Goal: Task Accomplishment & Management: Complete application form

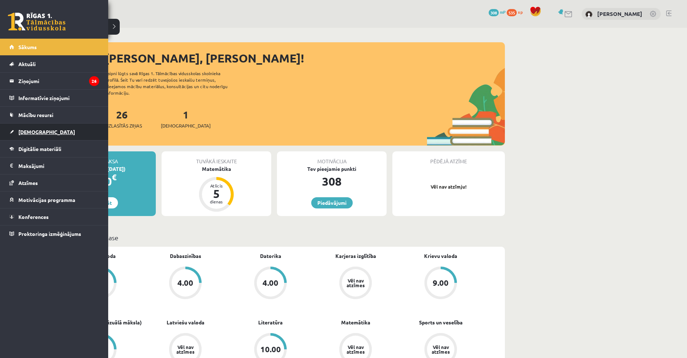
click at [47, 131] on link "[DEMOGRAPHIC_DATA]" at bounding box center [54, 131] width 90 height 17
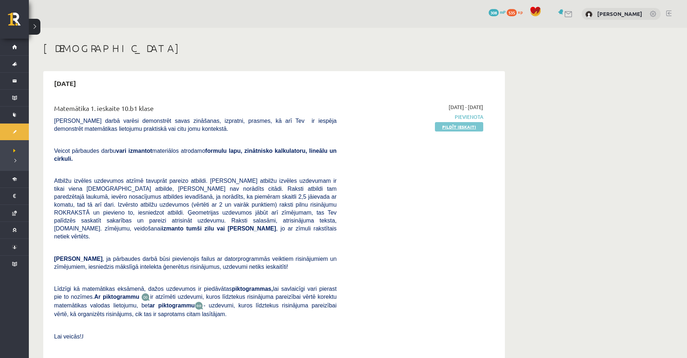
click at [467, 130] on link "Pildīt ieskaiti" at bounding box center [459, 126] width 48 height 9
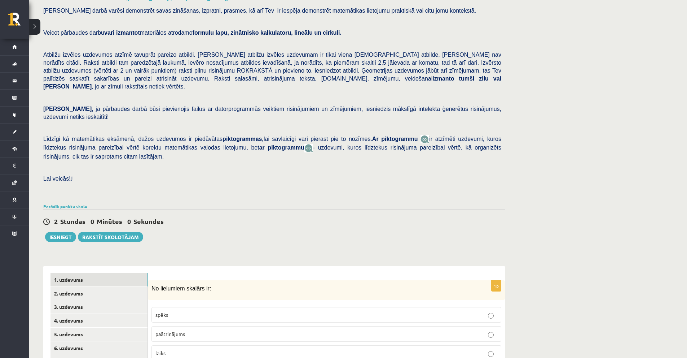
scroll to position [146, 0]
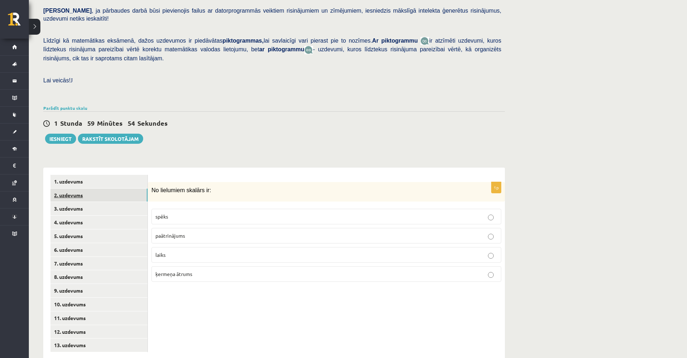
click at [87, 188] on link "2. uzdevums" at bounding box center [99, 194] width 97 height 13
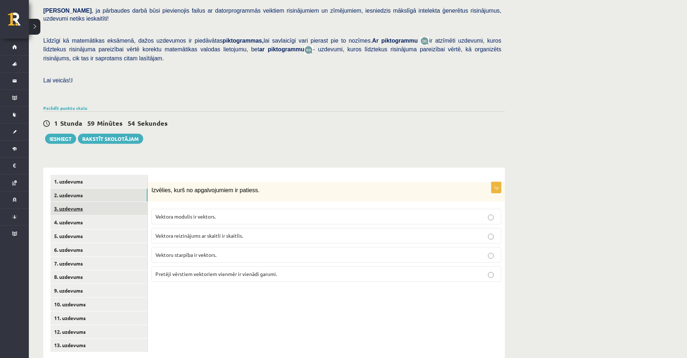
click at [83, 202] on link "3. uzdevums" at bounding box center [99, 208] width 97 height 13
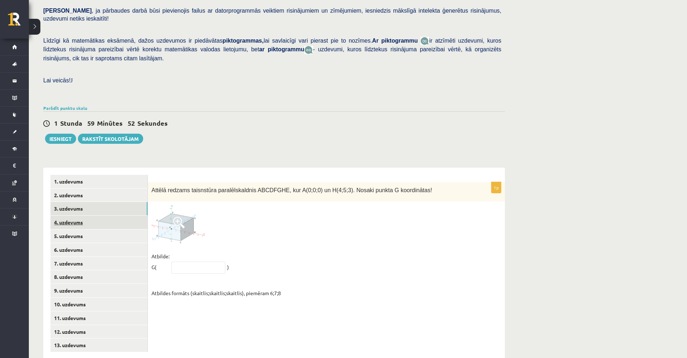
click at [81, 215] on link "4. uzdevums" at bounding box center [99, 221] width 97 height 13
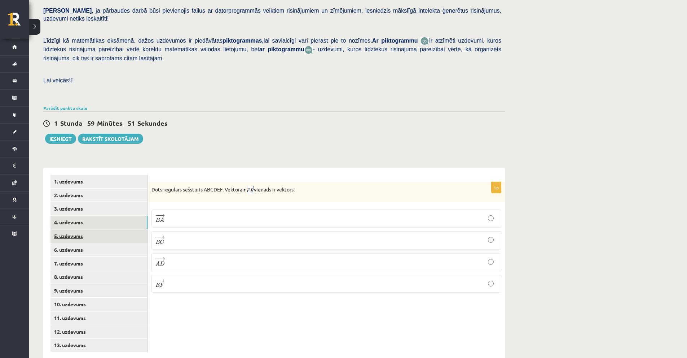
click at [77, 229] on link "5. uzdevums" at bounding box center [99, 235] width 97 height 13
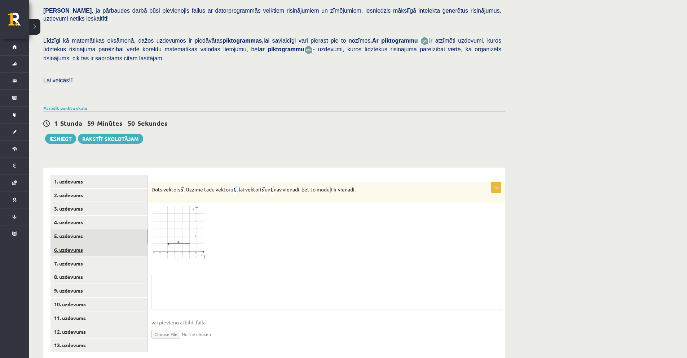
click at [77, 243] on link "6. uzdevums" at bounding box center [99, 249] width 97 height 13
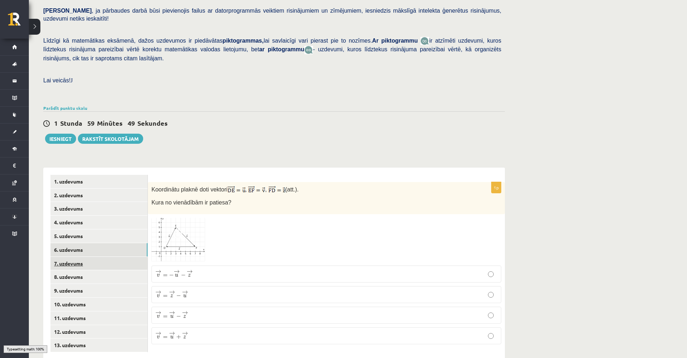
click at [83, 257] on link "7. uzdevums" at bounding box center [99, 263] width 97 height 13
click at [86, 270] on link "8. uzdevums" at bounding box center [99, 276] width 97 height 13
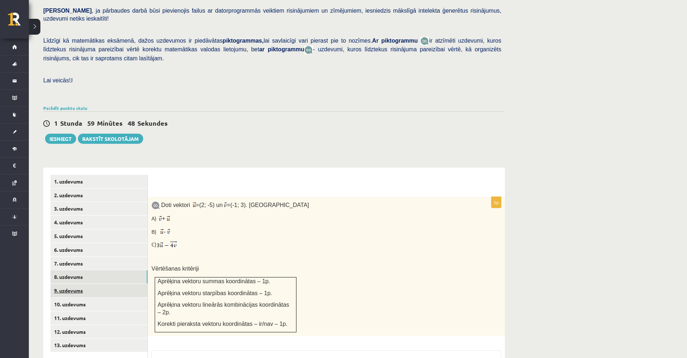
click at [86, 284] on link "9. uzdevums" at bounding box center [99, 290] width 97 height 13
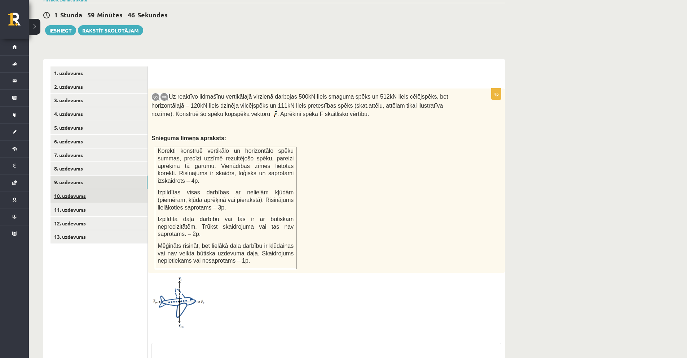
click at [86, 189] on link "10. uzdevums" at bounding box center [99, 195] width 97 height 13
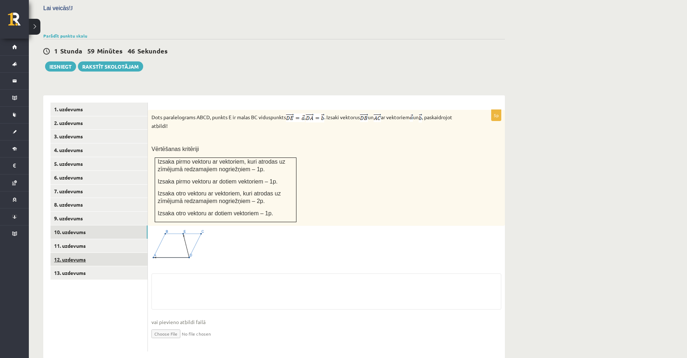
click at [86, 253] on link "12. uzdevums" at bounding box center [99, 259] width 97 height 13
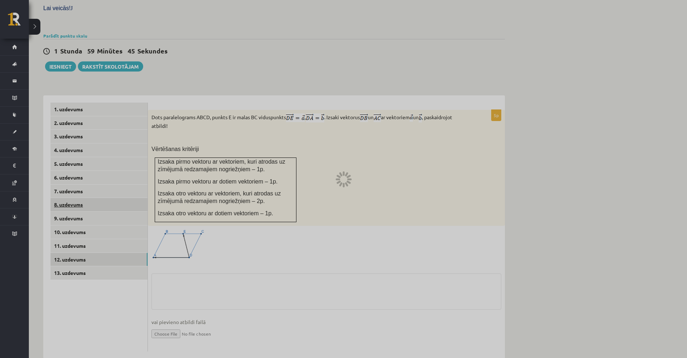
scroll to position [170, 0]
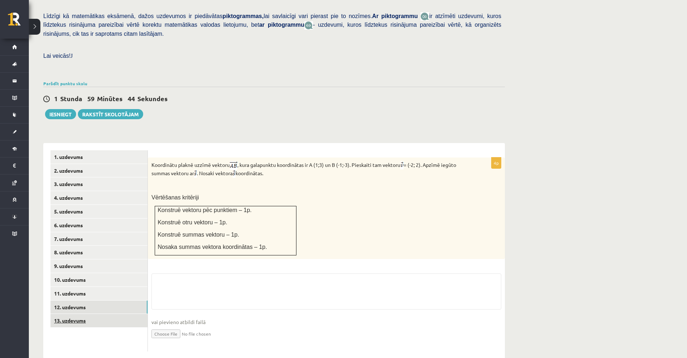
click at [80, 314] on link "13. uzdevums" at bounding box center [99, 320] width 97 height 13
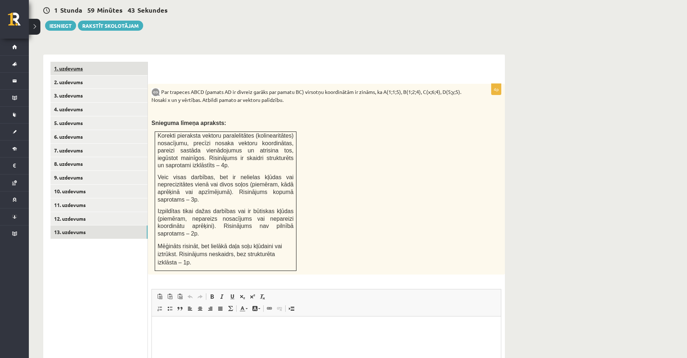
scroll to position [0, 0]
click at [74, 62] on link "1. uzdevums" at bounding box center [99, 68] width 97 height 13
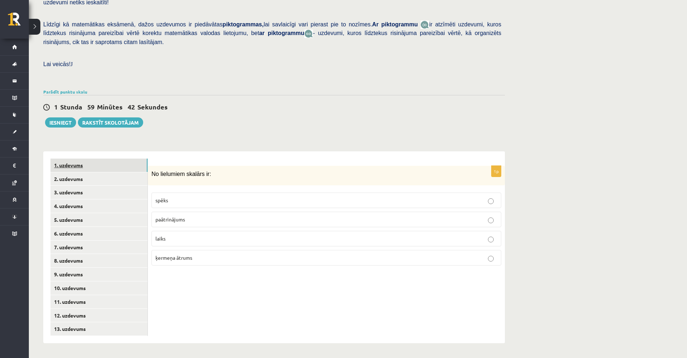
scroll to position [146, 0]
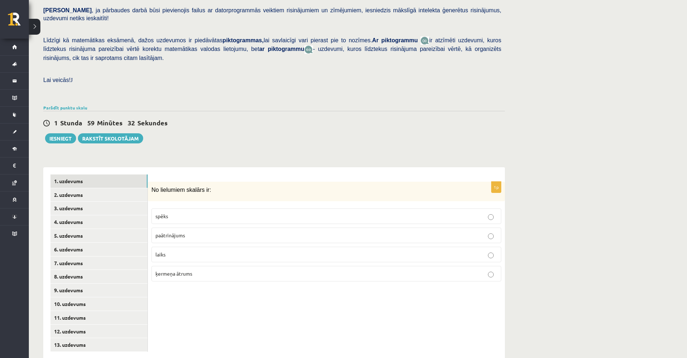
click at [191, 212] on p "spēks" at bounding box center [327, 216] width 342 height 8
drag, startPoint x: 153, startPoint y: 176, endPoint x: 205, endPoint y: 171, distance: 51.8
click at [233, 181] on div "No lielumiem skalārs ir:" at bounding box center [326, 191] width 357 height 20
copy span "No lielumiem skalārs ir:"
click at [211, 174] on form "1p No lielumiem skalārs ir: spēks paātrinājums laiks ķermeņa ātrums" at bounding box center [326, 230] width 343 height 113
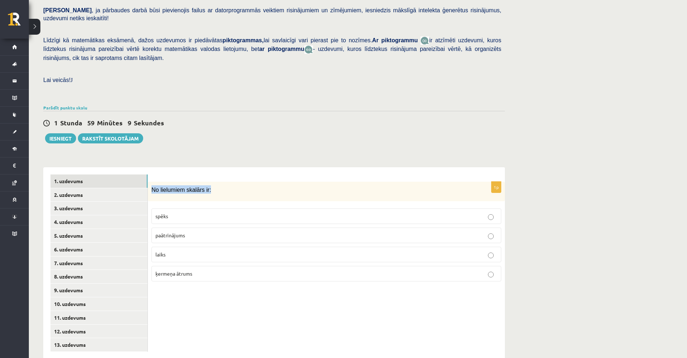
click at [211, 185] on p "No lielumiem skalārs ir:" at bounding box center [309, 189] width 314 height 8
click at [67, 105] on link "Parādīt punktu skalu" at bounding box center [65, 108] width 44 height 6
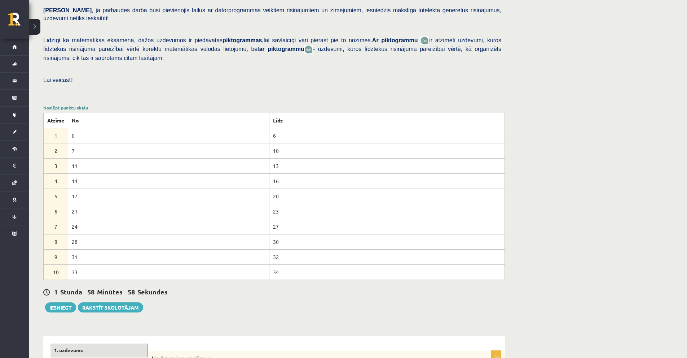
click at [68, 105] on link "Noslēpt punktu skalu" at bounding box center [65, 108] width 45 height 6
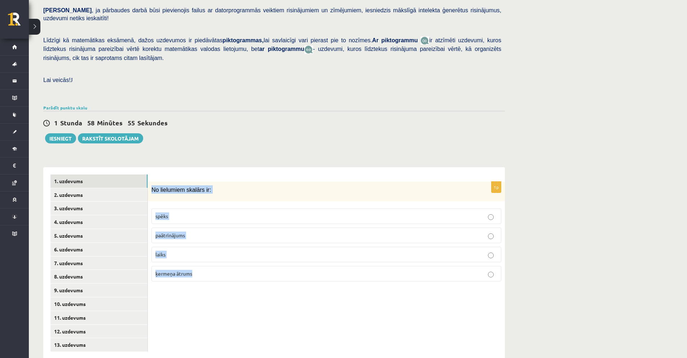
drag, startPoint x: 150, startPoint y: 176, endPoint x: 204, endPoint y: 251, distance: 92.5
click at [204, 251] on div "1p No lielumiem skalārs ir: spēks paātrinājums laiks ķermeņa ātrums" at bounding box center [326, 234] width 357 height 106
copy div "No lielumiem skalārs ir: spēks paātrinājums laiks ķermeņa ātrums"
click at [193, 246] on label "laiks" at bounding box center [327, 254] width 350 height 16
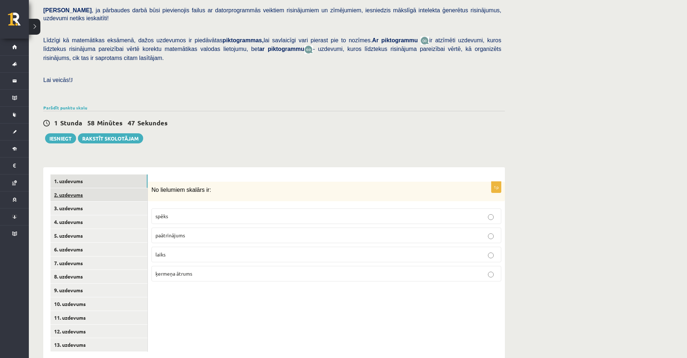
click at [65, 188] on link "2. uzdevums" at bounding box center [99, 194] width 97 height 13
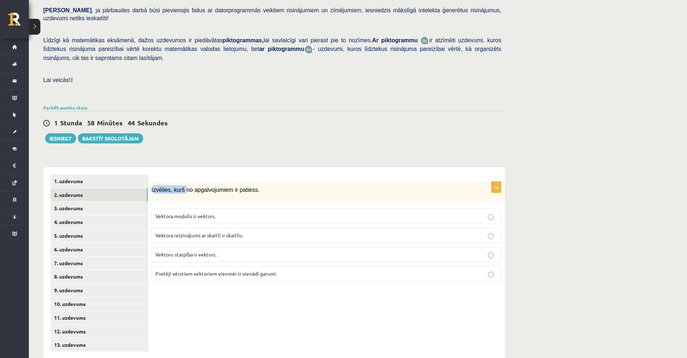
drag, startPoint x: 154, startPoint y: 176, endPoint x: 182, endPoint y: 180, distance: 28.5
click at [182, 181] on div "Izvēlies, kurš no apgalvojumiem ir patiess." at bounding box center [326, 191] width 357 height 20
click at [183, 188] on div "1p Izvēlies, kurš no apgalvojumiem ir patiess. Vektora modulis ir vektors. Vekt…" at bounding box center [326, 234] width 357 height 106
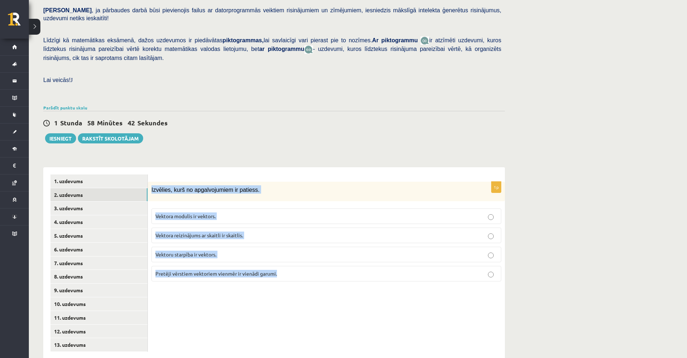
drag, startPoint x: 151, startPoint y: 174, endPoint x: 289, endPoint y: 254, distance: 159.1
click at [289, 254] on div "1p Izvēlies, kurš no apgalvojumiem ir patiess. Vektora modulis ir vektors. Vekt…" at bounding box center [326, 234] width 357 height 106
copy div "Izvēlies, kurš no apgalvojumiem ir patiess. Vektora modulis ir vektors. Vektora…"
click at [195, 302] on div "1p Izvēlies, kurš no apgalvojumiem ir patiess. Vektora modulis ir vektors. Vekt…" at bounding box center [326, 263] width 357 height 192
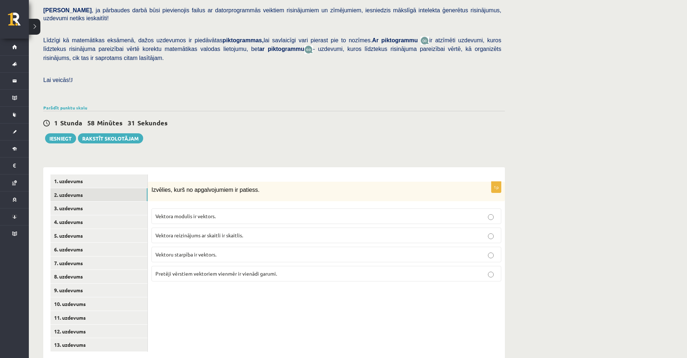
click at [199, 246] on label "Vektoru starpība ir vektors." at bounding box center [327, 254] width 350 height 16
click at [80, 201] on link "3. uzdevums" at bounding box center [99, 207] width 97 height 13
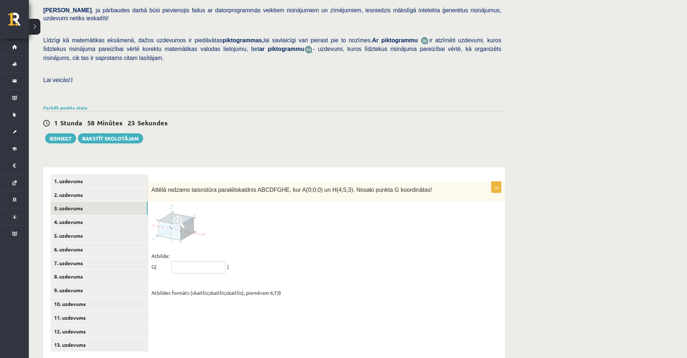
click at [215, 261] on input "text" at bounding box center [198, 267] width 54 height 12
click at [220, 250] on fieldset "Atbilde: G( ) Atbildes formāts (skaitlis;skaitlis;skaitlis), piemēram 6;7;8" at bounding box center [327, 274] width 350 height 48
click at [79, 215] on link "4. uzdevums" at bounding box center [99, 221] width 97 height 13
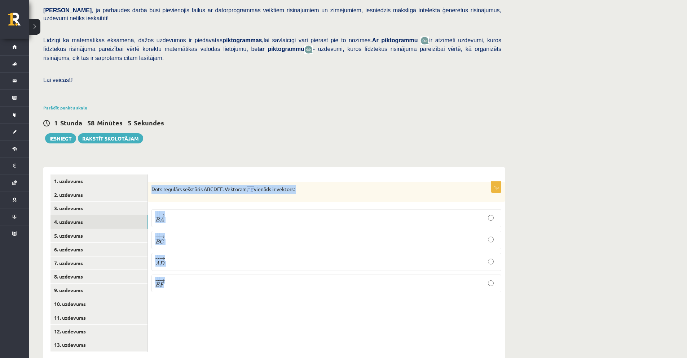
drag, startPoint x: 153, startPoint y: 172, endPoint x: 189, endPoint y: 263, distance: 97.6
click at [189, 263] on div "1p Dots regulārs sešstūris ABCDEF. Vektoram vienāds ir vektors: − − → B A B A →…" at bounding box center [326, 239] width 357 height 116
copy div "Dots regulārs sešstūris ABCDEF. Vektoram vienāds ir vektors: − − → B A B A → − …"
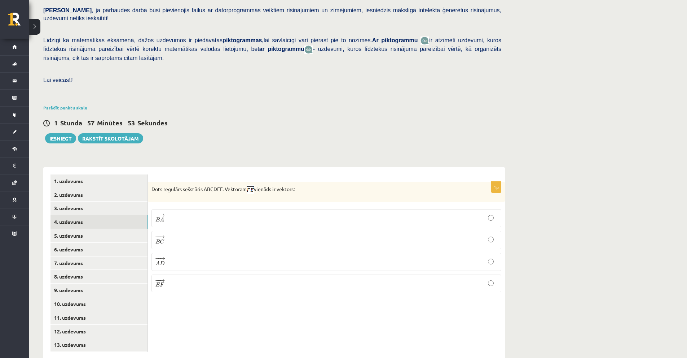
click at [184, 278] on p "− − → E F E F →" at bounding box center [327, 283] width 342 height 10
click at [76, 229] on link "5. uzdevums" at bounding box center [99, 235] width 97 height 13
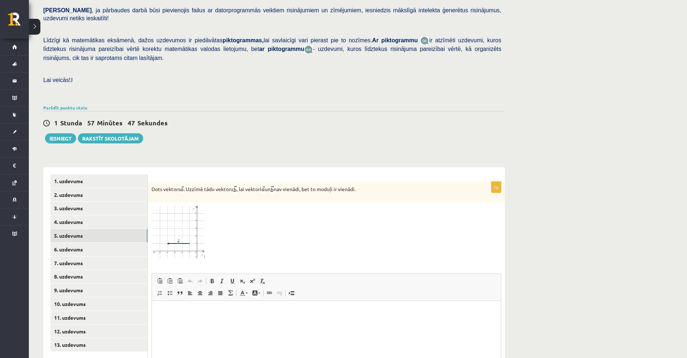
scroll to position [218, 0]
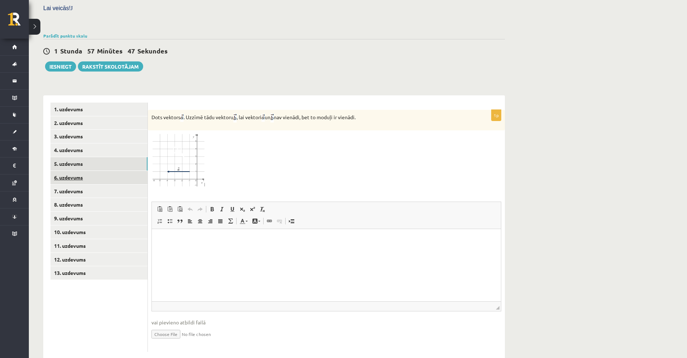
click at [117, 171] on link "6. uzdevums" at bounding box center [99, 177] width 97 height 13
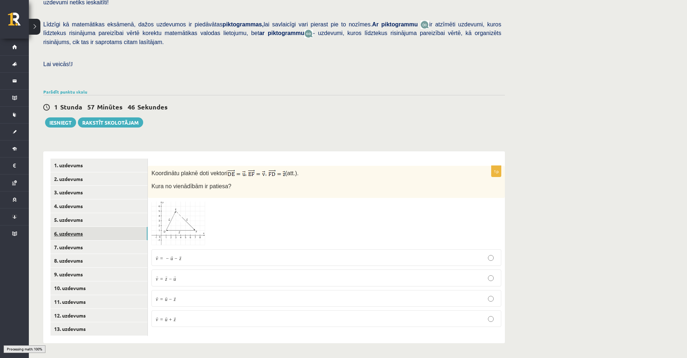
scroll to position [146, 0]
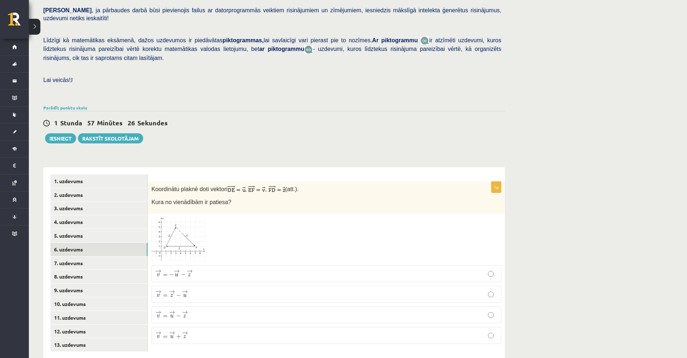
click at [171, 217] on img at bounding box center [179, 239] width 54 height 44
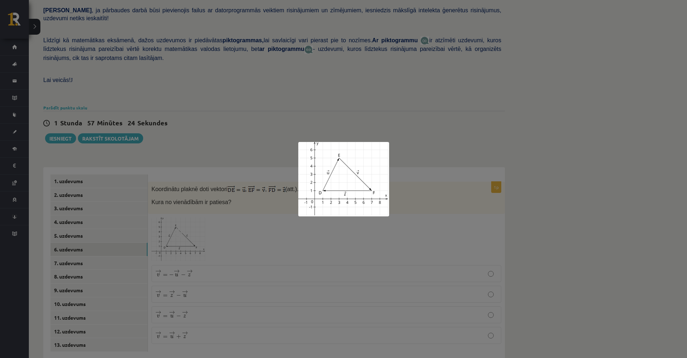
click at [244, 211] on div at bounding box center [343, 179] width 687 height 358
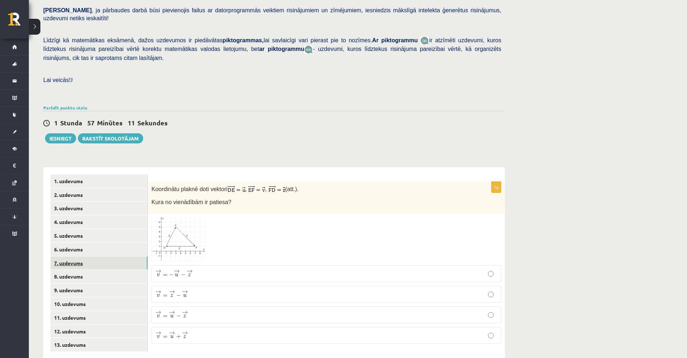
click at [104, 256] on link "7. uzdevums" at bounding box center [99, 262] width 97 height 13
click at [111, 270] on link "8. uzdevums" at bounding box center [99, 276] width 97 height 13
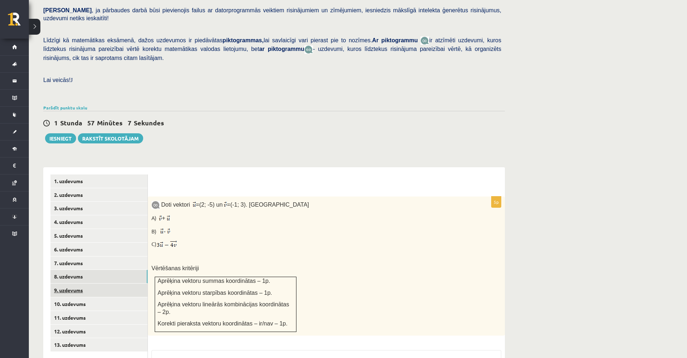
click at [101, 283] on link "9. uzdevums" at bounding box center [99, 289] width 97 height 13
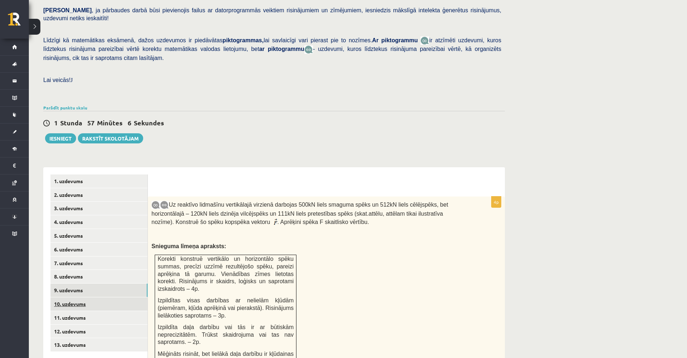
click at [99, 297] on link "10. uzdevums" at bounding box center [99, 303] width 97 height 13
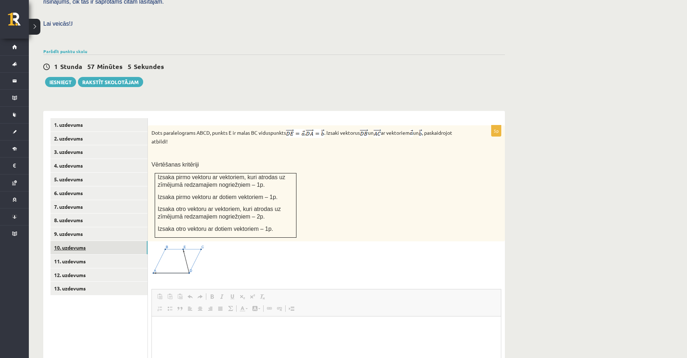
scroll to position [0, 0]
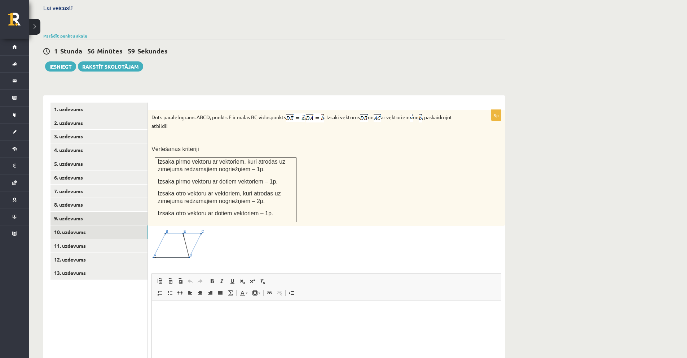
click at [75, 211] on link "9. uzdevums" at bounding box center [99, 217] width 97 height 13
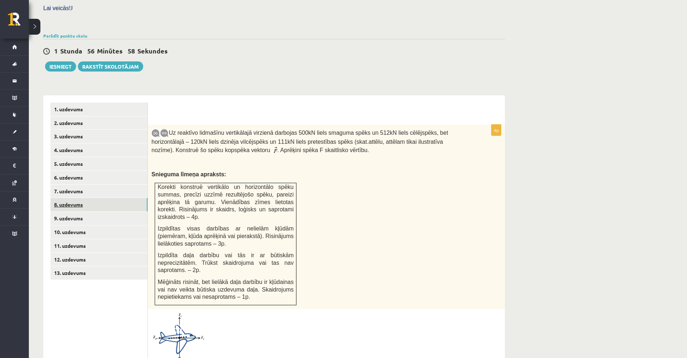
click at [75, 198] on link "8. uzdevums" at bounding box center [99, 204] width 97 height 13
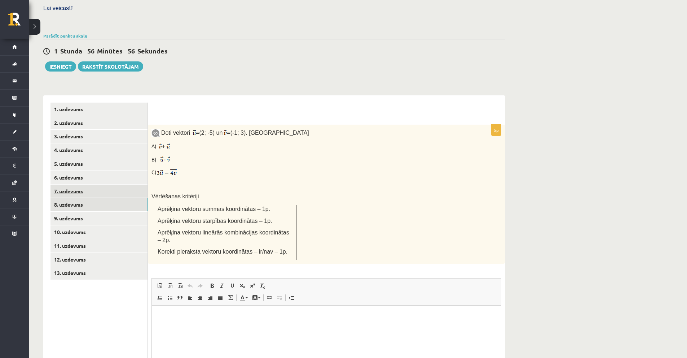
click at [76, 184] on link "7. uzdevums" at bounding box center [99, 190] width 97 height 13
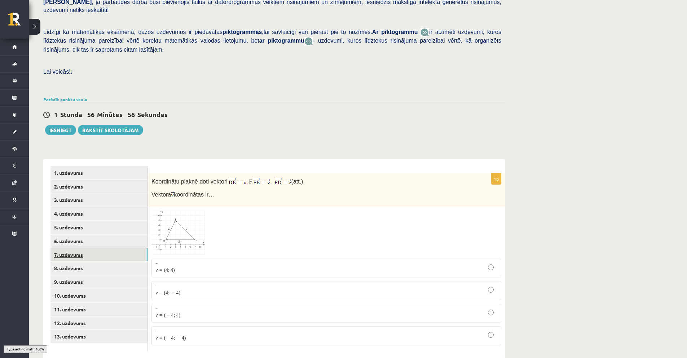
scroll to position [146, 0]
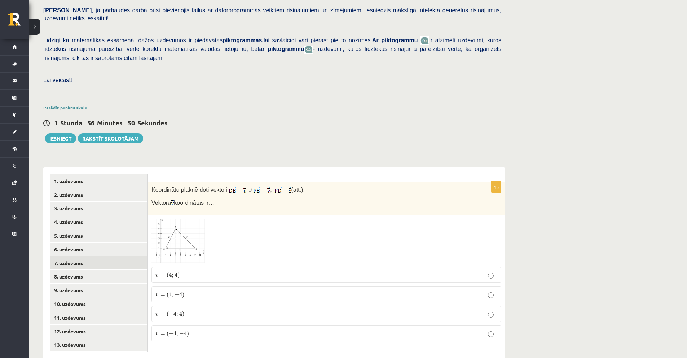
click at [66, 105] on link "Parādīt punktu skalu" at bounding box center [65, 108] width 44 height 6
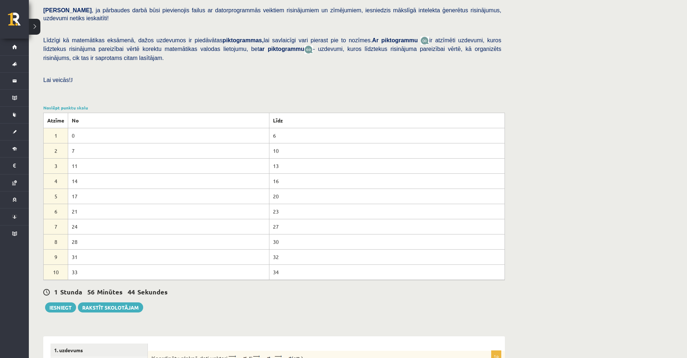
click at [71, 104] on div "Noslēpt punktu skalu Atzīme No Līdz 1 0 6 2 7 10 3 11 13 4 14 16 5 17 20 6 21 2…" at bounding box center [274, 191] width 462 height 175
click at [71, 105] on link "Noslēpt punktu skalu" at bounding box center [65, 108] width 45 height 6
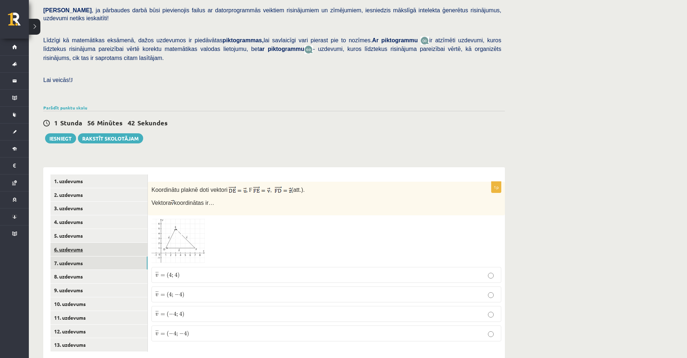
click at [87, 242] on link "6. uzdevums" at bounding box center [99, 248] width 97 height 13
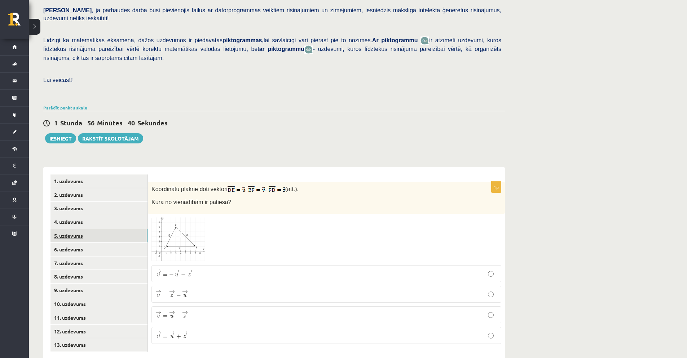
click at [88, 229] on link "5. uzdevums" at bounding box center [99, 235] width 97 height 13
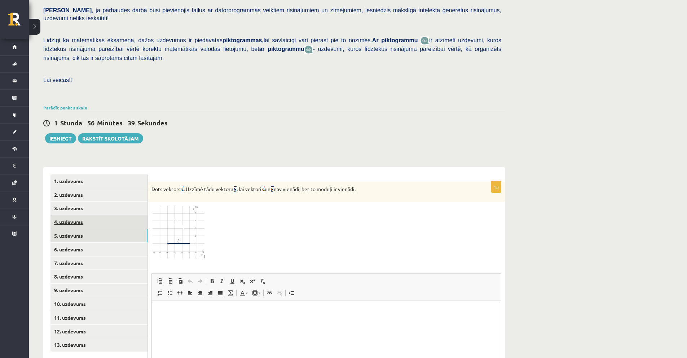
scroll to position [0, 0]
click at [87, 215] on link "4. uzdevums" at bounding box center [99, 221] width 97 height 13
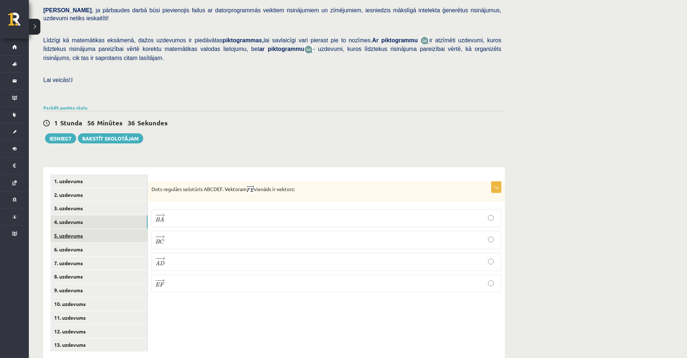
click at [75, 229] on link "5. uzdevums" at bounding box center [99, 235] width 97 height 13
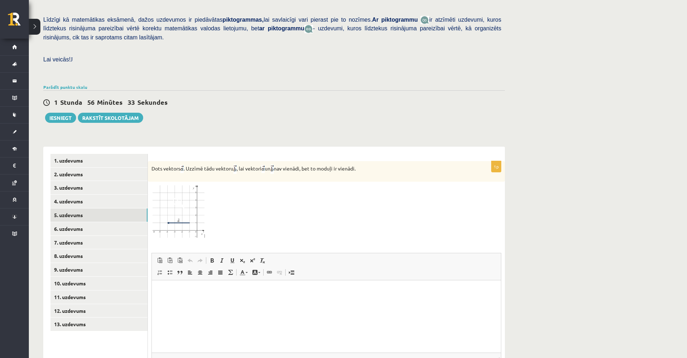
scroll to position [218, 0]
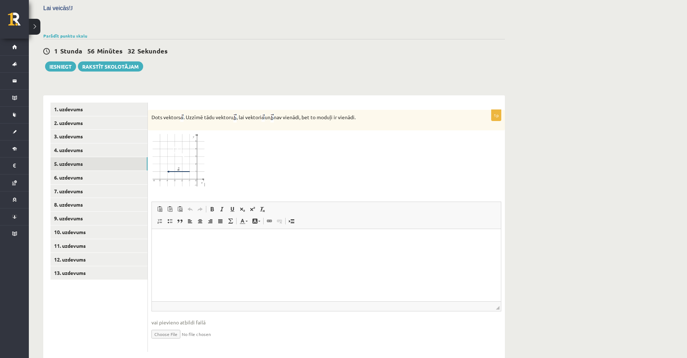
click at [163, 148] on img at bounding box center [179, 160] width 54 height 53
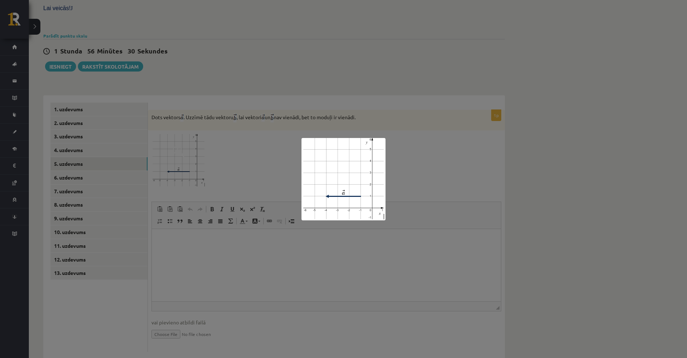
click at [233, 156] on div at bounding box center [343, 179] width 687 height 358
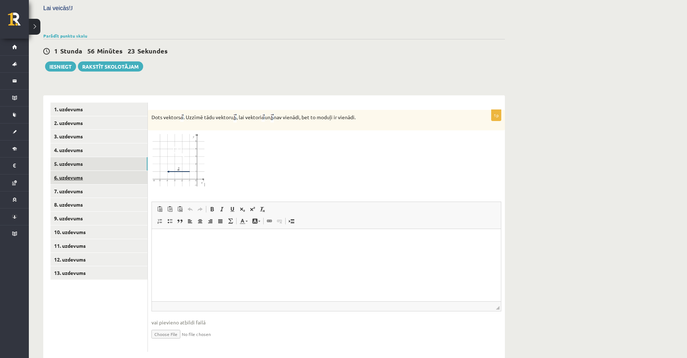
click at [101, 171] on link "6. uzdevums" at bounding box center [99, 177] width 97 height 13
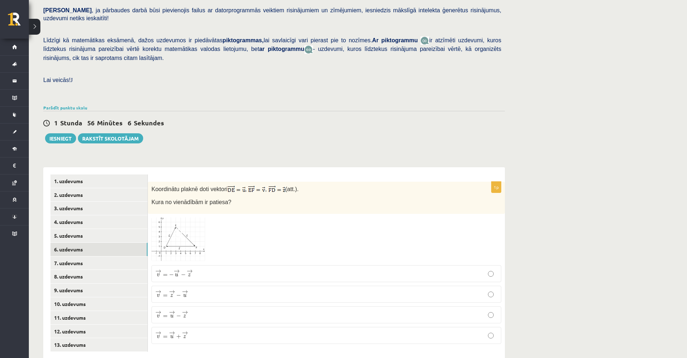
click at [175, 229] on img at bounding box center [179, 239] width 54 height 44
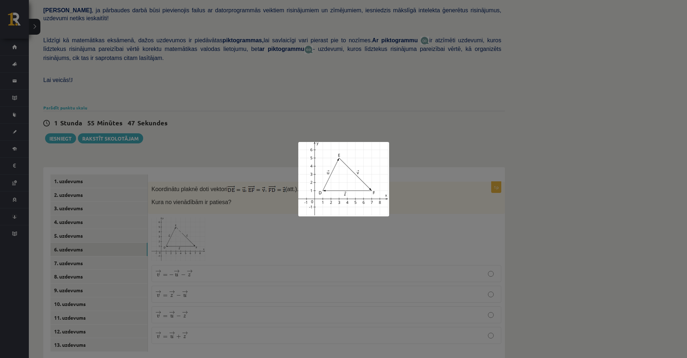
click at [163, 303] on div at bounding box center [343, 179] width 687 height 358
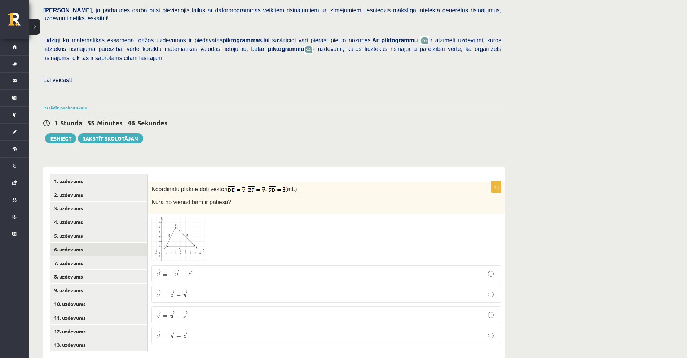
click at [163, 315] on span "=" at bounding box center [165, 316] width 5 height 2
click at [171, 265] on label "→ v = − → u − → z v → = − u → − z →" at bounding box center [327, 273] width 350 height 17
click at [174, 310] on span "→" at bounding box center [172, 312] width 6 height 4
click at [186, 269] on span "→ v = − → u − → z" at bounding box center [174, 273] width 37 height 8
click at [81, 256] on link "7. uzdevums" at bounding box center [99, 262] width 97 height 13
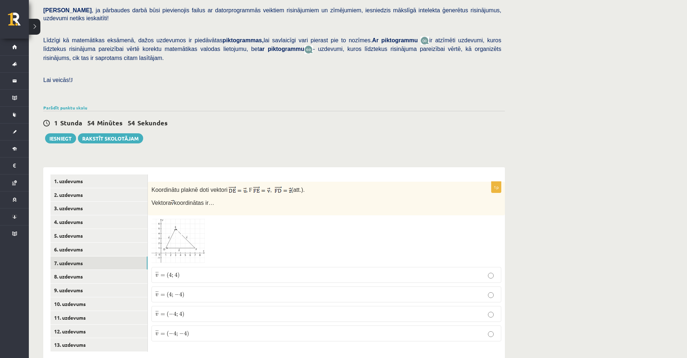
click at [198, 219] on img at bounding box center [179, 241] width 54 height 44
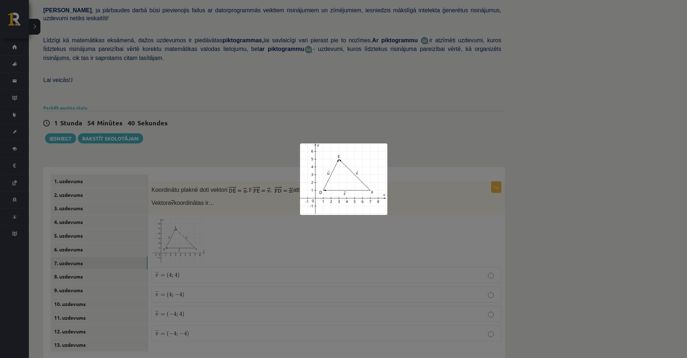
click at [203, 278] on div at bounding box center [343, 179] width 687 height 358
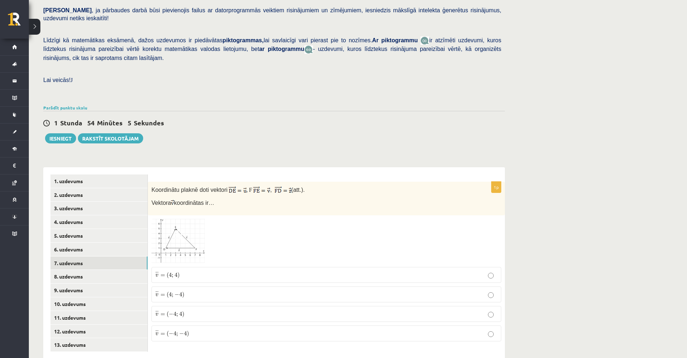
click at [185, 310] on p "¯ ¯ ¯ v = ( − 4 ; 4 ) v ¯ = ( − 4 ; 4 )" at bounding box center [327, 314] width 342 height 8
click at [107, 270] on link "8. uzdevums" at bounding box center [99, 276] width 97 height 13
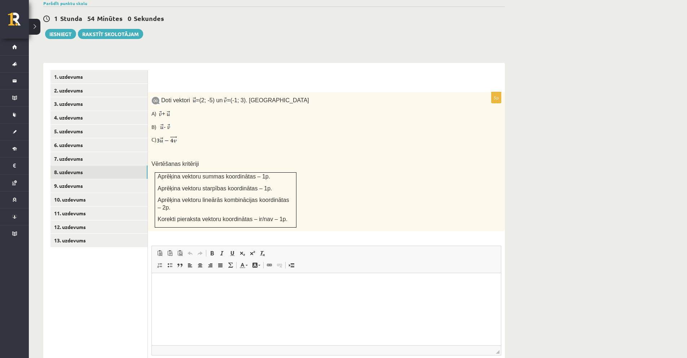
scroll to position [251, 0]
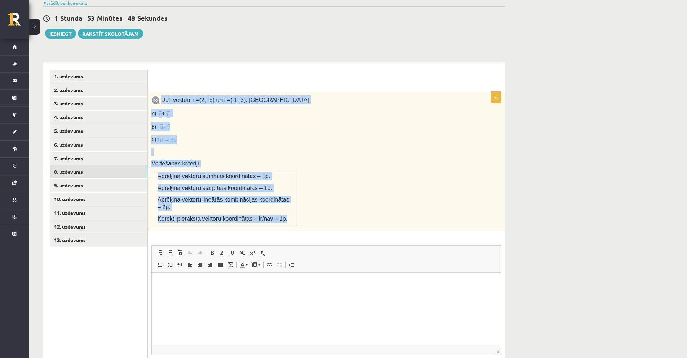
drag, startPoint x: 162, startPoint y: 83, endPoint x: 288, endPoint y: 199, distance: 171.1
click at [288, 199] on div "Doti vektori = (2; -5) un = (-1; 3). Aprēķini A) + B) - C) Vērtēšanas kritēriji…" at bounding box center [326, 161] width 357 height 139
copy div "Doti vektori = (2; -5) un = (-1; 3). Aprēķini A) + B) - C) Vērtēšanas kritēriji…"
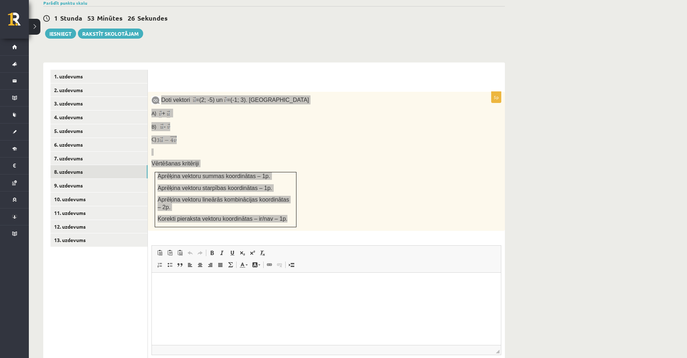
click at [188, 286] on p "Editor, wiswyg-editor-user-answer-47433933753460" at bounding box center [326, 283] width 335 height 8
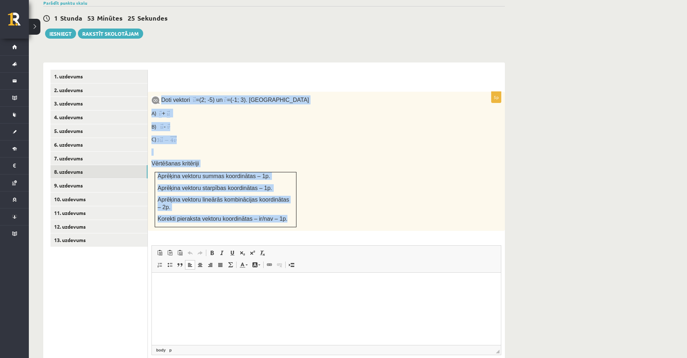
click at [204, 148] on p at bounding box center [309, 151] width 314 height 7
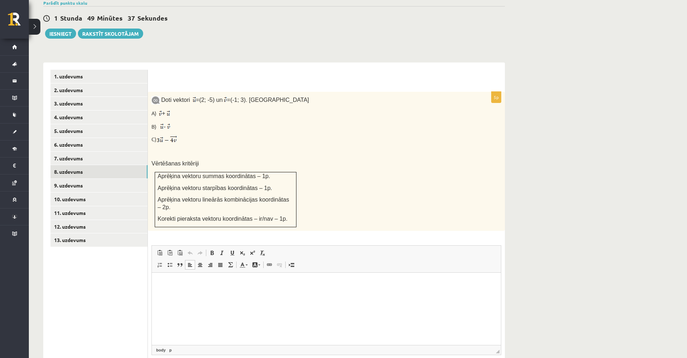
click at [203, 293] on html at bounding box center [326, 283] width 349 height 22
drag, startPoint x: 222, startPoint y: 282, endPoint x: 203, endPoint y: 281, distance: 19.1
click at [203, 281] on p "**********" at bounding box center [326, 283] width 335 height 8
click at [214, 250] on span at bounding box center [212, 253] width 6 height 6
click at [219, 248] on link "Italic Keyboard shortcut Ctrl+I" at bounding box center [222, 252] width 10 height 9
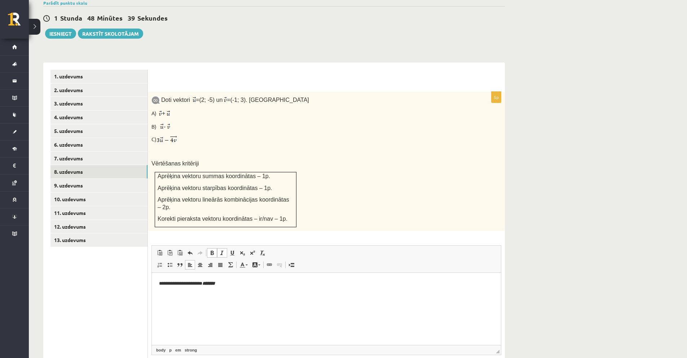
click at [226, 282] on p "**********" at bounding box center [326, 283] width 335 height 8
drag, startPoint x: 224, startPoint y: 286, endPoint x: 144, endPoint y: 281, distance: 79.9
click at [152, 281] on html "**********" at bounding box center [326, 289] width 349 height 34
click at [211, 250] on span at bounding box center [212, 253] width 6 height 6
click at [204, 298] on p "*********" at bounding box center [326, 296] width 335 height 8
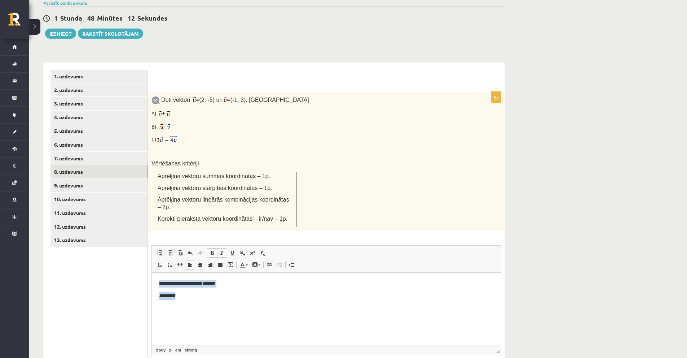
drag, startPoint x: 197, startPoint y: 299, endPoint x: 27, endPoint y: 236, distance: 181.4
click at [152, 272] on html "**********" at bounding box center [326, 289] width 349 height 34
click at [223, 250] on span at bounding box center [222, 253] width 6 height 6
click at [201, 297] on p "*********" at bounding box center [326, 296] width 335 height 8
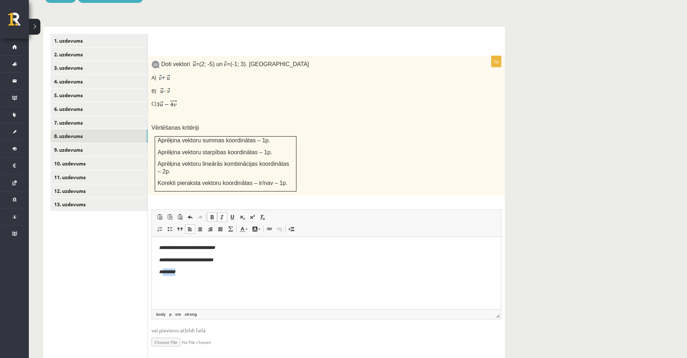
drag, startPoint x: 183, startPoint y: 272, endPoint x: 164, endPoint y: 270, distance: 18.8
click at [164, 270] on p "*********" at bounding box center [326, 272] width 335 height 8
click at [182, 274] on p "*********" at bounding box center [326, 272] width 335 height 8
drag, startPoint x: 170, startPoint y: 272, endPoint x: 165, endPoint y: 271, distance: 5.2
click at [165, 271] on strong "**********" at bounding box center [191, 271] width 65 height 5
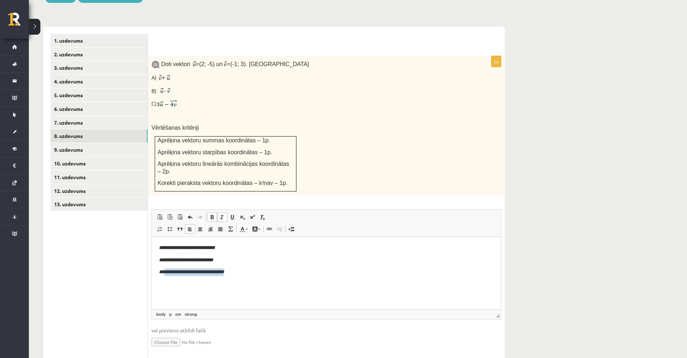
drag, startPoint x: 235, startPoint y: 270, endPoint x: 165, endPoint y: 271, distance: 70.4
click at [165, 272] on p "**********" at bounding box center [326, 272] width 335 height 8
click at [203, 224] on link "Center" at bounding box center [200, 228] width 10 height 9
click at [289, 278] on html "**********" at bounding box center [326, 259] width 349 height 46
drag, startPoint x: 297, startPoint y: 273, endPoint x: 289, endPoint y: 273, distance: 7.9
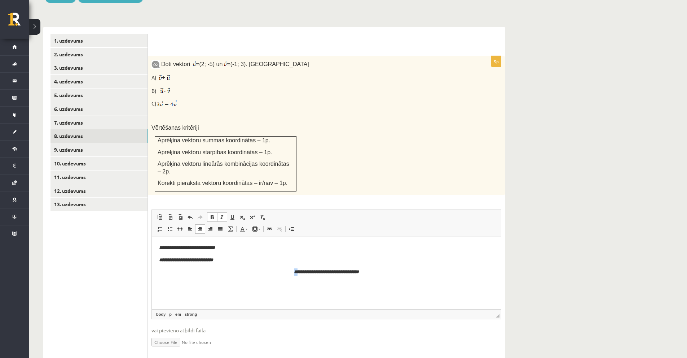
click at [289, 273] on p "**********" at bounding box center [326, 272] width 335 height 8
click at [191, 226] on span at bounding box center [190, 229] width 6 height 6
click at [175, 276] on html "**********" at bounding box center [326, 259] width 349 height 46
click at [167, 272] on strong "**********" at bounding box center [192, 271] width 67 height 5
click at [165, 270] on strong "**********" at bounding box center [192, 271] width 67 height 5
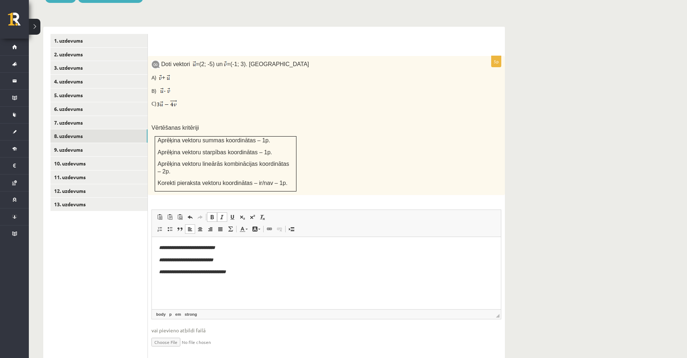
click at [233, 273] on p "**********" at bounding box center [326, 272] width 335 height 8
drag, startPoint x: 237, startPoint y: 273, endPoint x: 166, endPoint y: 269, distance: 71.9
click at [166, 269] on p "**********" at bounding box center [326, 272] width 335 height 8
click at [172, 280] on html "**********" at bounding box center [326, 259] width 349 height 46
click at [168, 283] on html "**********" at bounding box center [326, 259] width 349 height 46
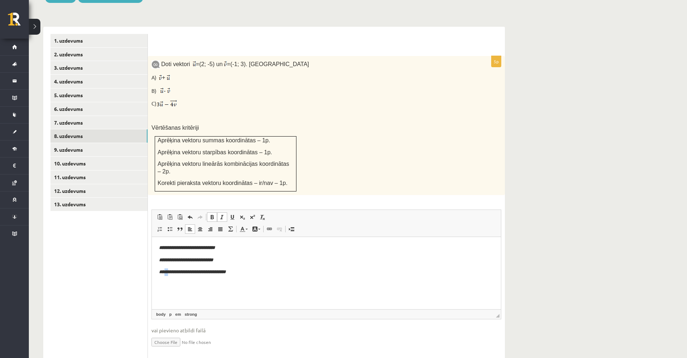
drag, startPoint x: 170, startPoint y: 273, endPoint x: 166, endPoint y: 273, distance: 4.0
click at [166, 273] on strong "**********" at bounding box center [192, 271] width 67 height 5
click at [233, 214] on span at bounding box center [232, 217] width 6 height 6
click at [244, 226] on span at bounding box center [243, 229] width 6 height 6
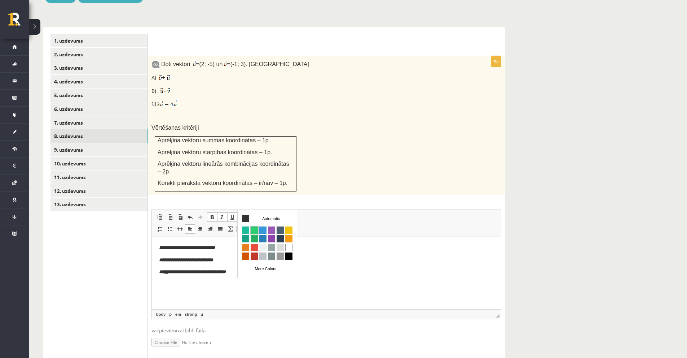
click at [252, 229] on span "Colors" at bounding box center [254, 229] width 7 height 7
click at [250, 278] on html "**********" at bounding box center [326, 259] width 349 height 46
drag, startPoint x: 171, startPoint y: 273, endPoint x: 166, endPoint y: 273, distance: 4.3
click at [166, 273] on u "**" at bounding box center [167, 271] width 4 height 5
click at [244, 226] on span at bounding box center [243, 229] width 6 height 6
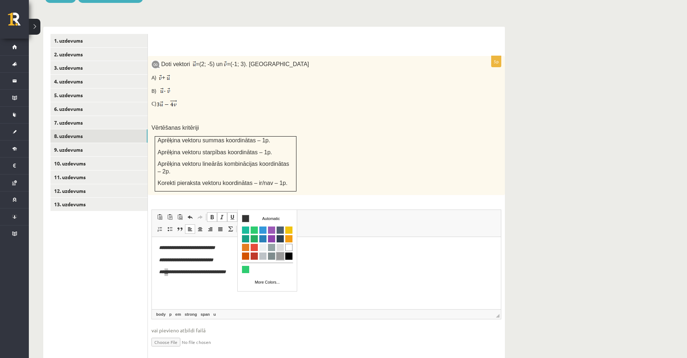
click at [280, 258] on span "Colors" at bounding box center [280, 255] width 7 height 7
click at [250, 281] on html "**********" at bounding box center [326, 259] width 349 height 46
drag, startPoint x: 171, startPoint y: 270, endPoint x: 166, endPoint y: 271, distance: 5.2
click at [166, 271] on strong "**********" at bounding box center [192, 271] width 67 height 5
click at [247, 224] on link "Text Color" at bounding box center [243, 228] width 13 height 9
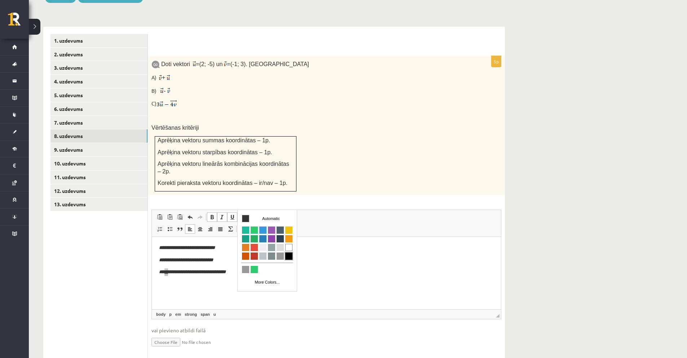
click at [291, 256] on span "Colors" at bounding box center [288, 255] width 7 height 7
click at [285, 281] on html "**********" at bounding box center [326, 259] width 349 height 46
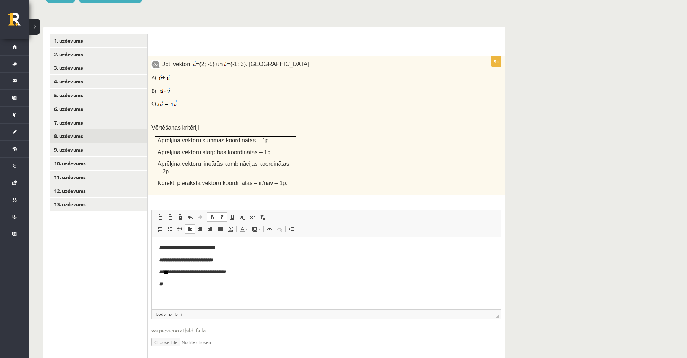
click at [166, 270] on u "**" at bounding box center [167, 271] width 4 height 5
drag, startPoint x: 167, startPoint y: 295, endPoint x: 154, endPoint y: 279, distance: 20.7
click at [152, 280] on html "**********" at bounding box center [326, 271] width 349 height 71
click at [202, 226] on span at bounding box center [200, 229] width 6 height 6
click at [338, 293] on p "**" at bounding box center [326, 296] width 335 height 8
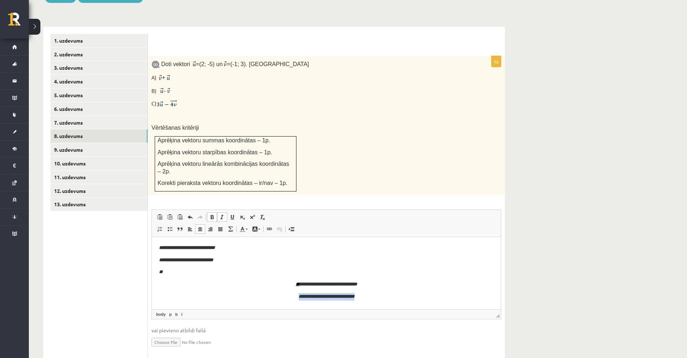
drag, startPoint x: 365, startPoint y: 299, endPoint x: 296, endPoint y: 297, distance: 68.9
click at [296, 297] on p "**********" at bounding box center [326, 296] width 335 height 8
click at [373, 296] on p "**********" at bounding box center [326, 296] width 335 height 8
drag, startPoint x: 297, startPoint y: 297, endPoint x: 303, endPoint y: 297, distance: 5.8
click at [303, 297] on icon "**********" at bounding box center [327, 295] width 56 height 5
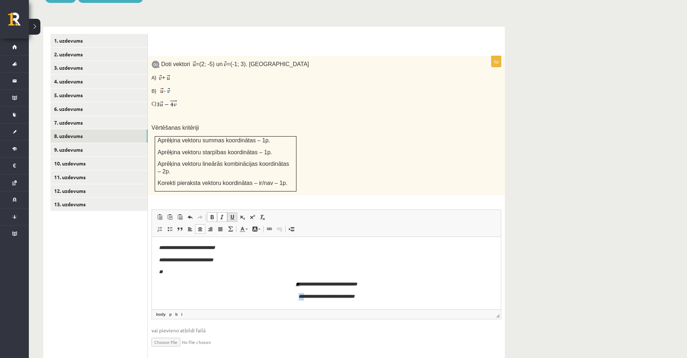
click at [233, 214] on span at bounding box center [232, 217] width 6 height 6
click at [261, 269] on p "**" at bounding box center [326, 272] width 335 height 8
click at [342, 285] on strong "**********" at bounding box center [326, 283] width 61 height 5
drag, startPoint x: 368, startPoint y: 286, endPoint x: 340, endPoint y: 283, distance: 29.1
click at [340, 283] on p "**********" at bounding box center [326, 284] width 335 height 8
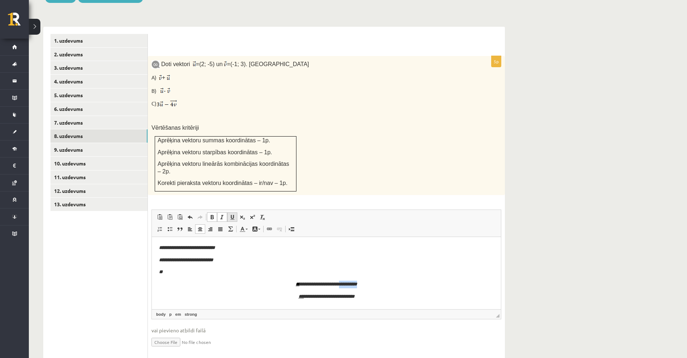
click at [230, 214] on span at bounding box center [232, 217] width 6 height 6
drag, startPoint x: 369, startPoint y: 295, endPoint x: 338, endPoint y: 296, distance: 31.8
click at [338, 296] on p "**********" at bounding box center [326, 296] width 335 height 8
click at [234, 214] on span at bounding box center [232, 217] width 6 height 6
click at [264, 281] on p "**********" at bounding box center [326, 284] width 335 height 8
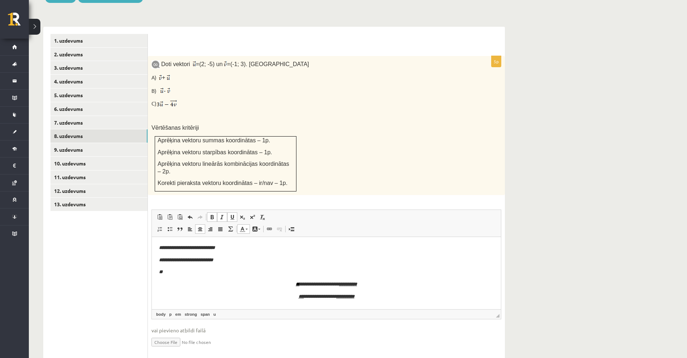
click at [365, 284] on p "**********" at bounding box center [326, 284] width 335 height 8
click at [366, 302] on html "**********" at bounding box center [326, 271] width 349 height 71
click at [359, 297] on p "**********" at bounding box center [326, 296] width 335 height 8
drag, startPoint x: 338, startPoint y: 284, endPoint x: 290, endPoint y: 277, distance: 47.9
click at [305, 284] on strong "**********" at bounding box center [326, 283] width 61 height 5
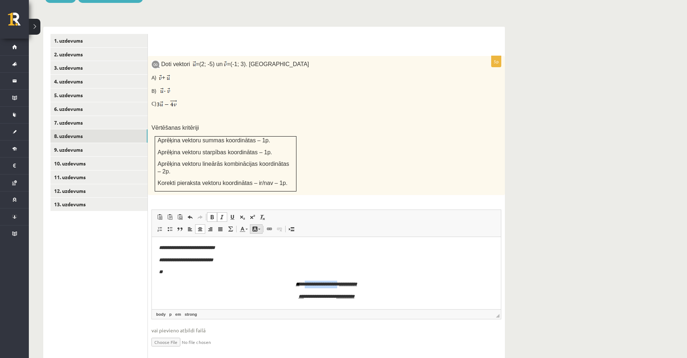
click at [259, 224] on link "Background Color" at bounding box center [256, 228] width 13 height 9
click at [300, 256] on span "Colors" at bounding box center [301, 255] width 7 height 7
click at [295, 289] on body "**********" at bounding box center [326, 272] width 335 height 56
drag, startPoint x: 338, startPoint y: 282, endPoint x: 305, endPoint y: 282, distance: 32.5
click at [306, 282] on span "**********" at bounding box center [321, 283] width 31 height 5
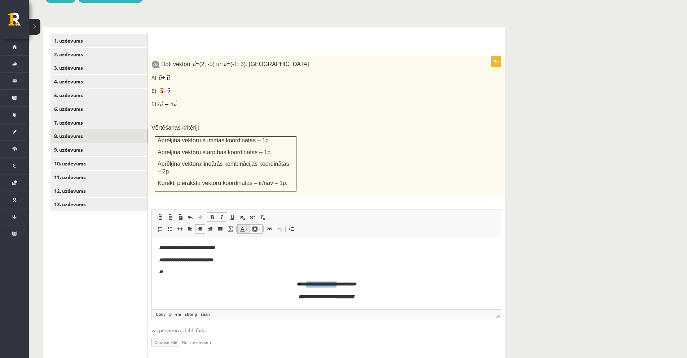
click at [245, 226] on span at bounding box center [243, 229] width 6 height 6
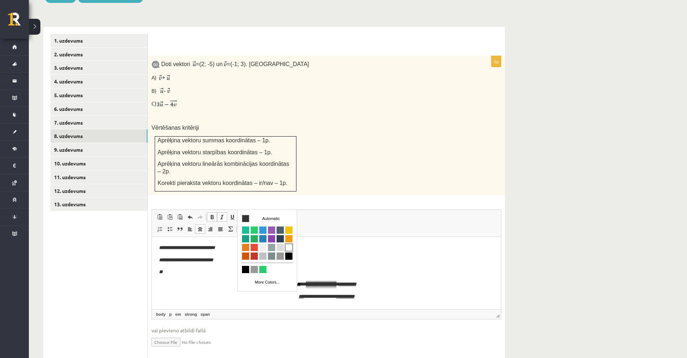
click at [290, 248] on span "Colors" at bounding box center [288, 247] width 7 height 7
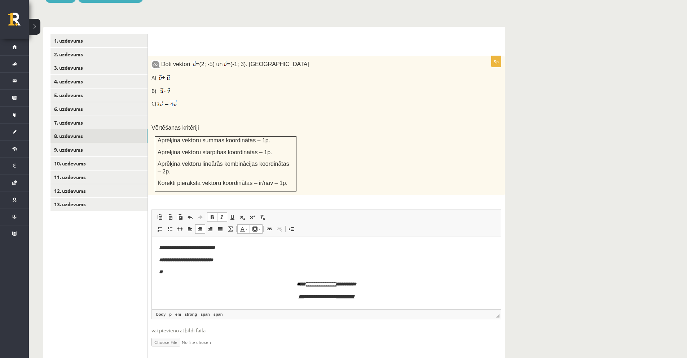
click at [284, 283] on p "**********" at bounding box center [326, 284] width 335 height 8
drag, startPoint x: 363, startPoint y: 297, endPoint x: 343, endPoint y: 300, distance: 19.6
click at [285, 286] on body "**********" at bounding box center [326, 272] width 335 height 56
click at [367, 301] on html "**********" at bounding box center [326, 271] width 349 height 71
drag, startPoint x: 371, startPoint y: 299, endPoint x: 192, endPoint y: 251, distance: 184.6
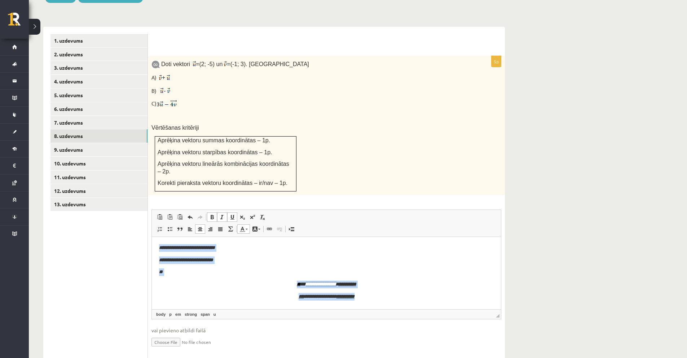
click at [152, 248] on html "**********" at bounding box center [326, 271] width 349 height 71
click at [256, 224] on link "Background Color" at bounding box center [256, 228] width 13 height 9
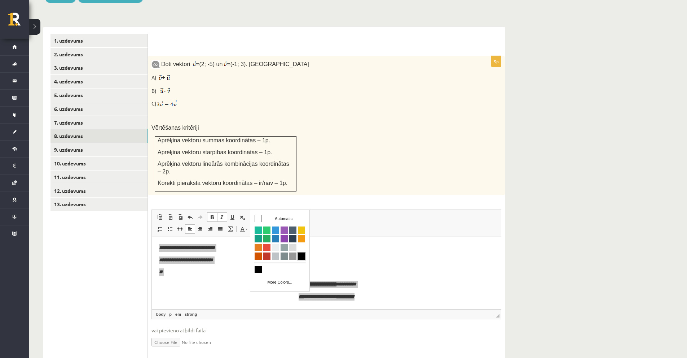
click at [301, 255] on span "Colors" at bounding box center [301, 255] width 7 height 7
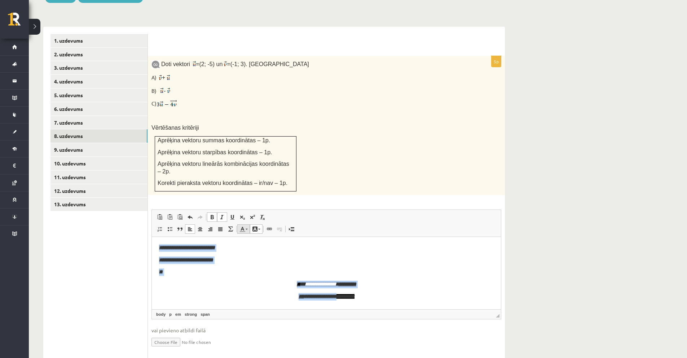
click at [244, 224] on link "Text Color" at bounding box center [243, 228] width 13 height 9
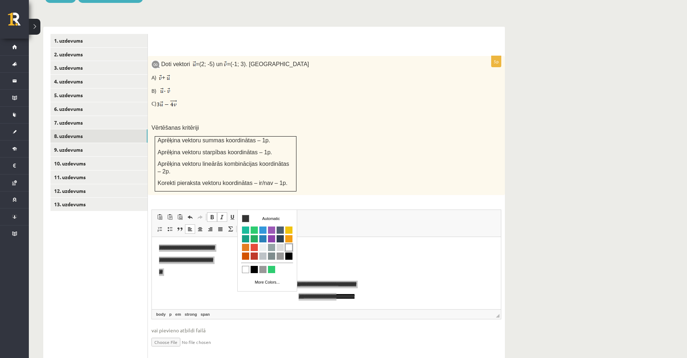
click at [289, 246] on span "Colors" at bounding box center [288, 247] width 7 height 7
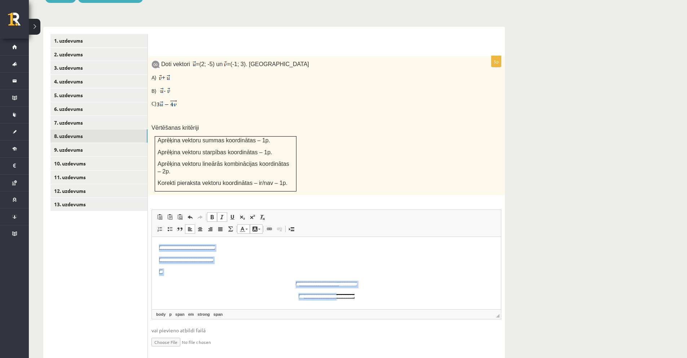
click at [267, 271] on p "**" at bounding box center [326, 272] width 335 height 8
click at [378, 298] on p "**********" at bounding box center [326, 296] width 335 height 8
drag, startPoint x: 366, startPoint y: 296, endPoint x: 264, endPoint y: 274, distance: 103.7
click at [274, 284] on body "**********" at bounding box center [326, 272] width 335 height 56
click at [211, 226] on span at bounding box center [210, 229] width 6 height 6
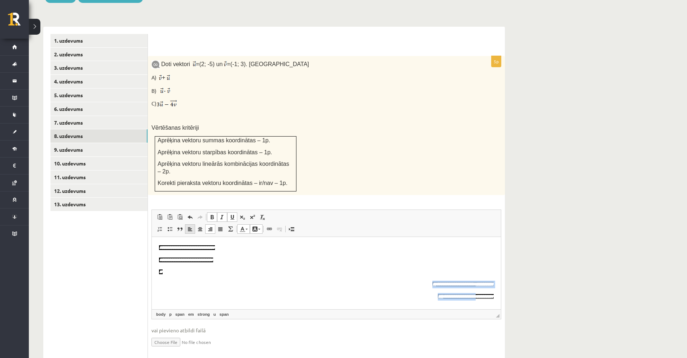
click at [191, 226] on span at bounding box center [190, 229] width 6 height 6
click at [208, 277] on body "**********" at bounding box center [326, 272] width 335 height 56
click at [228, 292] on body "**********" at bounding box center [326, 272] width 335 height 56
click at [232, 296] on p "**********" at bounding box center [326, 296] width 335 height 8
click at [172, 272] on p "**" at bounding box center [326, 272] width 335 height 8
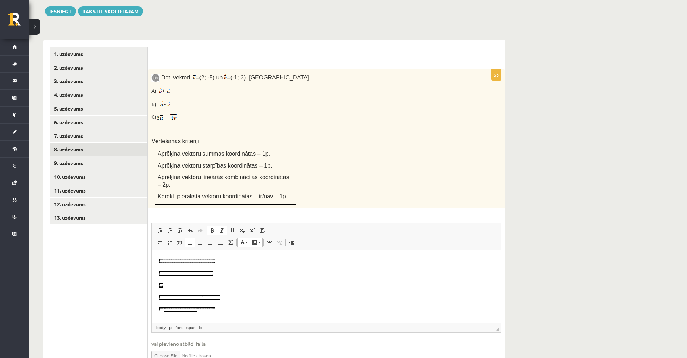
scroll to position [286, 0]
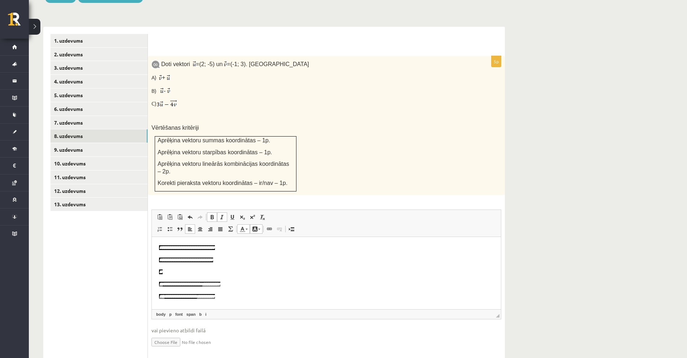
click at [233, 291] on body "**********" at bounding box center [326, 278] width 335 height 69
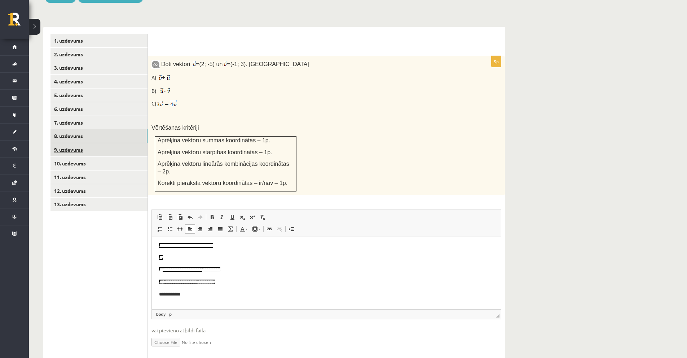
click at [73, 143] on link "9. uzdevums" at bounding box center [99, 149] width 97 height 13
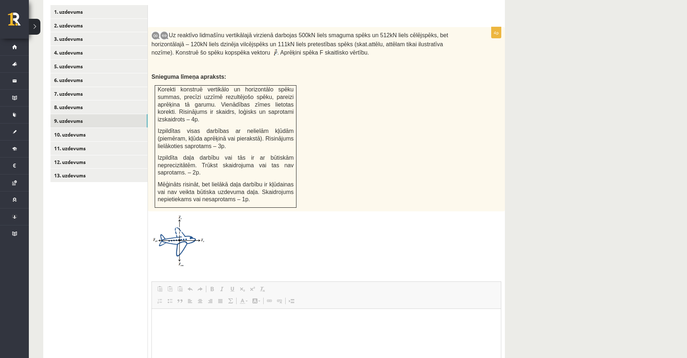
scroll to position [0, 0]
click at [93, 128] on link "10. uzdevums" at bounding box center [99, 134] width 97 height 13
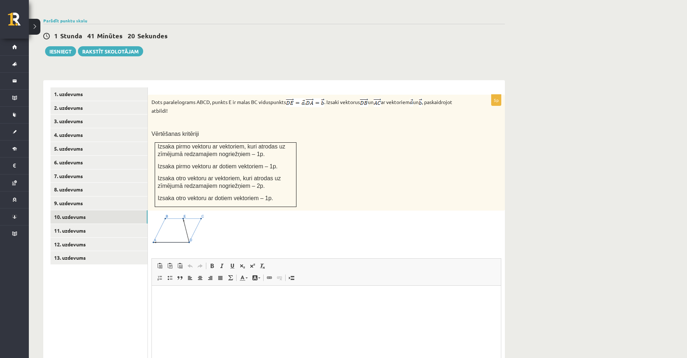
scroll to position [218, 0]
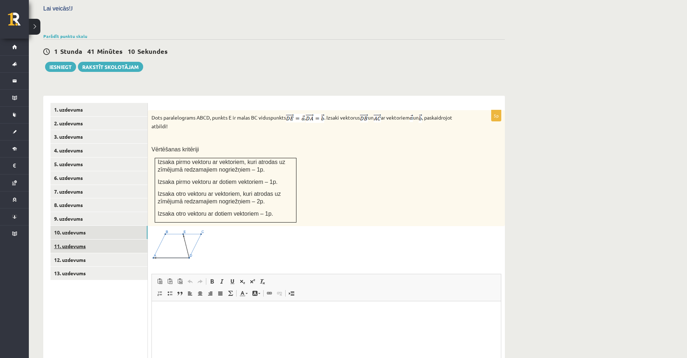
click at [78, 239] on link "11. uzdevums" at bounding box center [99, 245] width 97 height 13
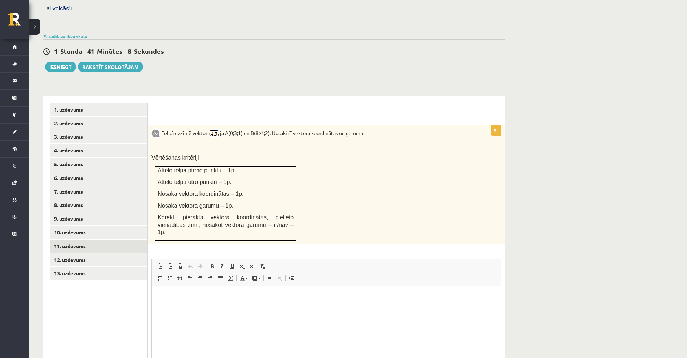
scroll to position [0, 0]
click at [100, 253] on link "12. uzdevums" at bounding box center [99, 259] width 97 height 13
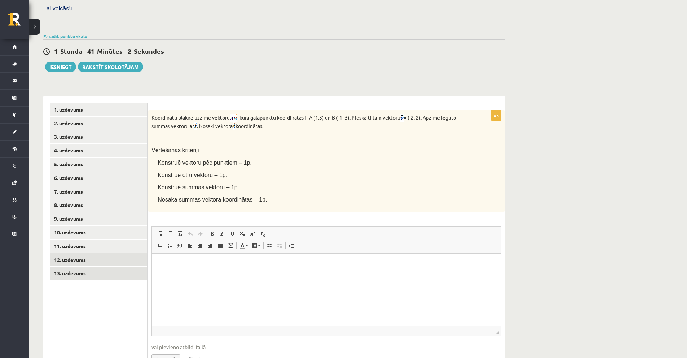
click at [76, 266] on link "13. uzdevums" at bounding box center [99, 272] width 97 height 13
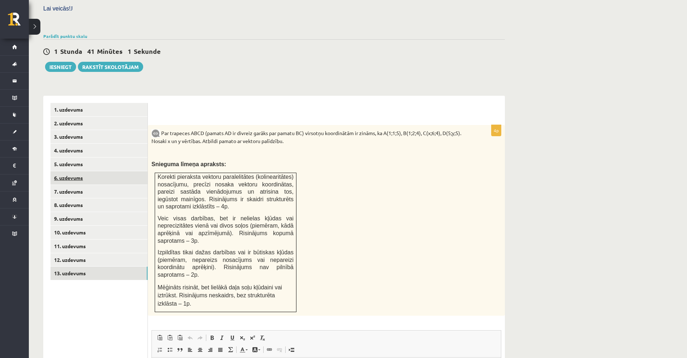
click at [69, 171] on link "6. uzdevums" at bounding box center [99, 177] width 97 height 13
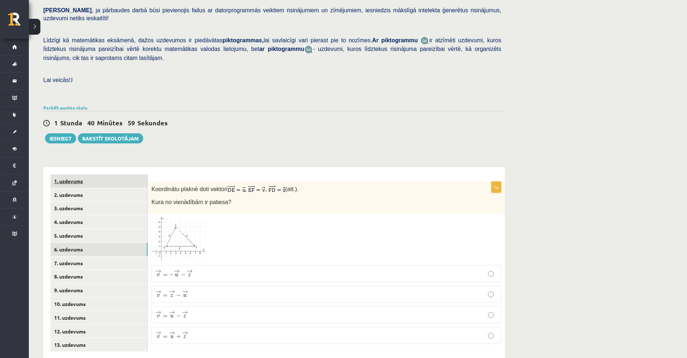
click at [84, 174] on link "1. uzdevums" at bounding box center [99, 180] width 97 height 13
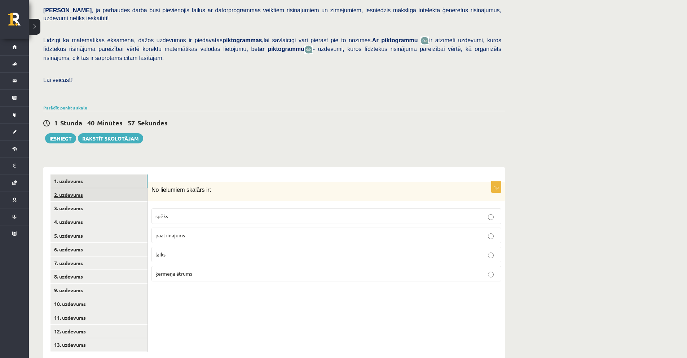
click at [82, 188] on link "2. uzdevums" at bounding box center [99, 194] width 97 height 13
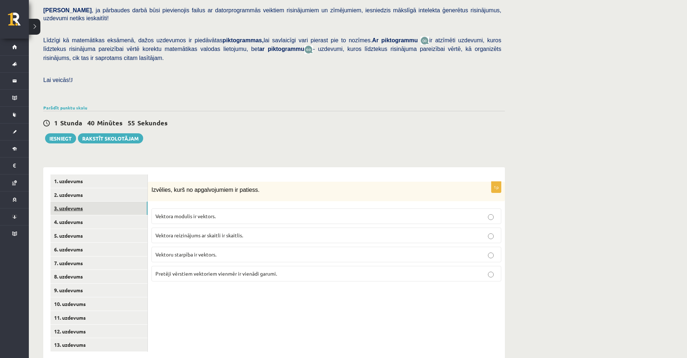
click at [82, 201] on link "3. uzdevums" at bounding box center [99, 207] width 97 height 13
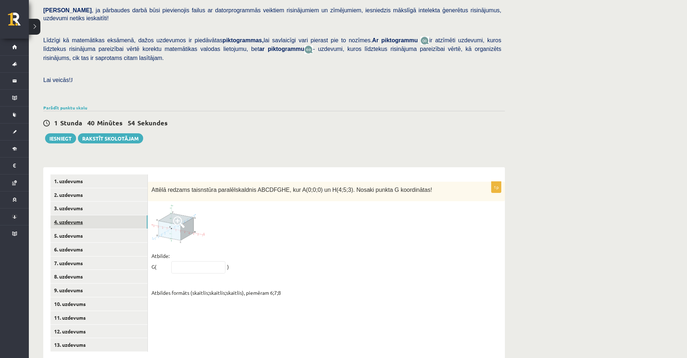
click at [84, 215] on link "4. uzdevums" at bounding box center [99, 221] width 97 height 13
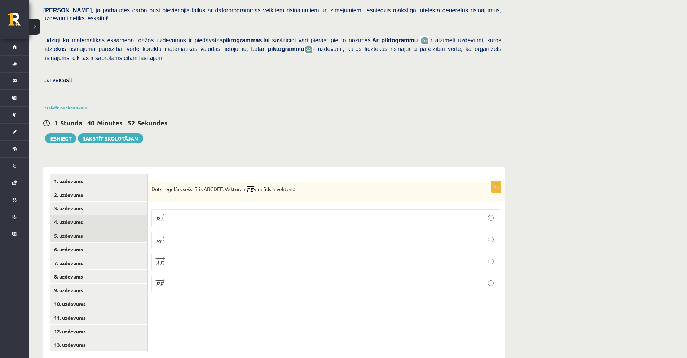
click at [86, 229] on link "5. uzdevums" at bounding box center [99, 235] width 97 height 13
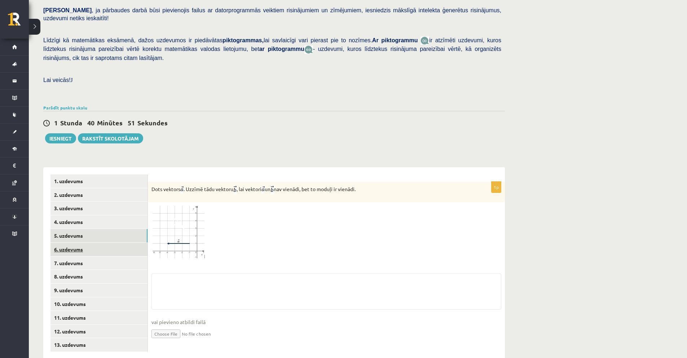
click at [86, 242] on link "6. uzdevums" at bounding box center [99, 248] width 97 height 13
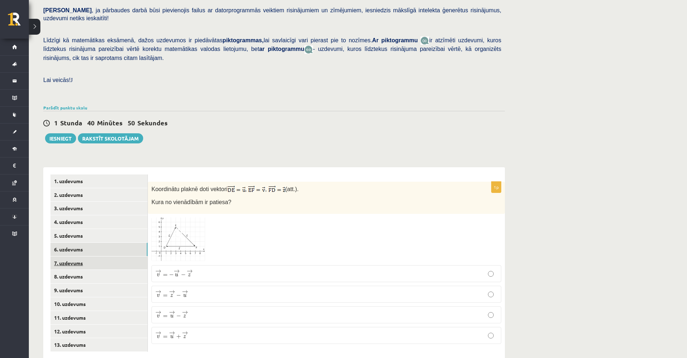
click at [86, 256] on link "7. uzdevums" at bounding box center [99, 262] width 97 height 13
click at [85, 270] on link "8. uzdevums" at bounding box center [99, 276] width 97 height 13
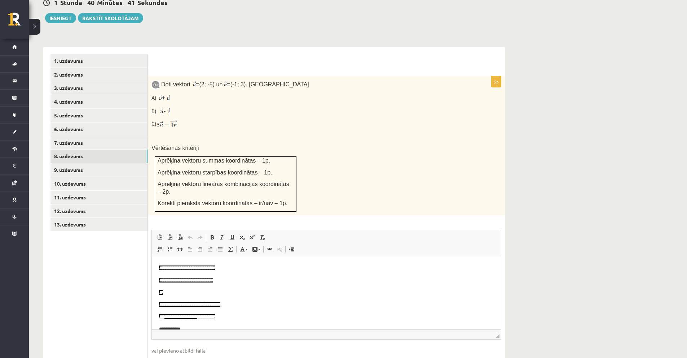
scroll to position [250, 0]
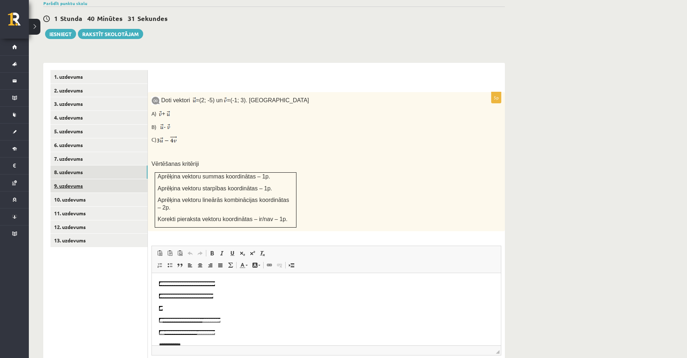
click at [100, 179] on link "9. uzdevums" at bounding box center [99, 185] width 97 height 13
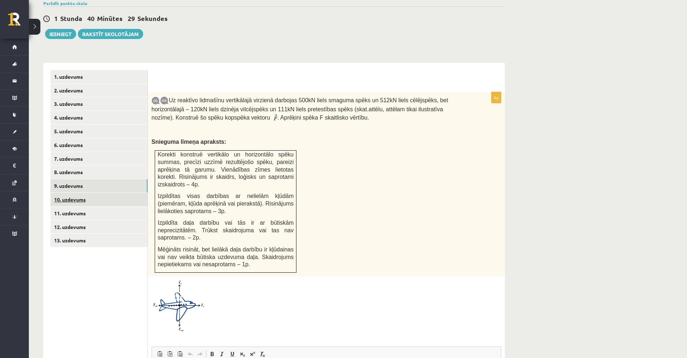
scroll to position [0, 0]
click at [102, 193] on link "10. uzdevums" at bounding box center [99, 199] width 97 height 13
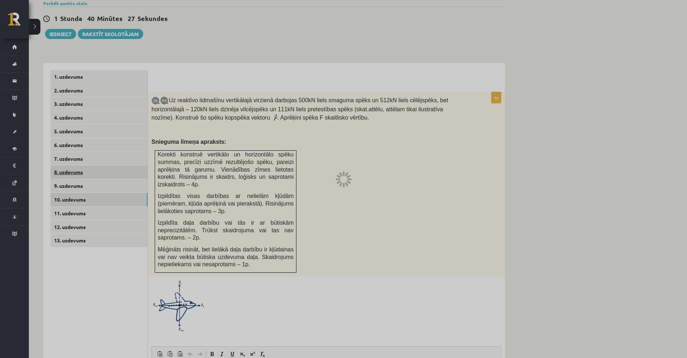
scroll to position [218, 0]
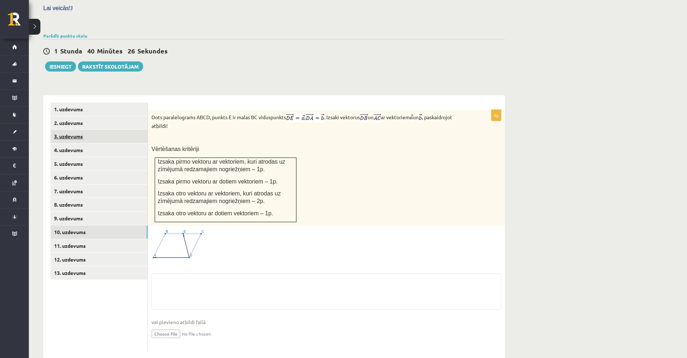
click at [74, 130] on link "3. uzdevums" at bounding box center [99, 136] width 97 height 13
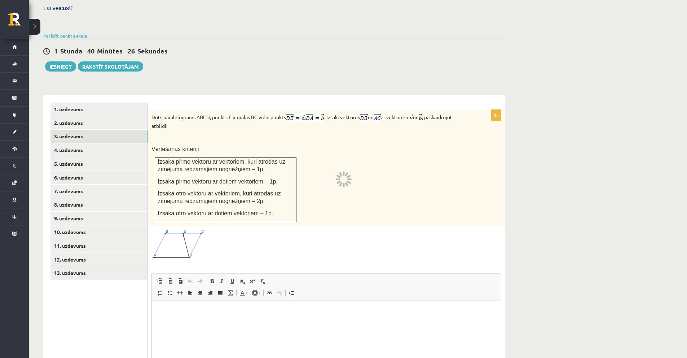
scroll to position [146, 0]
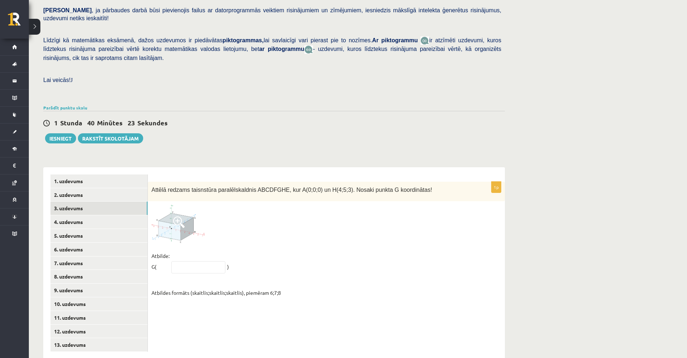
click at [172, 205] on img at bounding box center [179, 224] width 54 height 38
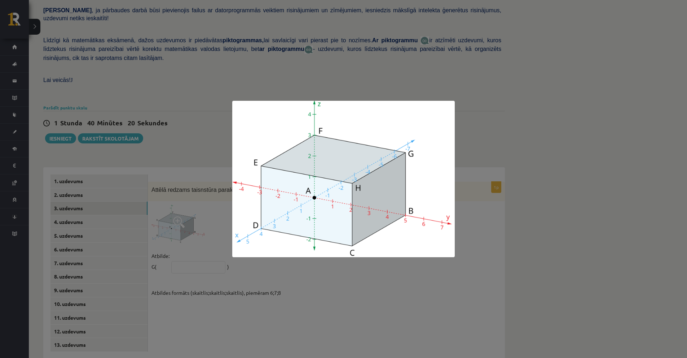
click at [188, 203] on div at bounding box center [343, 179] width 687 height 358
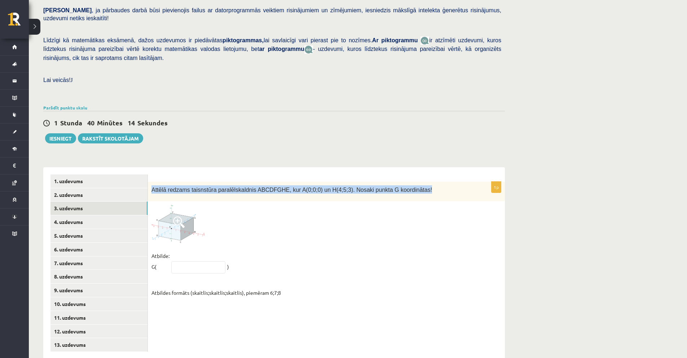
drag, startPoint x: 407, startPoint y: 171, endPoint x: 154, endPoint y: 174, distance: 253.3
click at [152, 181] on div "Attēlā redzams taisnstūra paralēlskaldnis ABCDFGHE, kur A(0;0;0) un H(4;5;3). N…" at bounding box center [326, 191] width 357 height 20
copy span "Attēlā redzams taisnstūra paralēlskaldnis ABCDFGHE, kur A(0;0;0) un H(4;5;3). N…"
click at [328, 182] on div "Attēlā redzams taisnstūra paralēlskaldnis ABCDFGHE, kur A(0;0;0) un H(4;5;3). N…" at bounding box center [326, 191] width 357 height 20
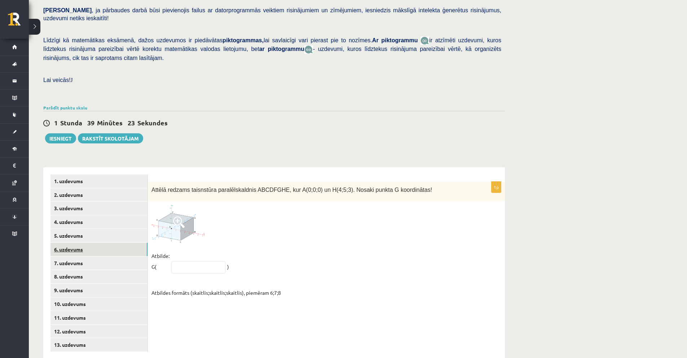
click at [103, 242] on link "6. uzdevums" at bounding box center [99, 248] width 97 height 13
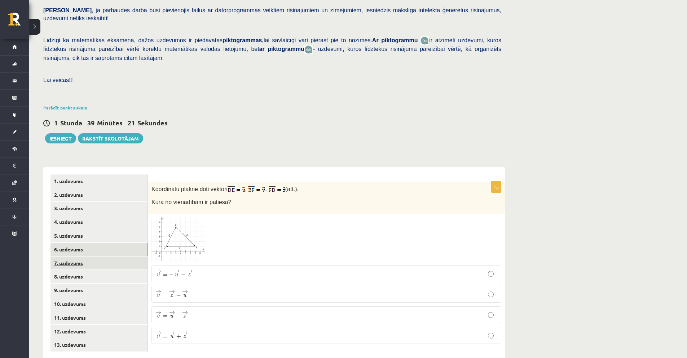
click at [91, 256] on link "7. uzdevums" at bounding box center [99, 262] width 97 height 13
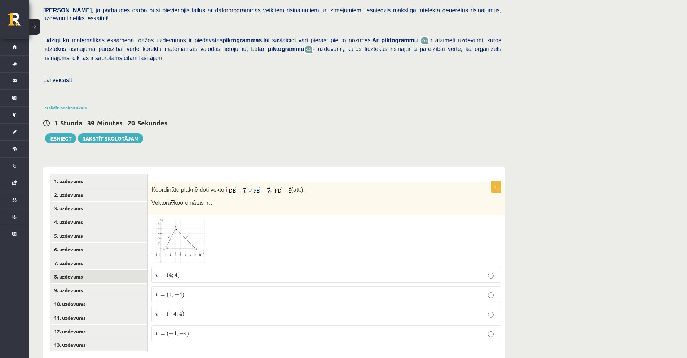
click at [90, 270] on link "8. uzdevums" at bounding box center [99, 276] width 97 height 13
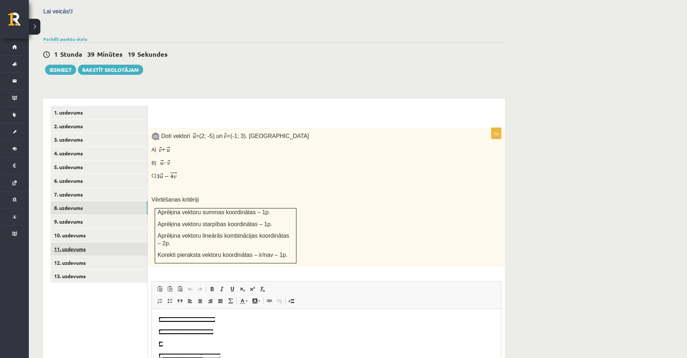
scroll to position [0, 0]
click at [75, 215] on link "9. uzdevums" at bounding box center [99, 221] width 97 height 13
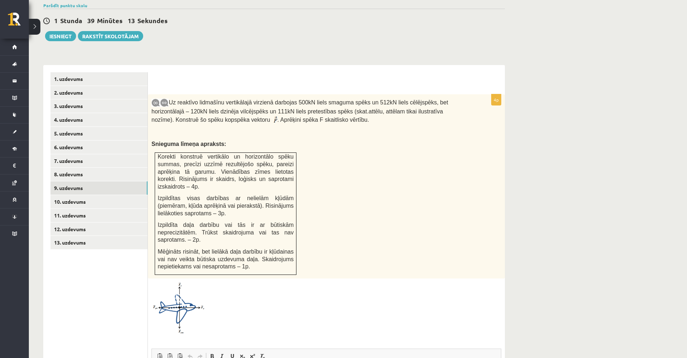
scroll to position [243, 0]
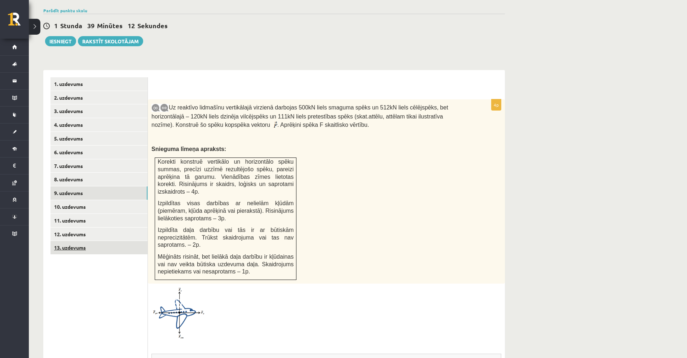
click at [104, 241] on link "13. uzdevums" at bounding box center [99, 247] width 97 height 13
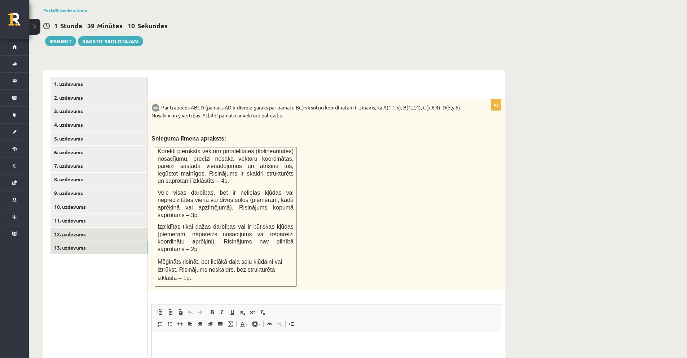
scroll to position [0, 0]
click at [96, 227] on link "12. uzdevums" at bounding box center [99, 233] width 97 height 13
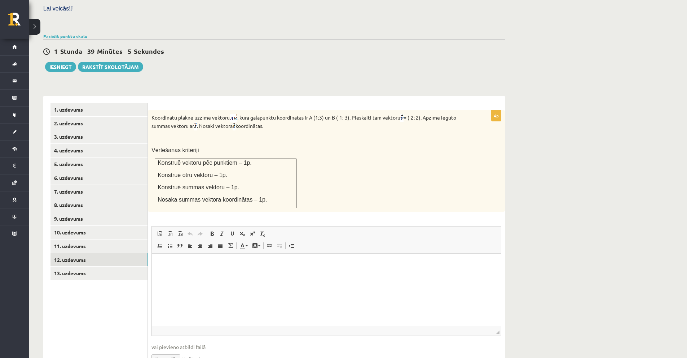
scroll to position [206, 0]
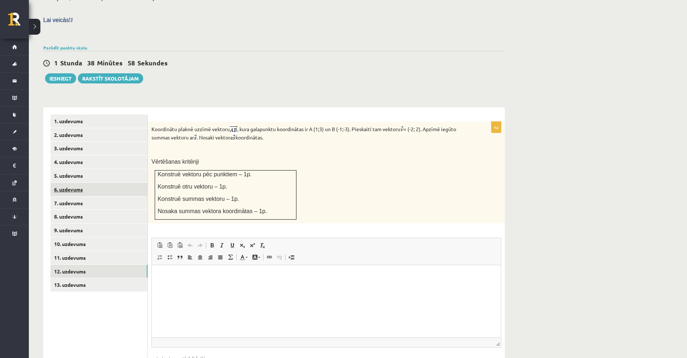
click at [100, 183] on link "6. uzdevums" at bounding box center [99, 189] width 97 height 13
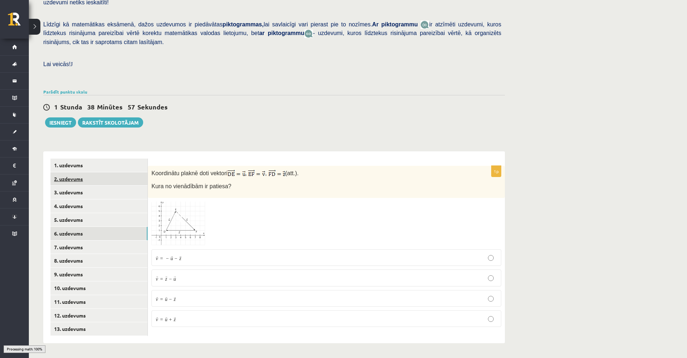
scroll to position [146, 0]
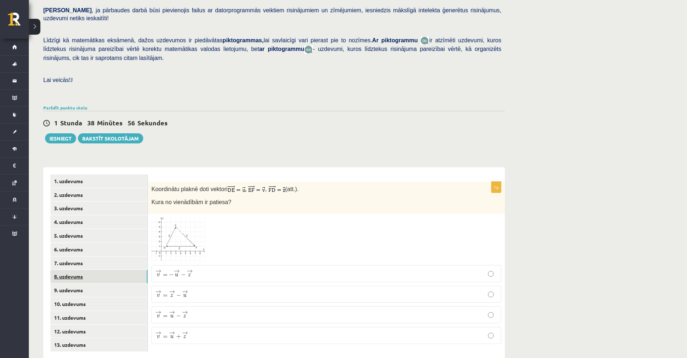
click at [61, 270] on link "8. uzdevums" at bounding box center [99, 276] width 97 height 13
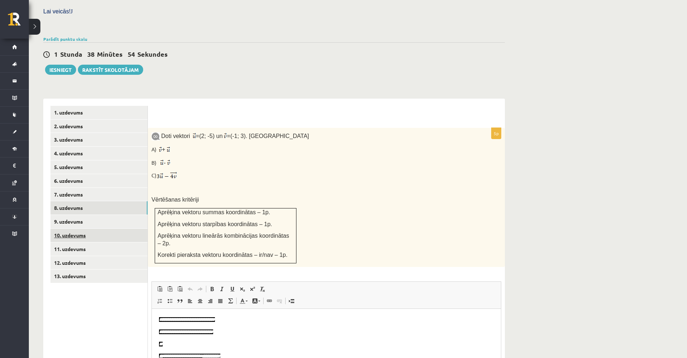
scroll to position [0, 0]
click at [93, 201] on link "8. uzdevums" at bounding box center [99, 207] width 97 height 13
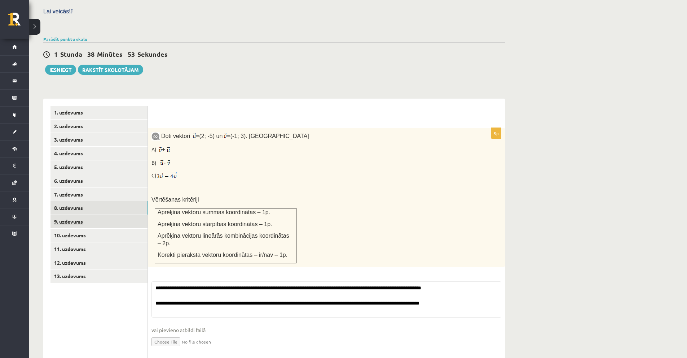
click at [94, 215] on link "9. uzdevums" at bounding box center [99, 221] width 97 height 13
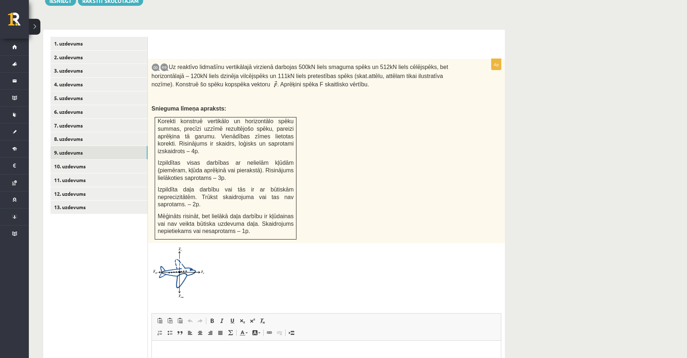
scroll to position [243, 0]
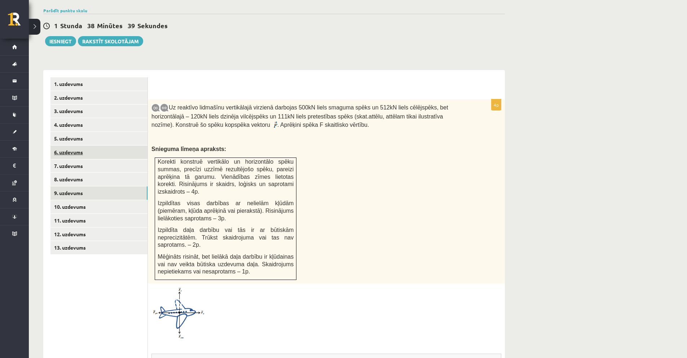
click at [83, 145] on link "6. uzdevums" at bounding box center [99, 151] width 97 height 13
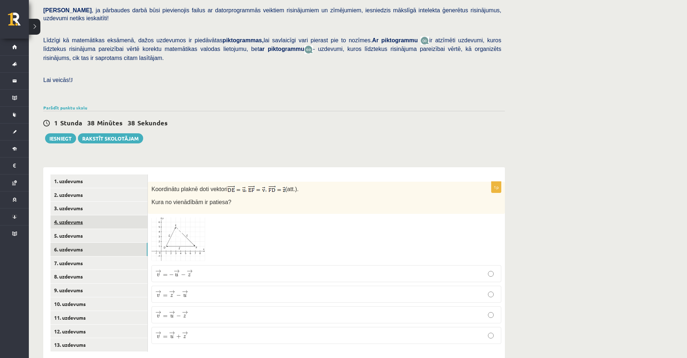
click at [67, 215] on link "4. uzdevums" at bounding box center [99, 221] width 97 height 13
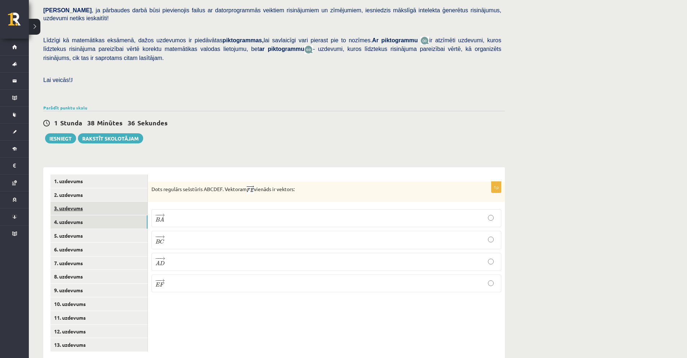
click at [101, 201] on link "3. uzdevums" at bounding box center [99, 207] width 97 height 13
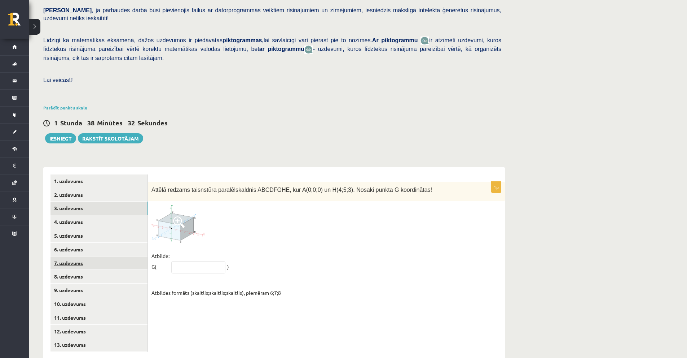
click at [86, 256] on link "7. uzdevums" at bounding box center [99, 262] width 97 height 13
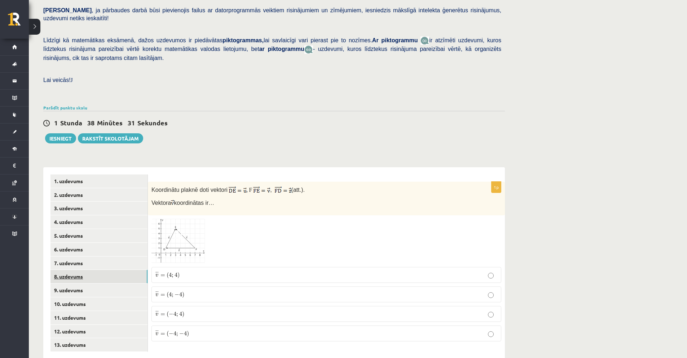
click at [87, 270] on link "8. uzdevums" at bounding box center [99, 276] width 97 height 13
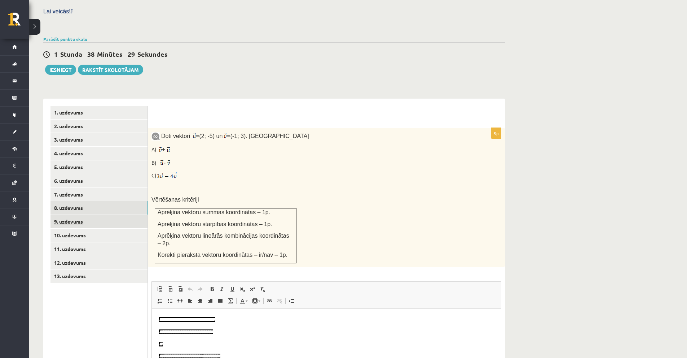
scroll to position [0, 0]
click at [72, 215] on link "9. uzdevums" at bounding box center [99, 221] width 97 height 13
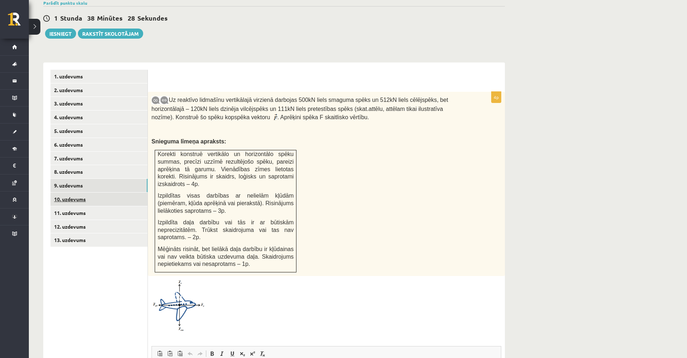
click at [77, 192] on link "10. uzdevums" at bounding box center [99, 198] width 97 height 13
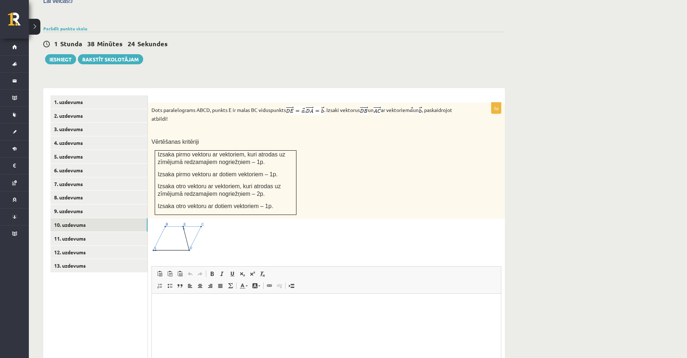
scroll to position [218, 0]
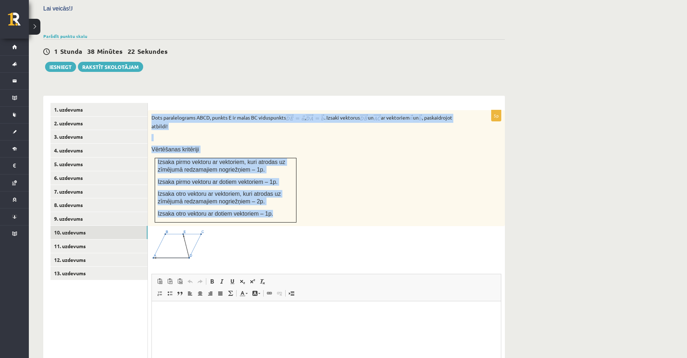
drag, startPoint x: 151, startPoint y: 102, endPoint x: 249, endPoint y: 185, distance: 128.1
click at [264, 198] on div "Dots paralelograms ABCD, punkts E ir malas BC viduspunkts , . Izsaki vektorus u…" at bounding box center [326, 168] width 357 height 116
copy div "Dots paralelograms ABCD, punkts E ir malas BC viduspunkts , . Izsaki vektorus u…"
click at [295, 170] on td "Izsaka pirmo vektoru ar vektoriem, kuri atrodas uz zīmējumā redzamajiem nogriež…" at bounding box center [225, 190] width 141 height 64
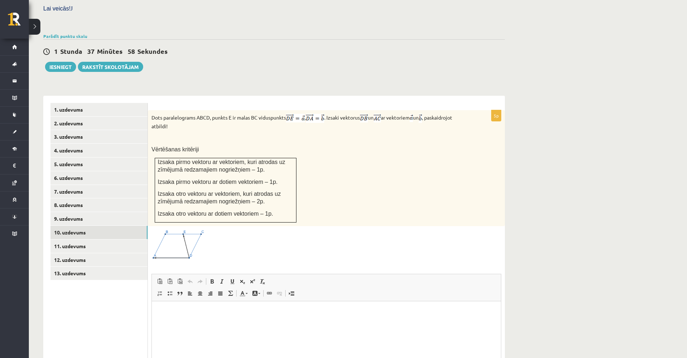
click at [215, 323] on html at bounding box center [326, 312] width 349 height 22
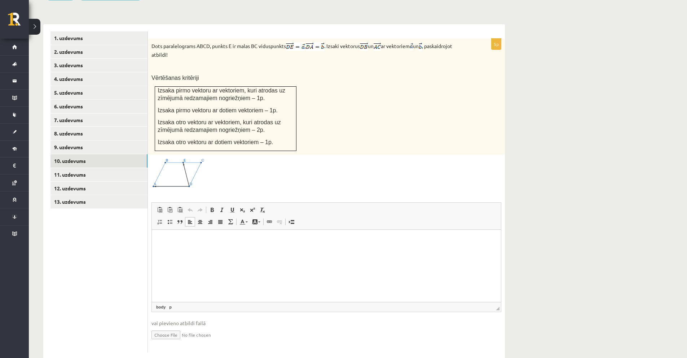
scroll to position [290, 0]
click at [81, 167] on link "11. uzdevums" at bounding box center [99, 173] width 97 height 13
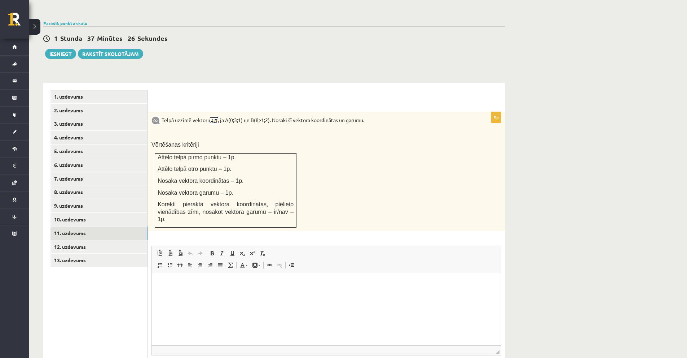
scroll to position [194, 0]
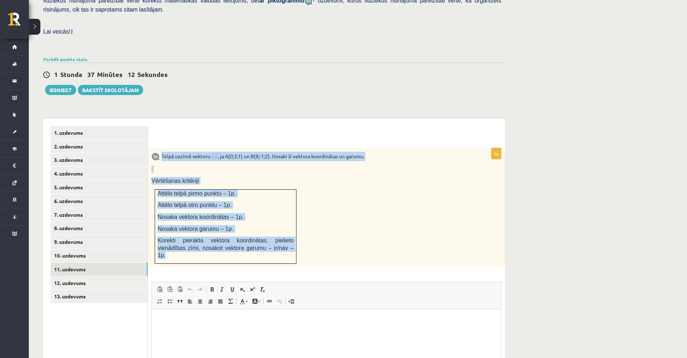
drag, startPoint x: 163, startPoint y: 141, endPoint x: 272, endPoint y: 230, distance: 141.0
click at [272, 230] on div "Telpā uzzīmē vektoru , ja A(0;3;1) un B(8;-1;2). Nosaki šī vektora koordinātas …" at bounding box center [326, 207] width 357 height 119
copy div "Telpā uzzīmē vektoru , ja A(0;3;1) un B(8;-1;2). Nosaki šī vektora koordinātas …"
click at [207, 195] on td "Attēlo telpā pirmo punktu – 1p. Attēlo telpā otro punktu – 1p. Nosaka vektora k…" at bounding box center [225, 226] width 141 height 74
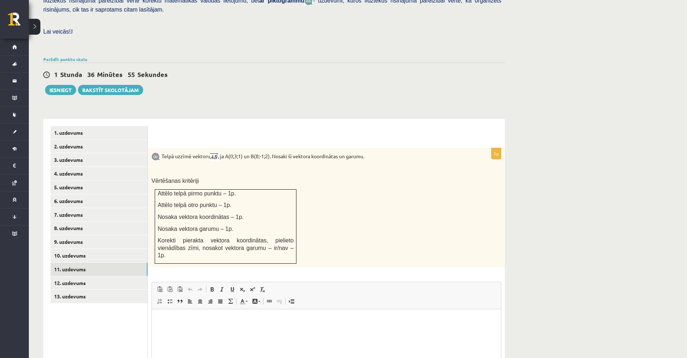
click at [218, 331] on html at bounding box center [326, 320] width 349 height 22
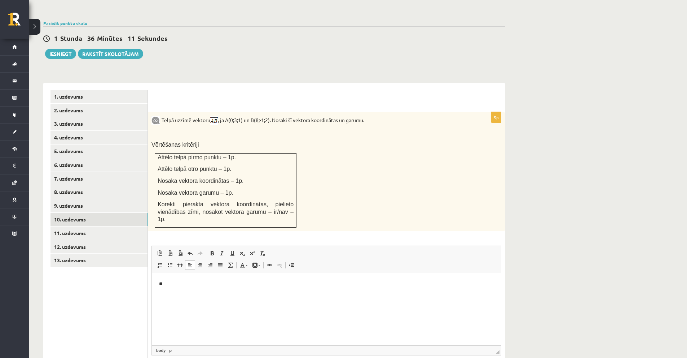
click at [82, 213] on link "10. uzdevums" at bounding box center [99, 219] width 97 height 13
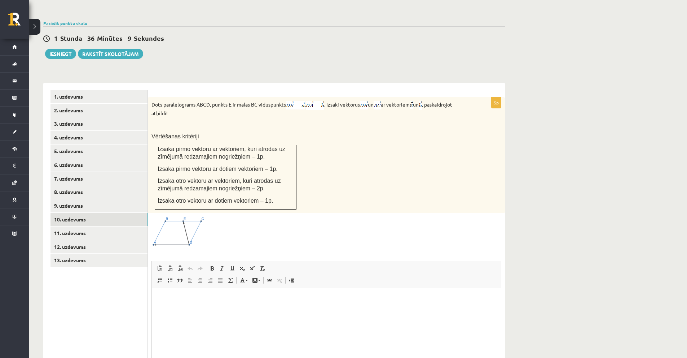
scroll to position [0, 0]
click at [93, 253] on link "13. uzdevums" at bounding box center [99, 259] width 97 height 13
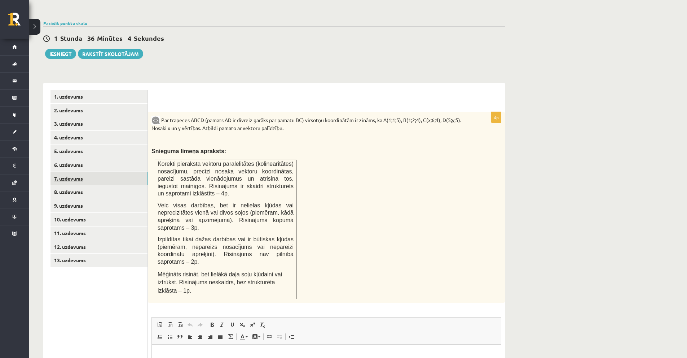
click at [110, 172] on link "7. uzdevums" at bounding box center [99, 178] width 97 height 13
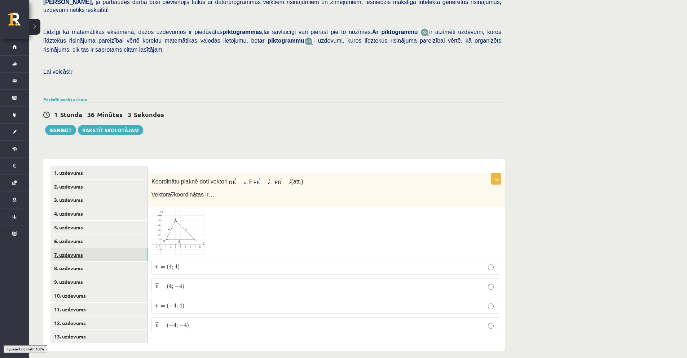
scroll to position [146, 0]
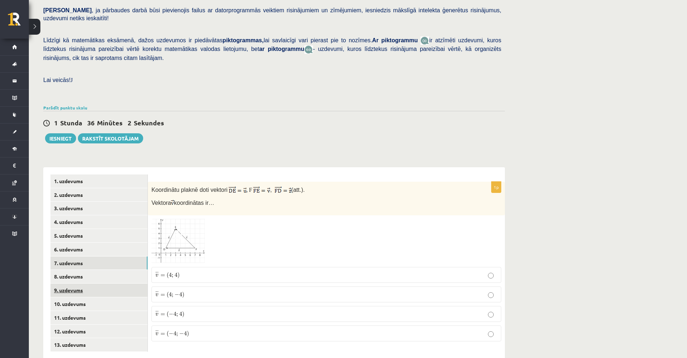
click at [87, 283] on link "9. uzdevums" at bounding box center [99, 289] width 97 height 13
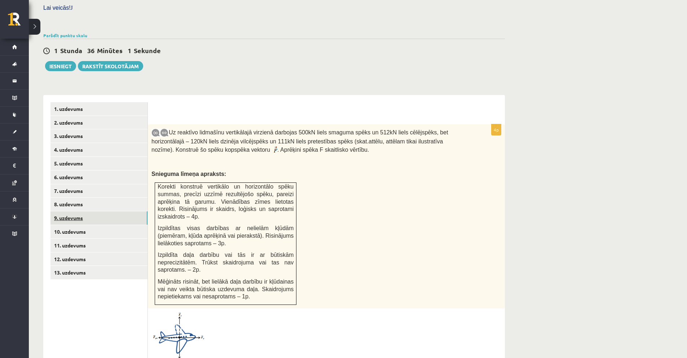
scroll to position [0, 0]
click at [79, 225] on link "10. uzdevums" at bounding box center [99, 231] width 97 height 13
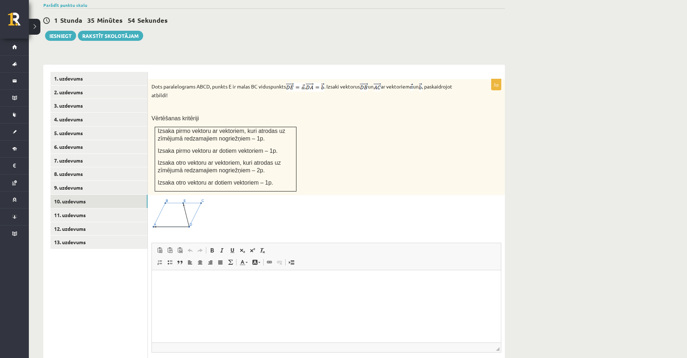
scroll to position [290, 0]
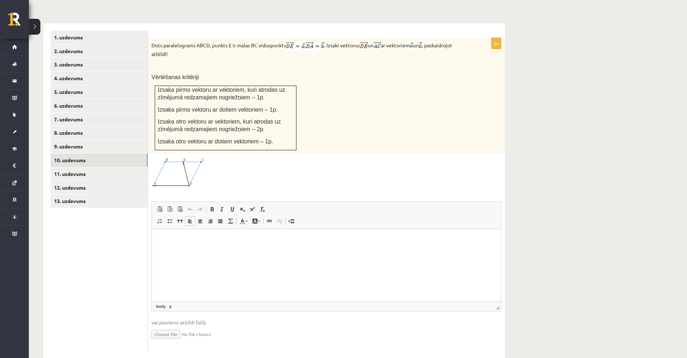
click at [176, 251] on html at bounding box center [326, 240] width 349 height 22
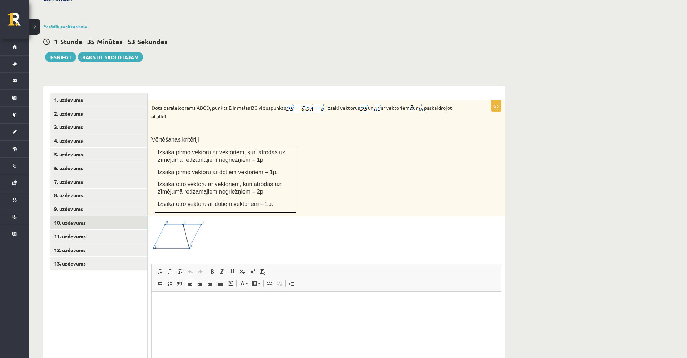
scroll to position [218, 0]
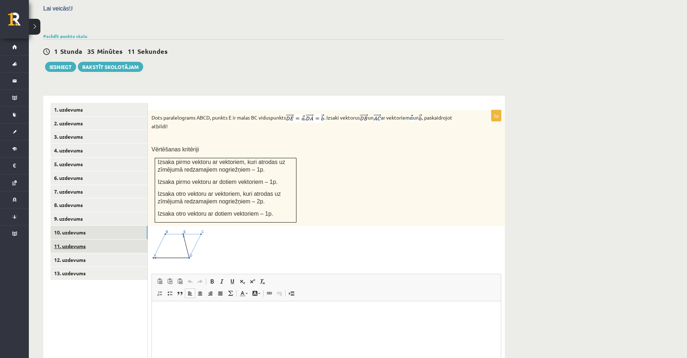
click at [108, 239] on link "11. uzdevums" at bounding box center [99, 245] width 97 height 13
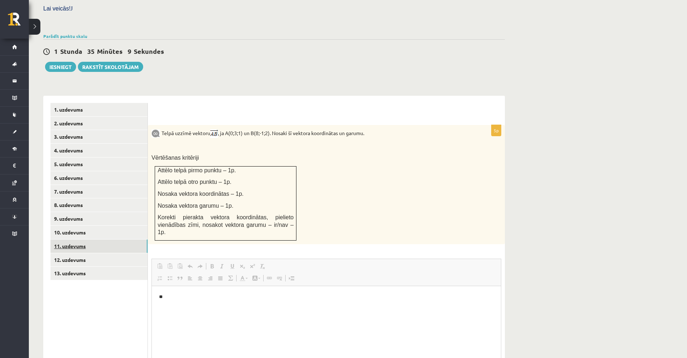
scroll to position [0, 0]
click at [176, 300] on p "**" at bounding box center [326, 297] width 335 height 8
click at [96, 226] on link "10. uzdevums" at bounding box center [99, 232] width 97 height 13
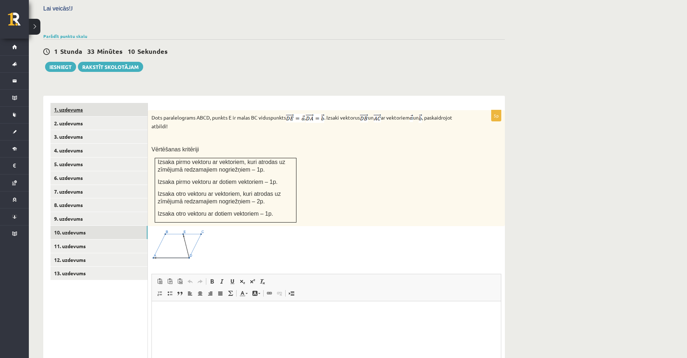
click at [89, 103] on link "1. uzdevums" at bounding box center [99, 109] width 97 height 13
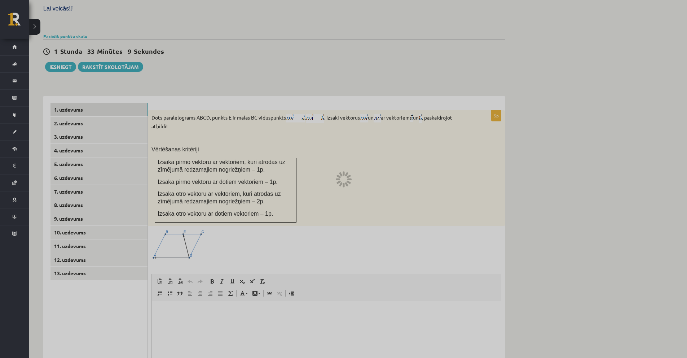
scroll to position [146, 0]
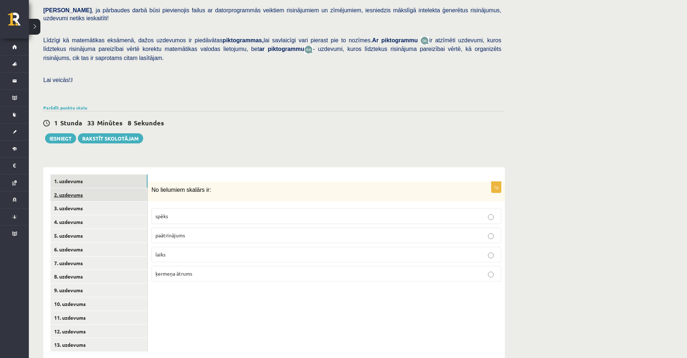
click at [104, 188] on link "2. uzdevums" at bounding box center [99, 194] width 97 height 13
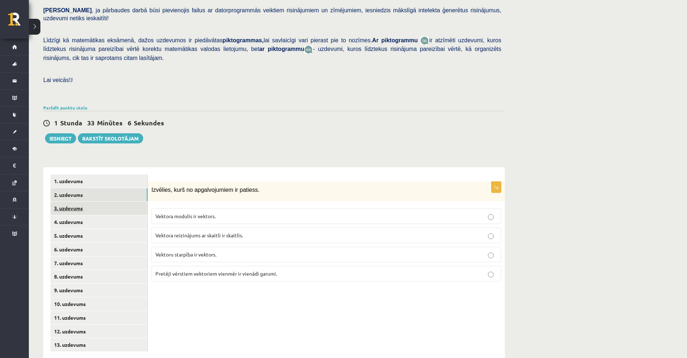
click at [103, 201] on link "3. uzdevums" at bounding box center [99, 207] width 97 height 13
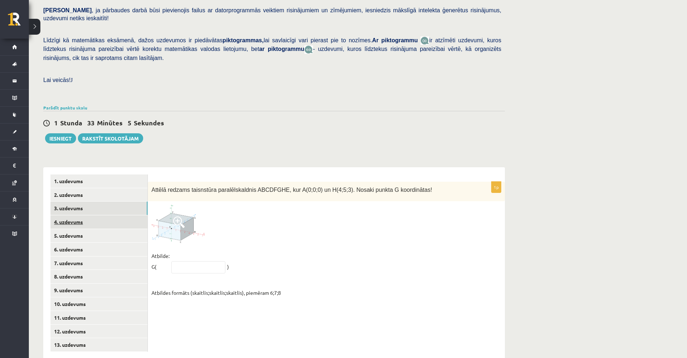
click at [96, 215] on link "4. uzdevums" at bounding box center [99, 221] width 97 height 13
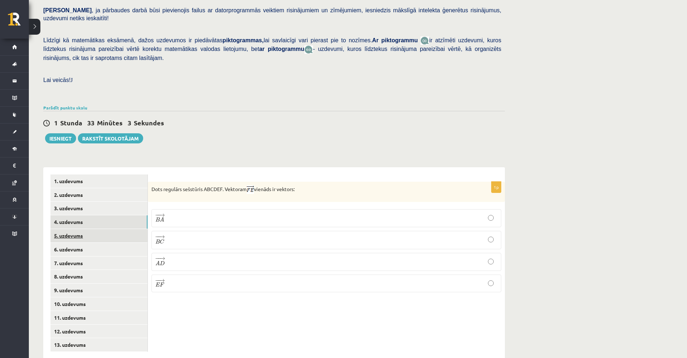
click at [96, 229] on link "5. uzdevums" at bounding box center [99, 235] width 97 height 13
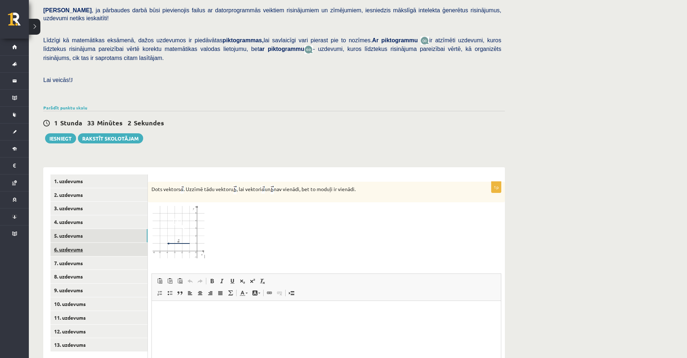
scroll to position [0, 0]
drag, startPoint x: 150, startPoint y: 173, endPoint x: 366, endPoint y: 178, distance: 216.2
click at [366, 181] on div "Dots vektors . Uzzīmē tādu vektoru , lai vektori un nav vienādi, bet to moduļi …" at bounding box center [326, 191] width 357 height 21
click at [366, 206] on div at bounding box center [327, 232] width 350 height 53
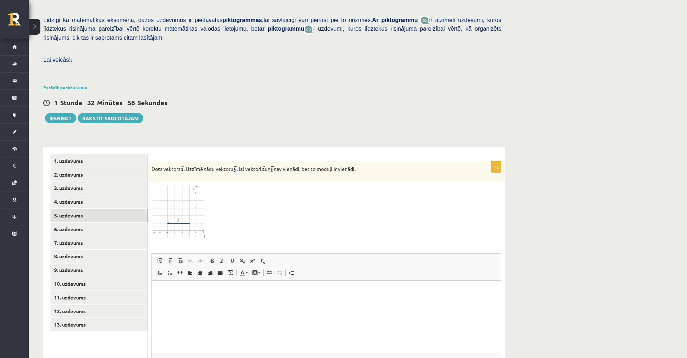
scroll to position [182, 0]
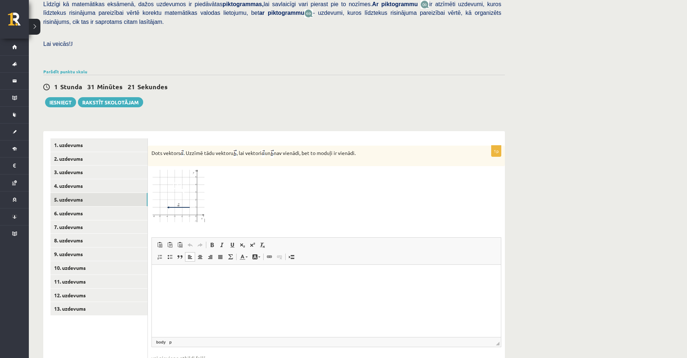
click at [235, 286] on html at bounding box center [326, 275] width 349 height 22
paste body "Editor, wiswyg-editor-user-answer-47433948196440"
click at [81, 206] on link "6. uzdevums" at bounding box center [99, 212] width 97 height 13
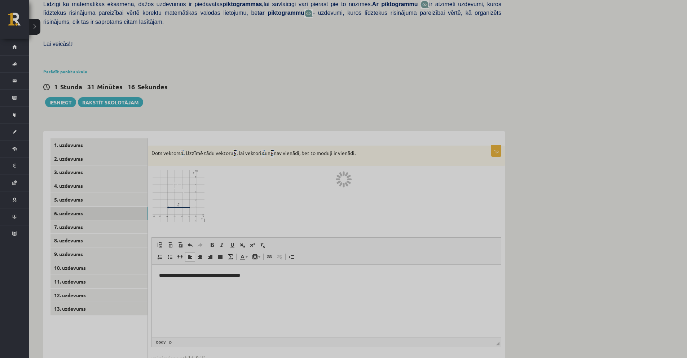
scroll to position [146, 0]
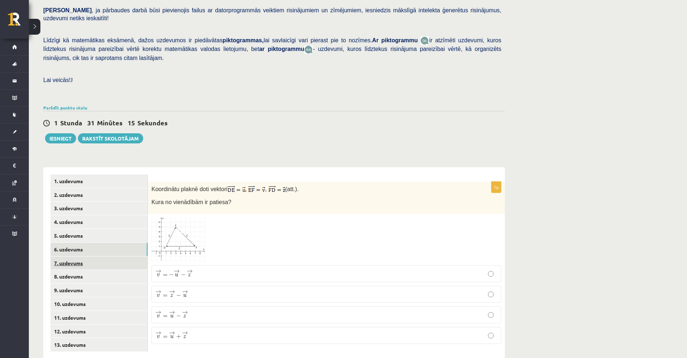
click at [93, 256] on link "7. uzdevums" at bounding box center [99, 262] width 97 height 13
click at [92, 270] on link "8. uzdevums" at bounding box center [99, 276] width 97 height 13
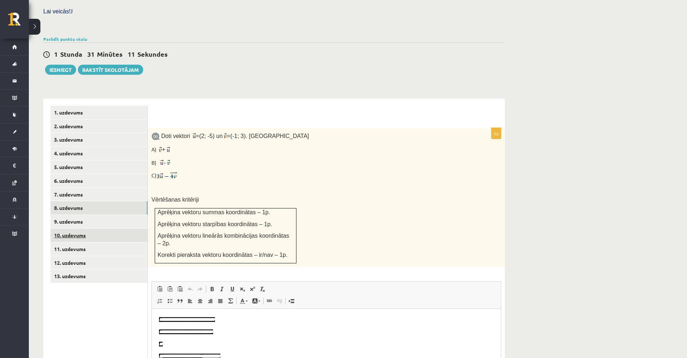
scroll to position [0, 0]
click at [124, 228] on link "10. uzdevums" at bounding box center [99, 234] width 97 height 13
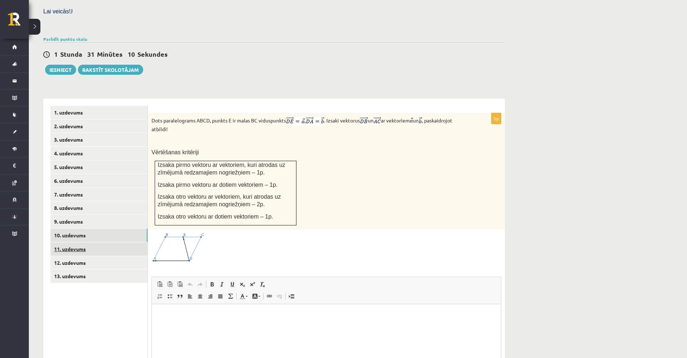
click at [118, 242] on link "11. uzdevums" at bounding box center [99, 248] width 97 height 13
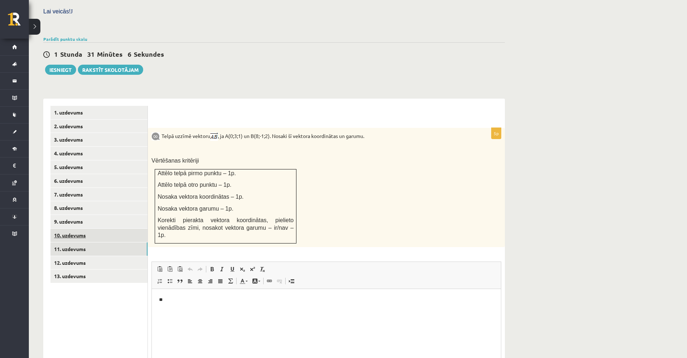
click at [107, 228] on link "10. uzdevums" at bounding box center [99, 234] width 97 height 13
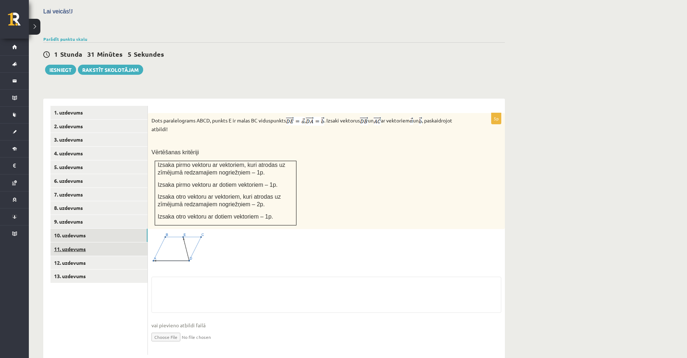
click at [107, 242] on link "11. uzdevums" at bounding box center [99, 248] width 97 height 13
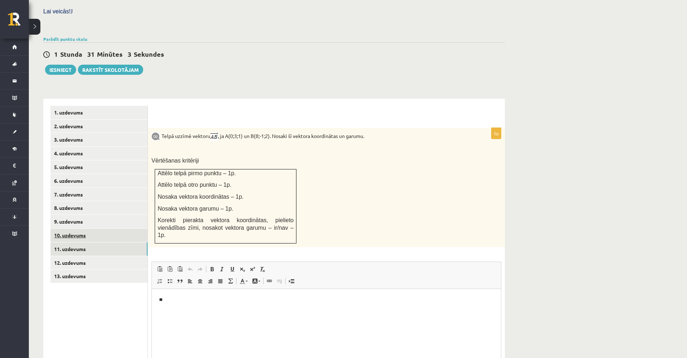
click at [104, 228] on link "10. uzdevums" at bounding box center [99, 234] width 97 height 13
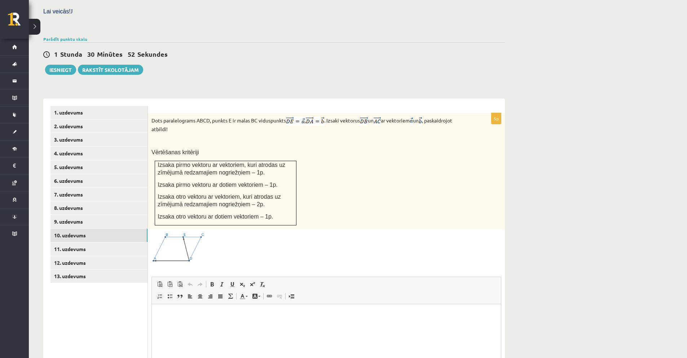
click at [266, 213] on p "Izsaka otro vektoru ar dotiem vektoriem – 1p." at bounding box center [226, 217] width 136 height 8
click at [97, 242] on link "11. uzdevums" at bounding box center [99, 248] width 97 height 13
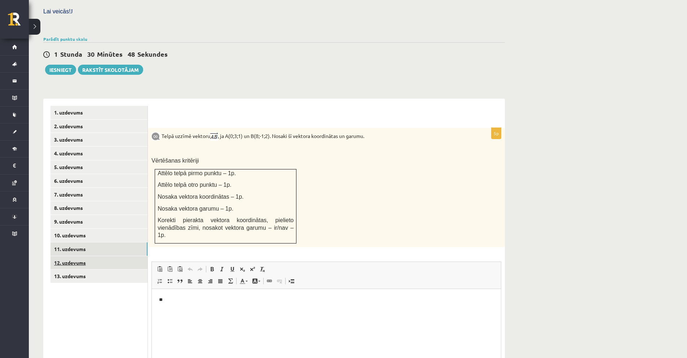
click at [96, 256] on link "12. uzdevums" at bounding box center [99, 262] width 97 height 13
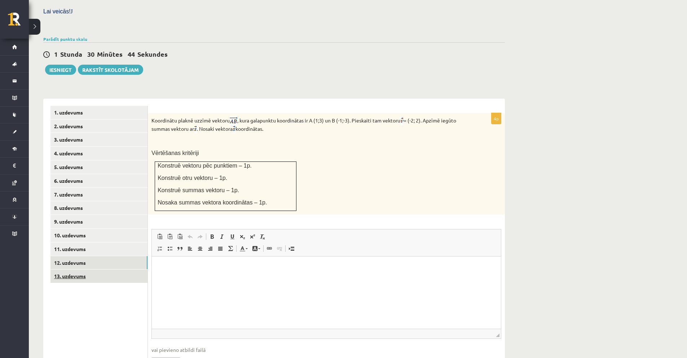
click at [114, 269] on link "13. uzdevums" at bounding box center [99, 275] width 97 height 13
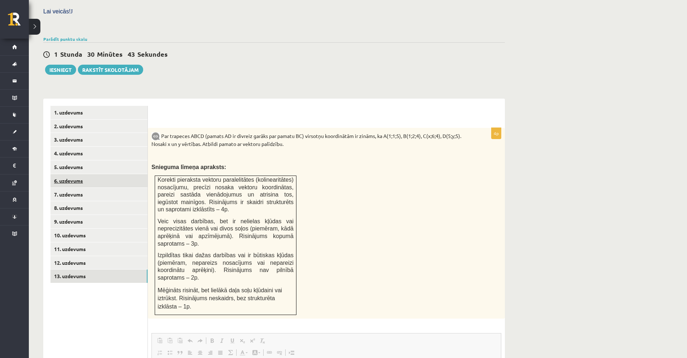
click at [95, 174] on link "6. uzdevums" at bounding box center [99, 180] width 97 height 13
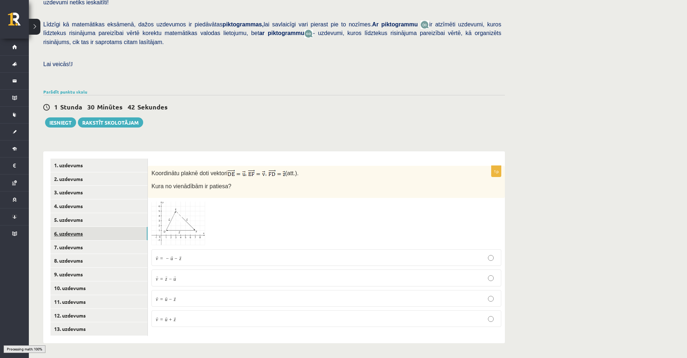
scroll to position [146, 0]
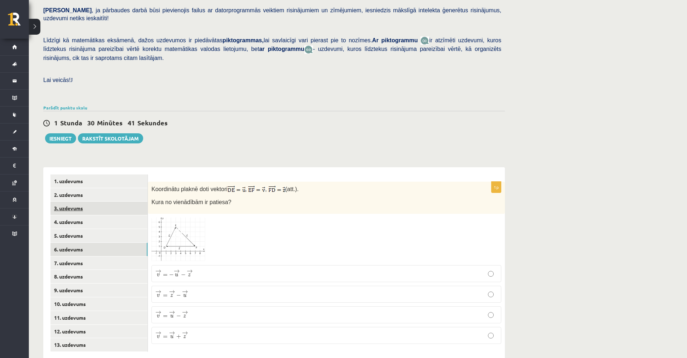
click at [96, 201] on link "3. uzdevums" at bounding box center [99, 207] width 97 height 13
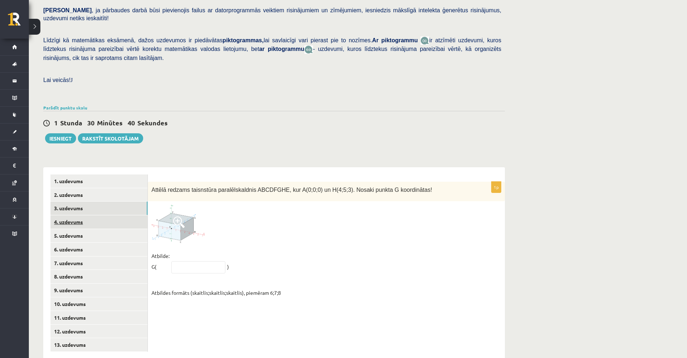
click at [95, 215] on link "4. uzdevums" at bounding box center [99, 221] width 97 height 13
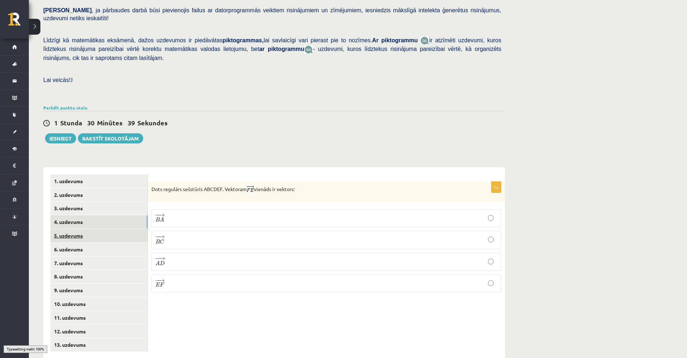
click at [97, 229] on link "5. uzdevums" at bounding box center [99, 235] width 97 height 13
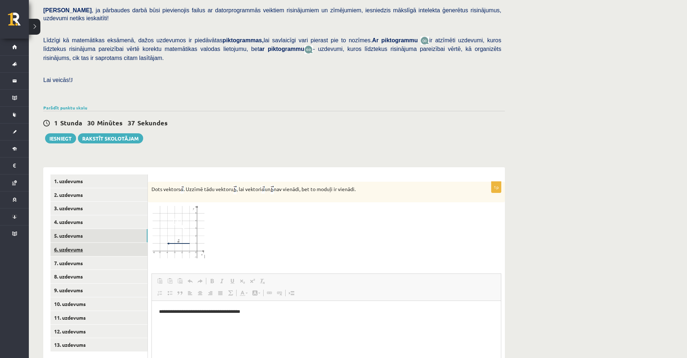
scroll to position [0, 0]
click at [95, 242] on link "6. uzdevums" at bounding box center [99, 248] width 97 height 13
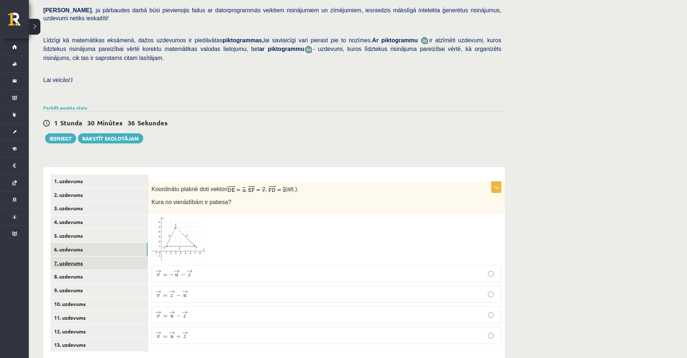
click at [94, 256] on link "7. uzdevums" at bounding box center [99, 262] width 97 height 13
click at [93, 270] on link "8. uzdevums" at bounding box center [99, 276] width 97 height 13
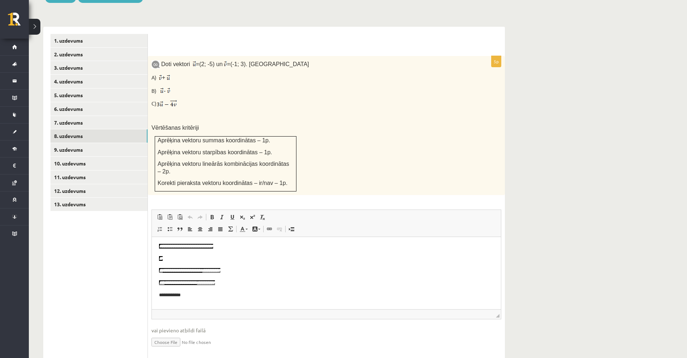
scroll to position [23, 0]
click at [197, 285] on p "**********" at bounding box center [323, 286] width 329 height 8
drag, startPoint x: 249, startPoint y: 275, endPoint x: 218, endPoint y: 272, distance: 31.5
click at [218, 272] on p "**********" at bounding box center [323, 274] width 329 height 8
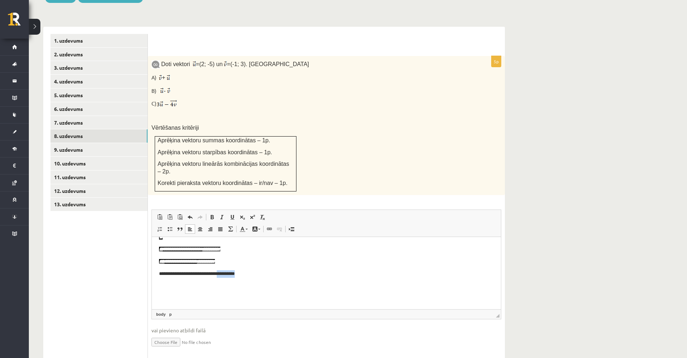
click at [241, 274] on p "**********" at bounding box center [323, 274] width 329 height 8
drag, startPoint x: 244, startPoint y: 274, endPoint x: 216, endPoint y: 274, distance: 27.8
click at [216, 274] on p "**********" at bounding box center [323, 274] width 329 height 8
click at [210, 214] on span at bounding box center [212, 217] width 6 height 6
click at [220, 214] on span at bounding box center [222, 217] width 6 height 6
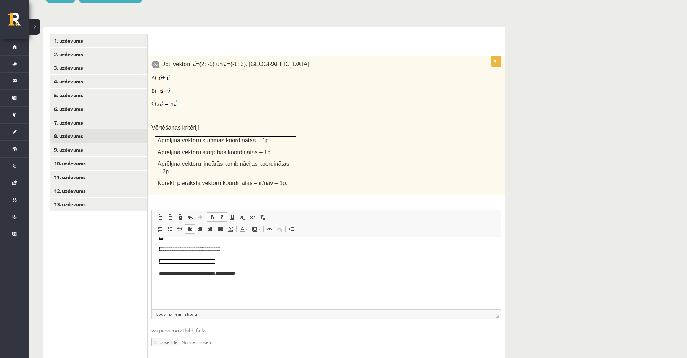
click at [269, 282] on p "Editor, wiswyg-editor-user-answer-47434072580000" at bounding box center [326, 286] width 335 height 8
click at [83, 143] on link "9. uzdevums" at bounding box center [99, 149] width 97 height 13
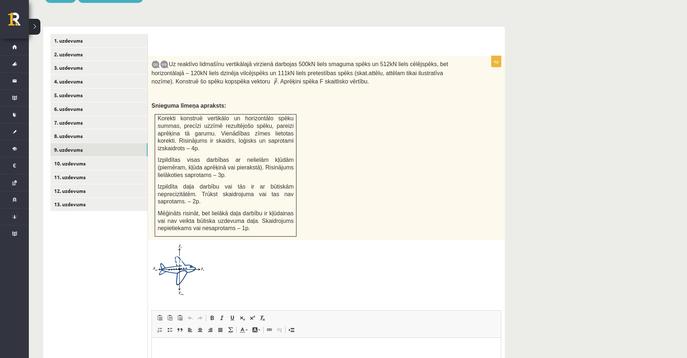
scroll to position [0, 0]
click at [90, 157] on link "10. uzdevums" at bounding box center [99, 163] width 97 height 13
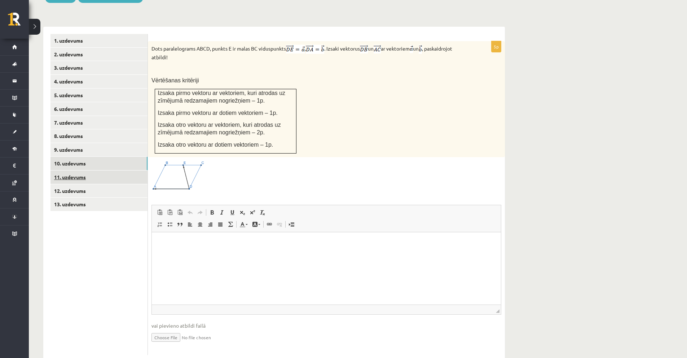
click at [78, 170] on link "11. uzdevums" at bounding box center [99, 176] width 97 height 13
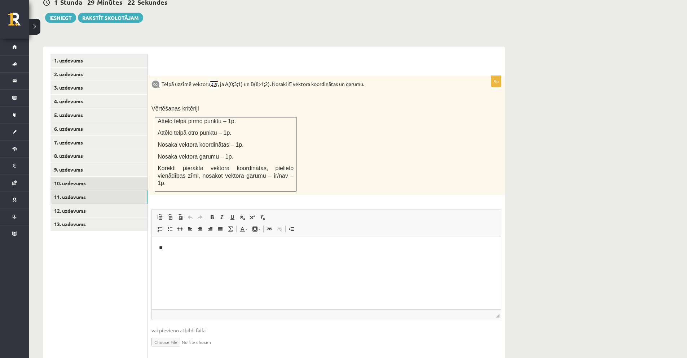
click at [75, 176] on link "10. uzdevums" at bounding box center [99, 182] width 97 height 13
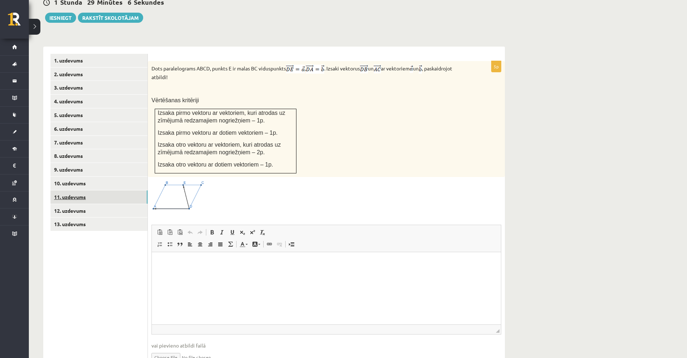
click at [94, 190] on link "11. uzdevums" at bounding box center [99, 196] width 97 height 13
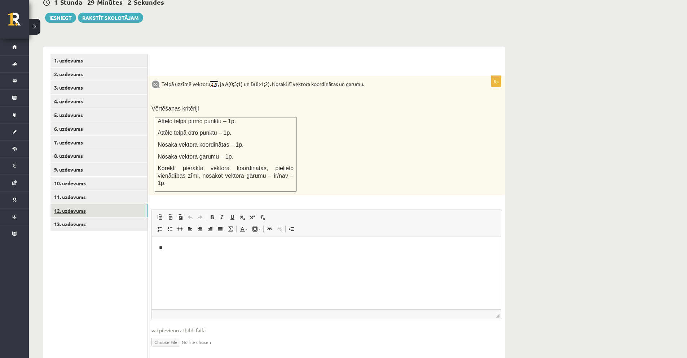
click at [82, 204] on link "12. uzdevums" at bounding box center [99, 210] width 97 height 13
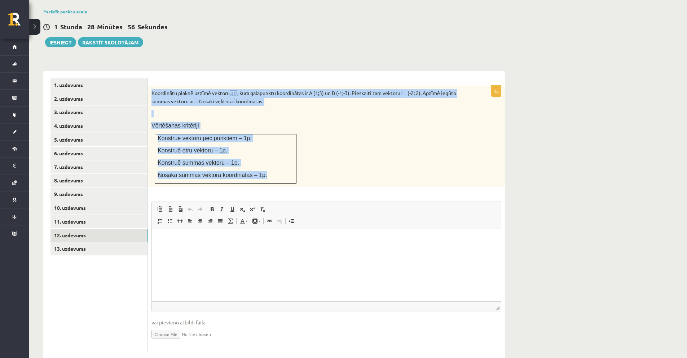
drag, startPoint x: 149, startPoint y: 79, endPoint x: 273, endPoint y: 152, distance: 143.4
click at [273, 152] on div "Koordinātu plaknē uzzīmē vektoru , kura galapunktu koordinātas ir A (1;3) un B …" at bounding box center [326, 137] width 357 height 102
copy div "Koordinātu plaknē uzzīmē vektoru , kura galapunktu koordinātas ir A (1;3) un B …"
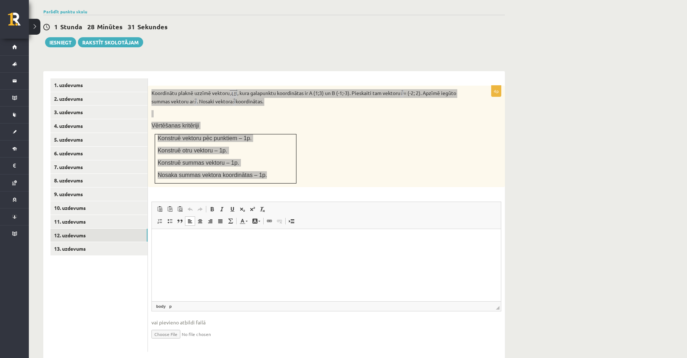
click at [209, 249] on html at bounding box center [326, 240] width 349 height 22
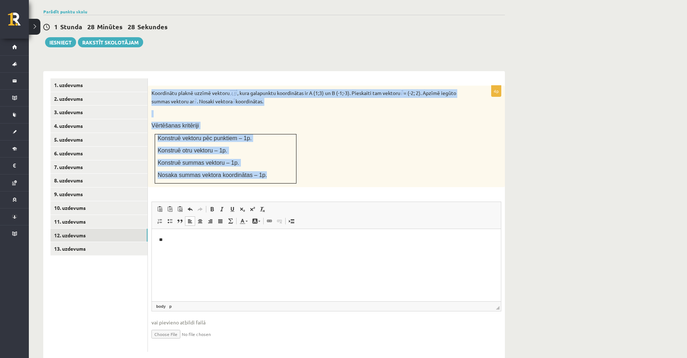
click at [356, 90] on div "Koordinātu plaknē uzzīmē vektoru , kura galapunktu koordinātas ir A (1;3) un B …" at bounding box center [326, 137] width 357 height 102
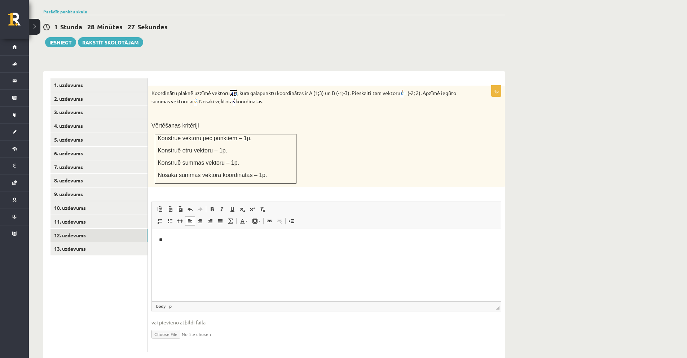
click at [183, 239] on p "**" at bounding box center [326, 240] width 335 height 8
click at [218, 238] on p "**********" at bounding box center [326, 240] width 335 height 8
click at [254, 241] on p "**********" at bounding box center [326, 240] width 335 height 8
click at [214, 241] on p "**********" at bounding box center [326, 240] width 335 height 8
click at [260, 240] on p "**********" at bounding box center [326, 240] width 335 height 8
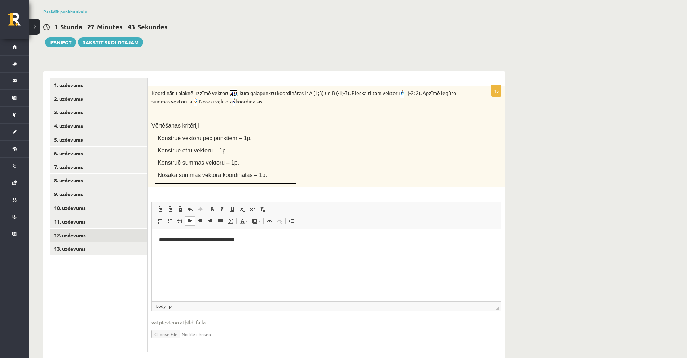
click at [231, 238] on p "**********" at bounding box center [326, 240] width 335 height 8
click at [253, 242] on p "**********" at bounding box center [326, 240] width 335 height 8
drag, startPoint x: 179, startPoint y: 252, endPoint x: 144, endPoint y: 250, distance: 35.5
click at [152, 250] on html "**********" at bounding box center [326, 246] width 349 height 34
click at [213, 206] on span at bounding box center [212, 209] width 6 height 6
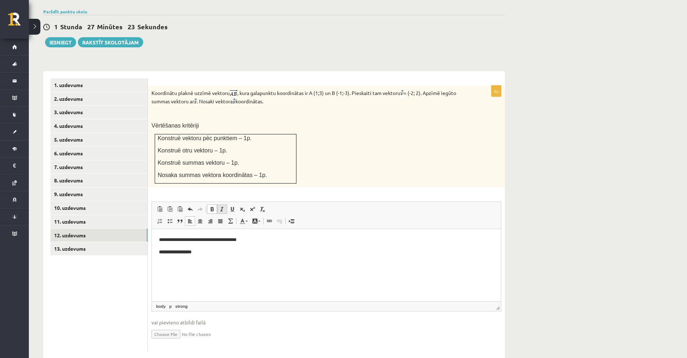
click at [224, 206] on span at bounding box center [222, 209] width 6 height 6
click at [226, 250] on p "**********" at bounding box center [326, 252] width 335 height 8
drag, startPoint x: 167, startPoint y: 254, endPoint x: 173, endPoint y: 252, distance: 6.7
click at [173, 252] on strong "**********" at bounding box center [175, 251] width 32 height 5
click at [176, 257] on html "**********" at bounding box center [326, 246] width 349 height 34
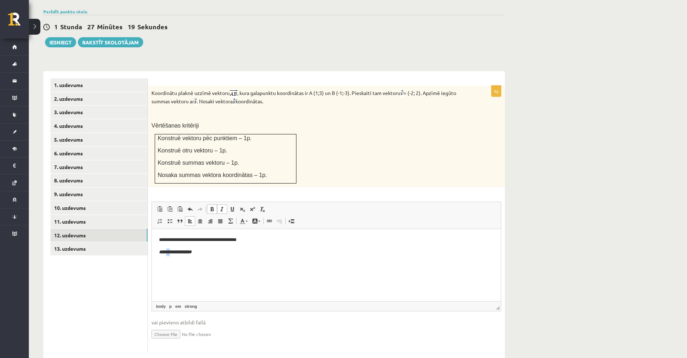
drag, startPoint x: 173, startPoint y: 254, endPoint x: 167, endPoint y: 254, distance: 5.8
click at [167, 254] on strong "**********" at bounding box center [175, 251] width 32 height 5
click at [231, 206] on span at bounding box center [232, 209] width 6 height 6
click at [220, 253] on p "**********" at bounding box center [326, 252] width 335 height 8
click at [189, 252] on strong "**********" at bounding box center [175, 251] width 32 height 5
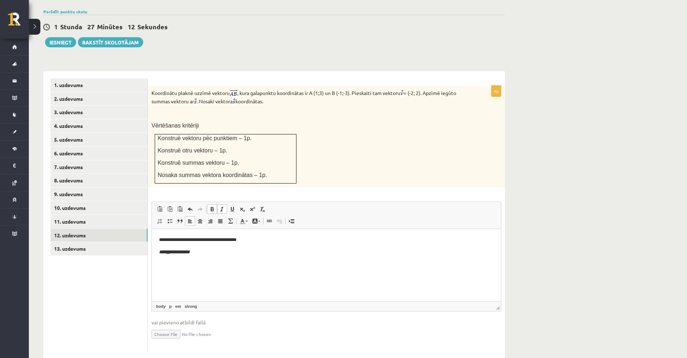
click at [218, 267] on p "Editor, wiswyg-editor-user-answer-47433889862840" at bounding box center [326, 264] width 335 height 8
click at [161, 240] on p "**********" at bounding box center [326, 240] width 335 height 8
click at [170, 240] on p "Editor, wiswyg-editor-user-answer-47433889862840" at bounding box center [326, 240] width 335 height 8
click at [77, 201] on link "10. uzdevums" at bounding box center [99, 207] width 97 height 13
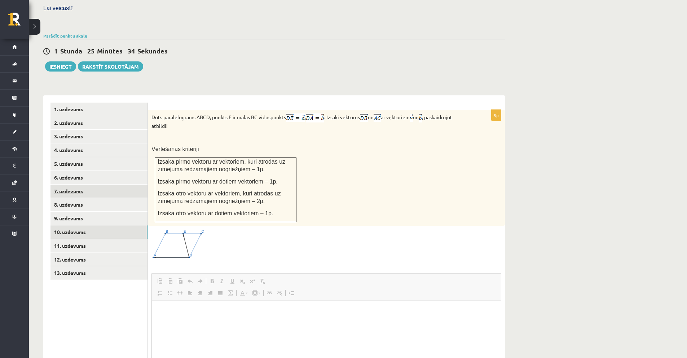
scroll to position [242, 0]
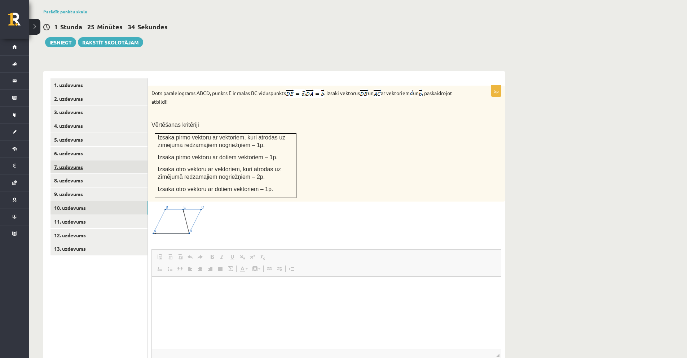
click at [84, 187] on link "9. uzdevums" at bounding box center [99, 193] width 97 height 13
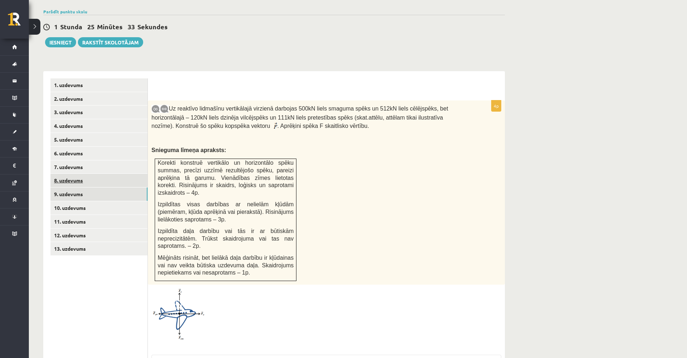
click at [88, 174] on link "8. uzdevums" at bounding box center [99, 180] width 97 height 13
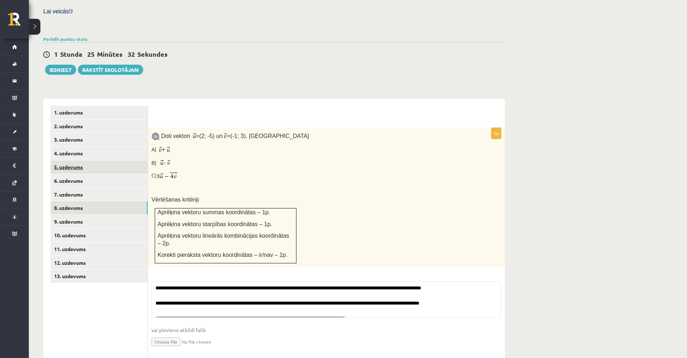
click at [88, 160] on link "5. uzdevums" at bounding box center [99, 166] width 97 height 13
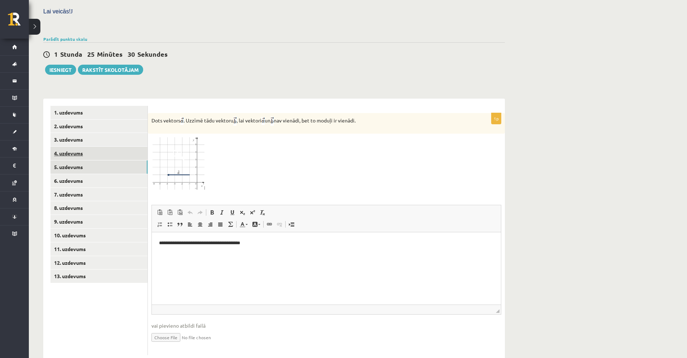
click at [85, 146] on link "4. uzdevums" at bounding box center [99, 152] width 97 height 13
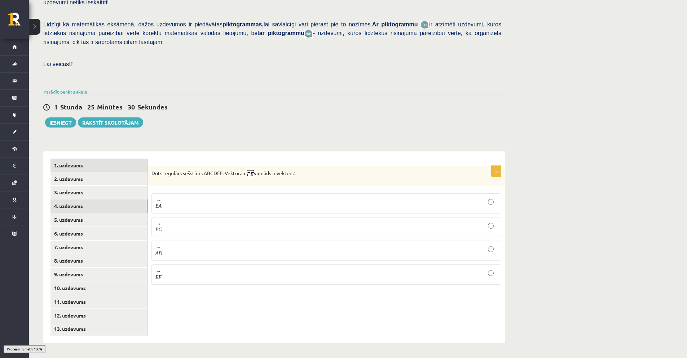
scroll to position [146, 0]
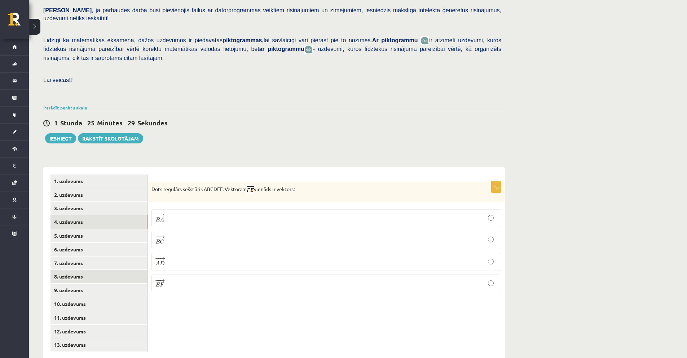
click at [87, 270] on link "8. uzdevums" at bounding box center [99, 276] width 97 height 13
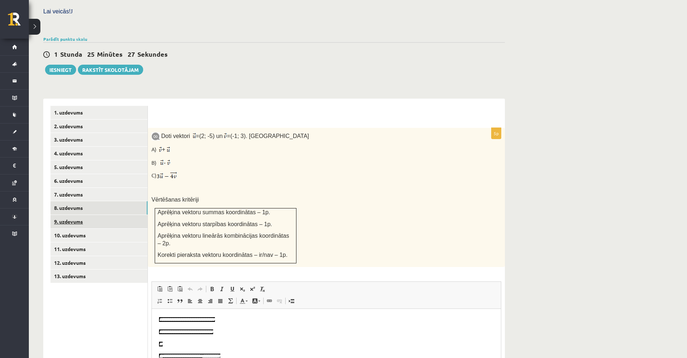
scroll to position [0, 0]
click at [107, 215] on link "9. uzdevums" at bounding box center [99, 221] width 97 height 13
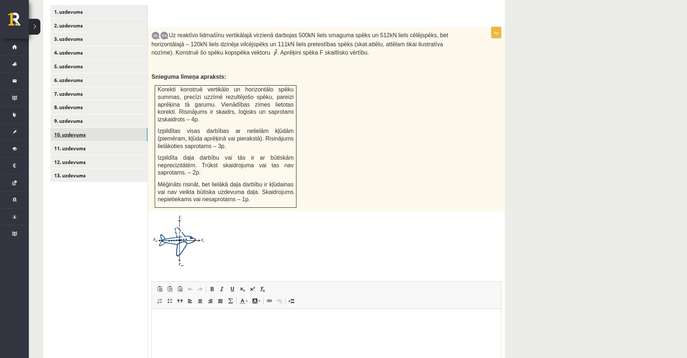
click at [114, 128] on link "10. uzdevums" at bounding box center [99, 134] width 97 height 13
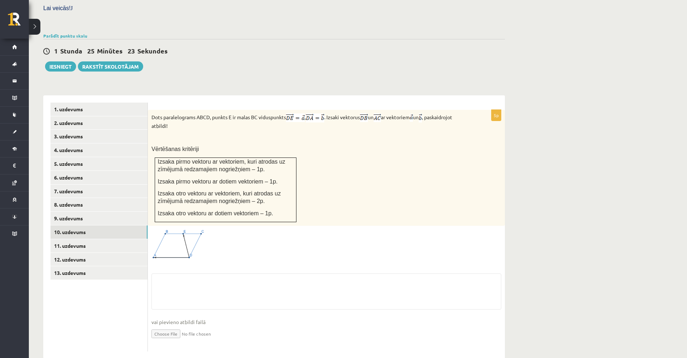
scroll to position [290, 0]
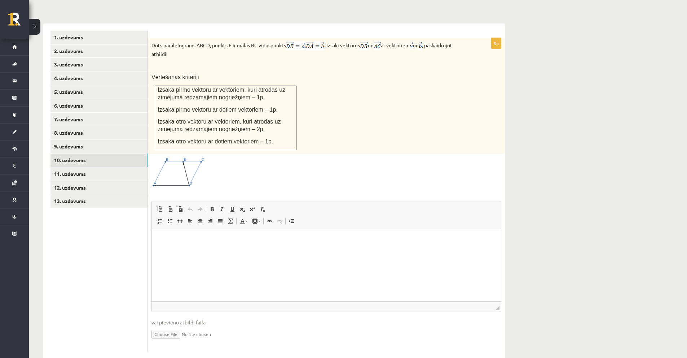
click at [88, 224] on ul "1. uzdevums 2. uzdevums 3. uzdevums 4. uzdevums 5. uzdevums 6. uzdevums 7. uzde…" at bounding box center [99, 191] width 97 height 321
click at [70, 181] on link "12. uzdevums" at bounding box center [99, 187] width 97 height 13
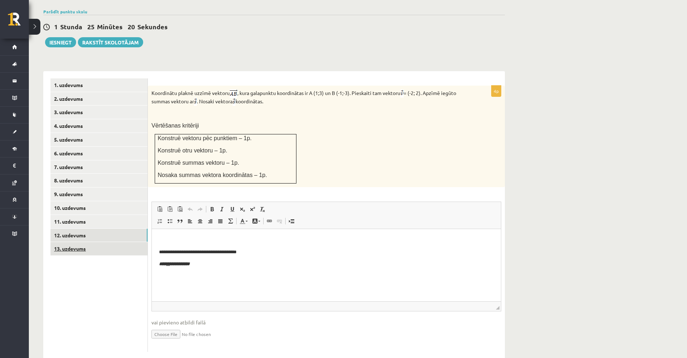
click at [78, 242] on link "13. uzdevums" at bounding box center [99, 248] width 97 height 13
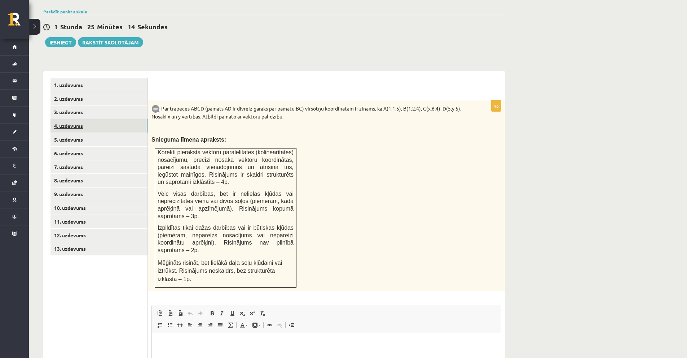
click at [76, 119] on link "4. uzdevums" at bounding box center [99, 125] width 97 height 13
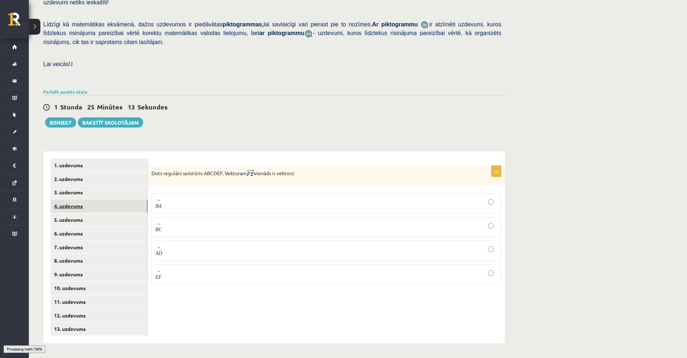
scroll to position [146, 0]
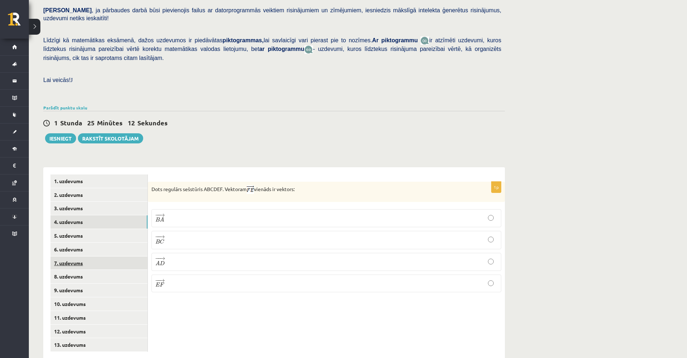
click at [85, 256] on link "7. uzdevums" at bounding box center [99, 262] width 97 height 13
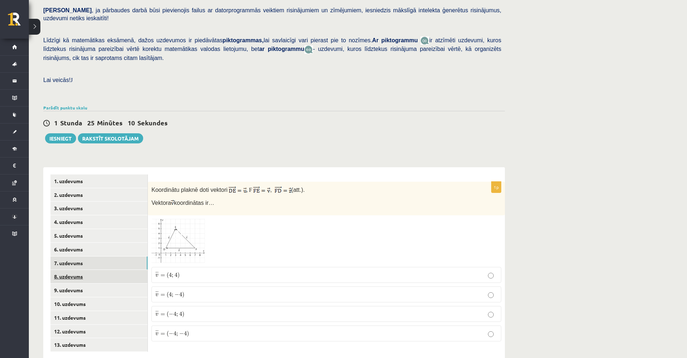
click at [85, 270] on link "8. uzdevums" at bounding box center [99, 276] width 97 height 13
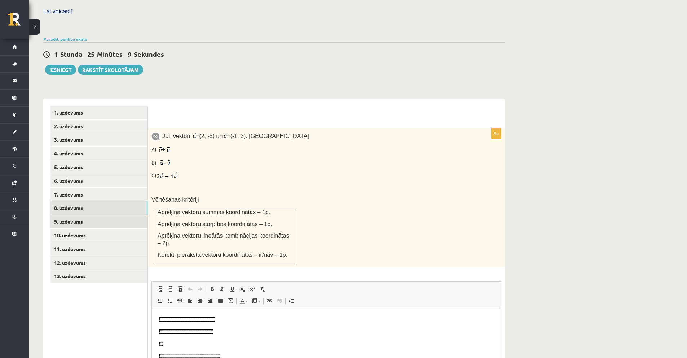
scroll to position [0, 0]
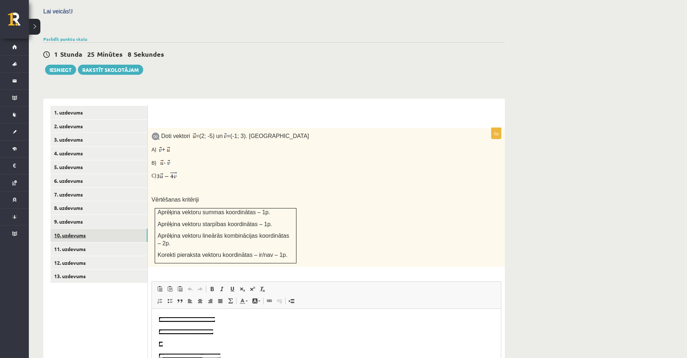
click at [84, 228] on link "10. uzdevums" at bounding box center [99, 234] width 97 height 13
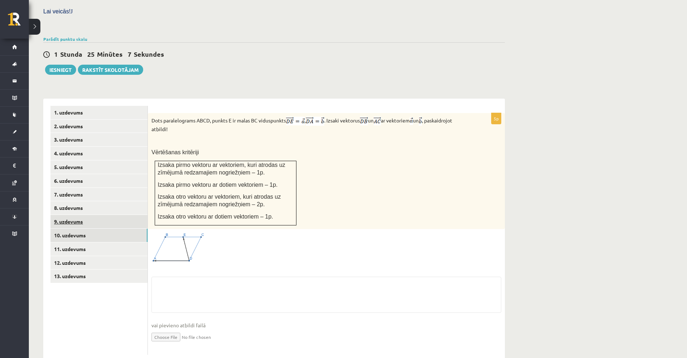
click at [83, 215] on link "9. uzdevums" at bounding box center [99, 221] width 97 height 13
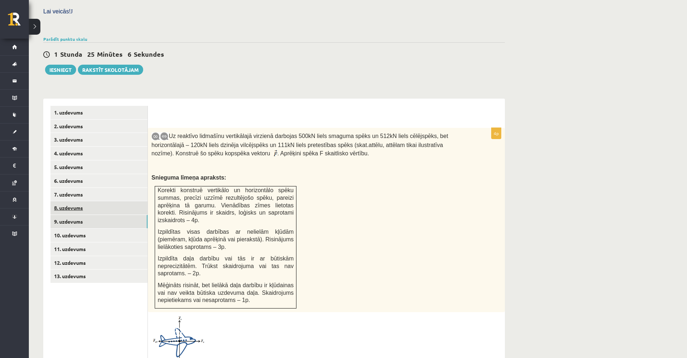
click at [86, 201] on link "8. uzdevums" at bounding box center [99, 207] width 97 height 13
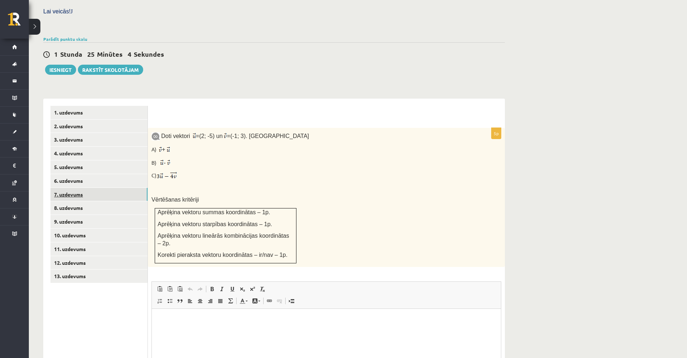
click at [86, 188] on link "7. uzdevums" at bounding box center [99, 194] width 97 height 13
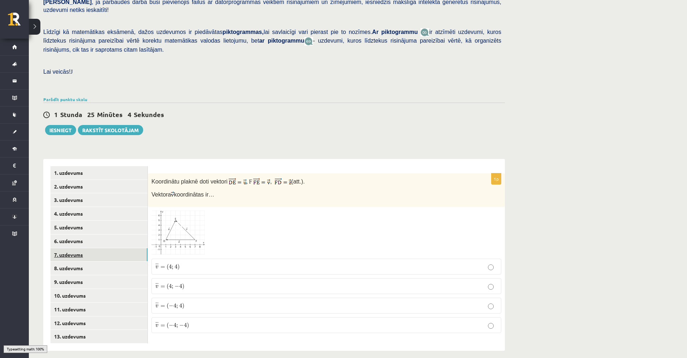
scroll to position [146, 0]
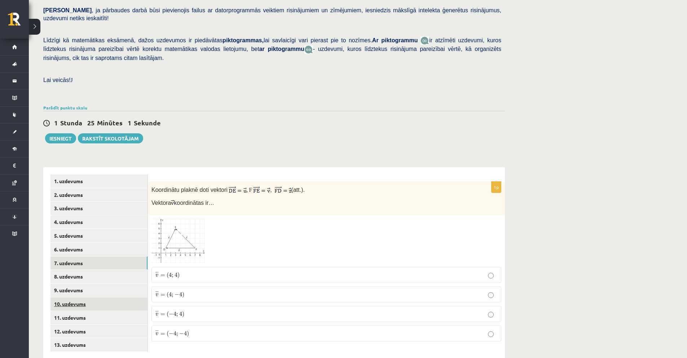
click at [94, 297] on link "10. uzdevums" at bounding box center [99, 303] width 97 height 13
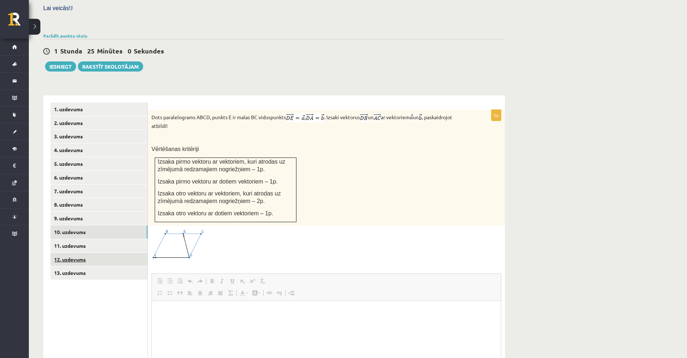
scroll to position [0, 0]
click at [105, 239] on link "11. uzdevums" at bounding box center [99, 245] width 97 height 13
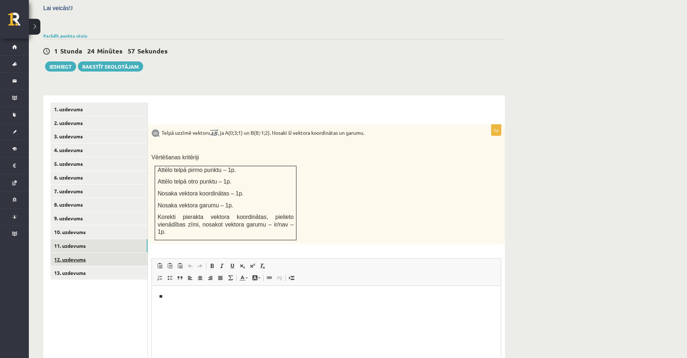
click at [116, 253] on link "12. uzdevums" at bounding box center [99, 259] width 97 height 13
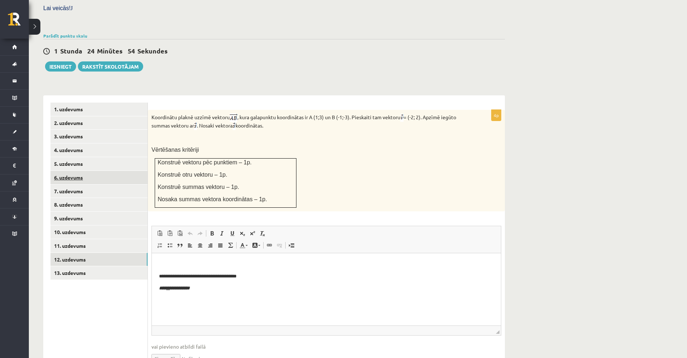
click at [101, 171] on link "6. uzdevums" at bounding box center [99, 177] width 97 height 13
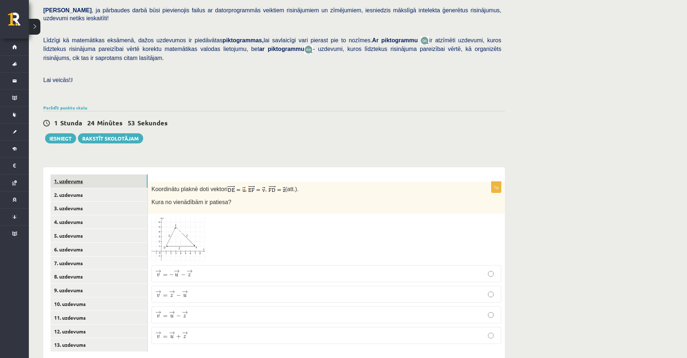
click at [101, 174] on link "1. uzdevums" at bounding box center [99, 180] width 97 height 13
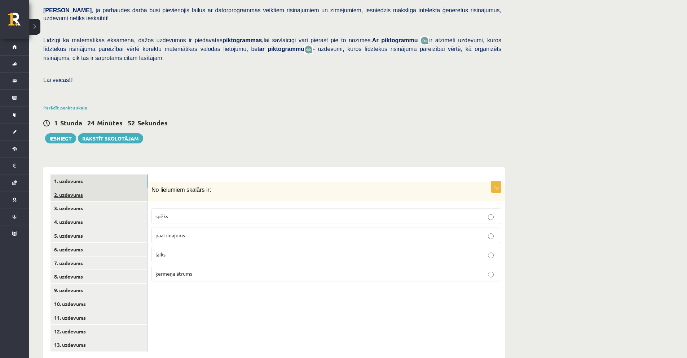
click at [97, 188] on link "2. uzdevums" at bounding box center [99, 194] width 97 height 13
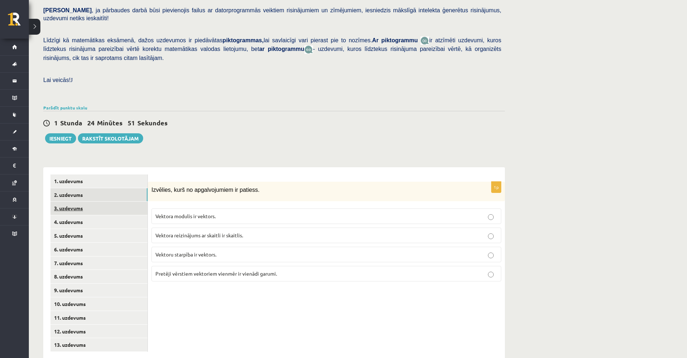
click at [91, 201] on link "3. uzdevums" at bounding box center [99, 207] width 97 height 13
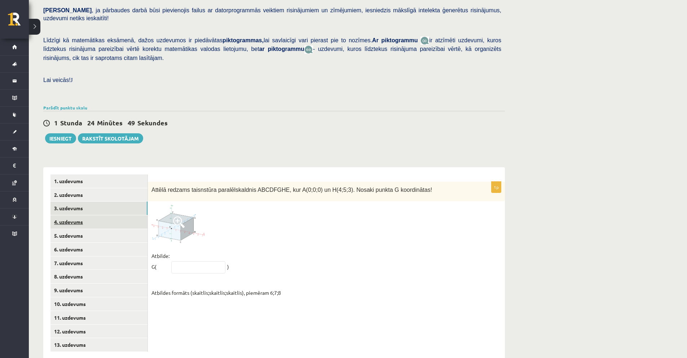
click at [92, 215] on link "4. uzdevums" at bounding box center [99, 221] width 97 height 13
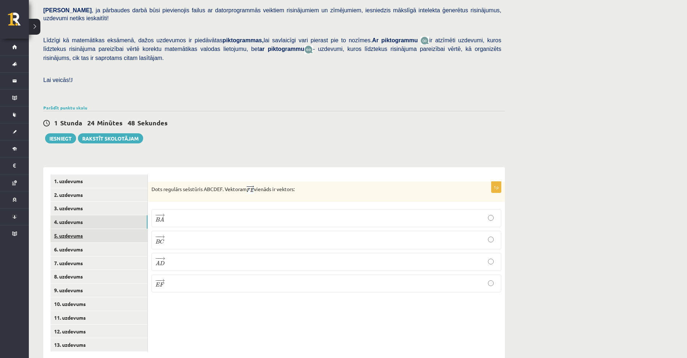
click at [92, 229] on link "5. uzdevums" at bounding box center [99, 235] width 97 height 13
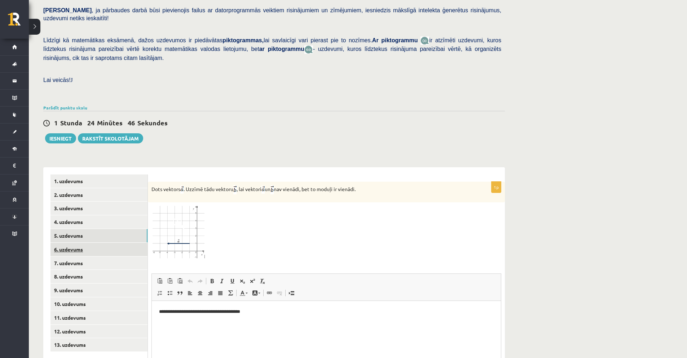
click at [92, 242] on link "6. uzdevums" at bounding box center [99, 248] width 97 height 13
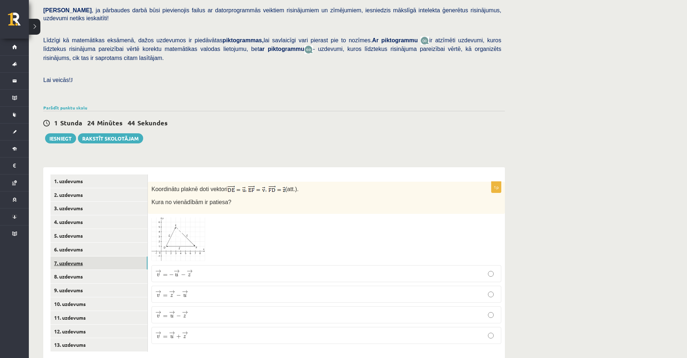
click at [90, 256] on link "7. uzdevums" at bounding box center [99, 262] width 97 height 13
click at [89, 270] on link "8. uzdevums" at bounding box center [99, 276] width 97 height 13
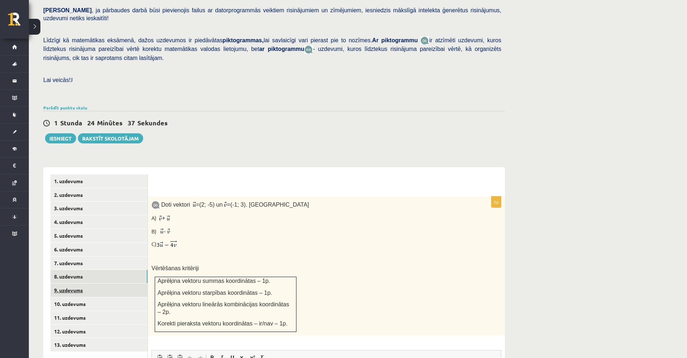
click at [125, 283] on link "9. uzdevums" at bounding box center [99, 289] width 97 height 13
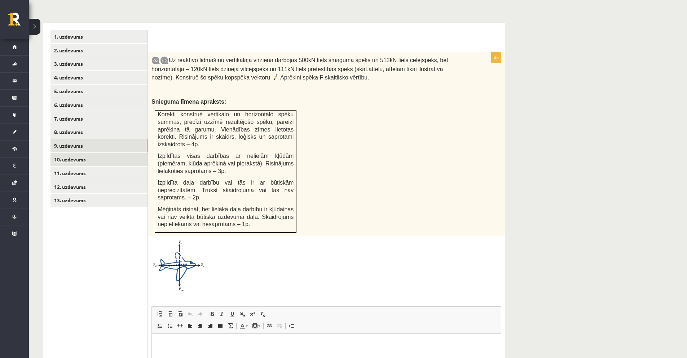
click at [79, 153] on link "10. uzdevums" at bounding box center [99, 159] width 97 height 13
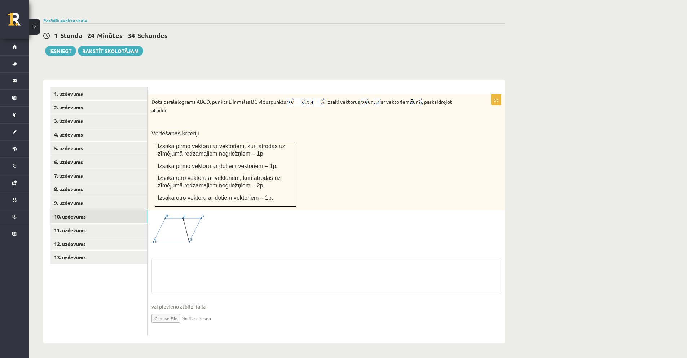
click at [101, 230] on ul "1. uzdevums 2. uzdevums 3. uzdevums 4. uzdevums 5. uzdevums 6. uzdevums 7. uzde…" at bounding box center [99, 211] width 97 height 249
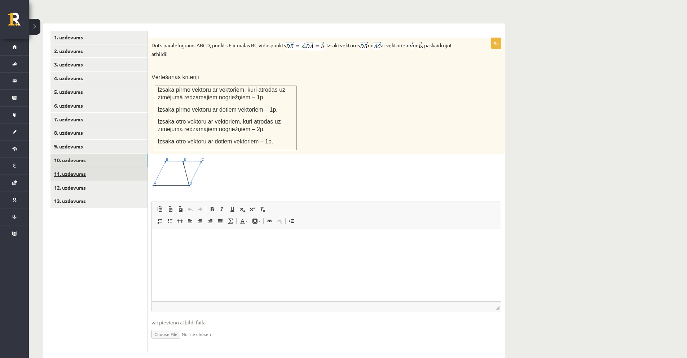
click at [88, 167] on link "11. uzdevums" at bounding box center [99, 173] width 97 height 13
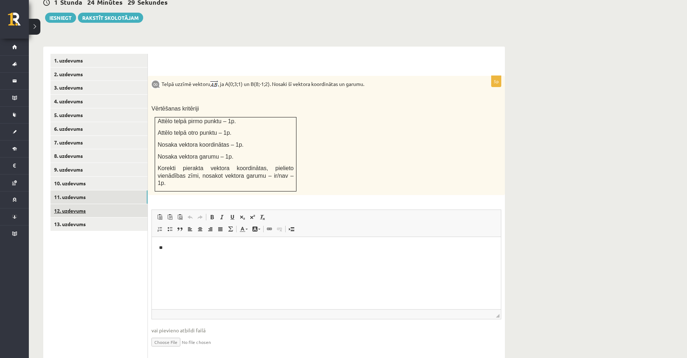
click at [120, 204] on link "12. uzdevums" at bounding box center [99, 210] width 97 height 13
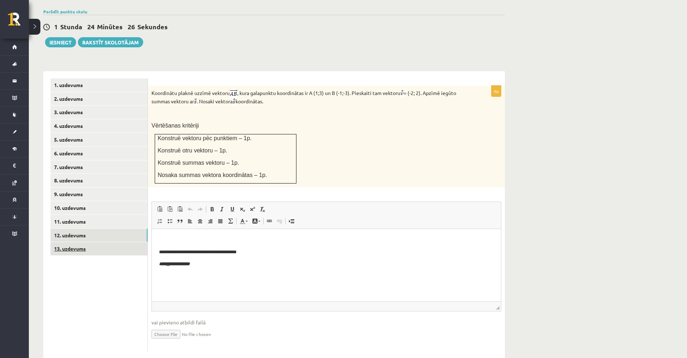
click at [107, 242] on link "13. uzdevums" at bounding box center [99, 248] width 97 height 13
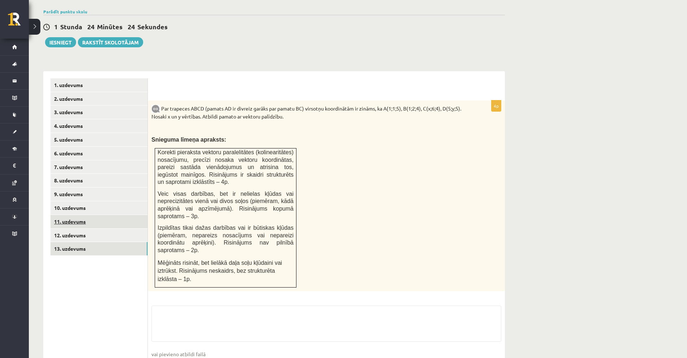
click at [86, 215] on link "11. uzdevums" at bounding box center [99, 221] width 97 height 13
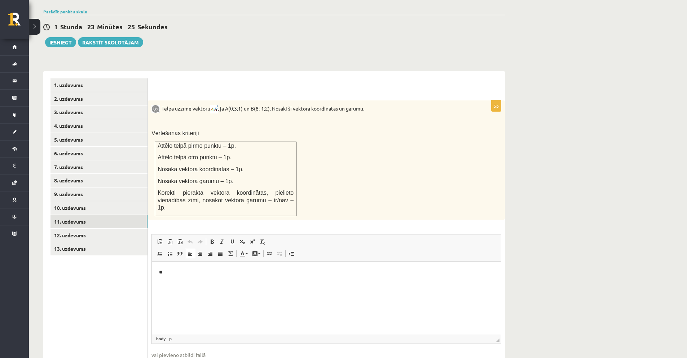
click at [216, 283] on html "**" at bounding box center [326, 272] width 349 height 22
drag, startPoint x: 178, startPoint y: 271, endPoint x: 135, endPoint y: 269, distance: 43.0
click at [152, 269] on html "**********" at bounding box center [326, 272] width 349 height 22
click at [250, 267] on html "**********" at bounding box center [326, 272] width 349 height 22
click at [290, 283] on html "**********" at bounding box center [326, 272] width 349 height 22
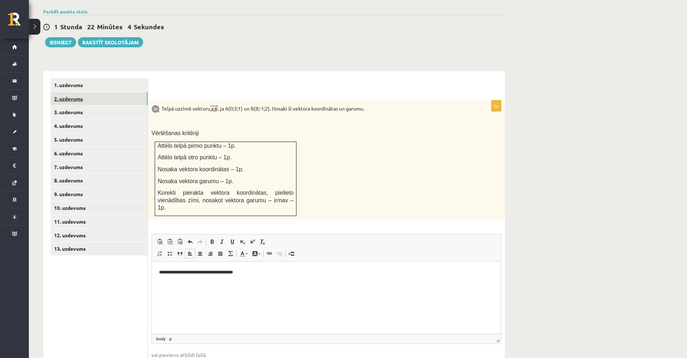
click at [88, 92] on link "2. uzdevums" at bounding box center [99, 98] width 97 height 13
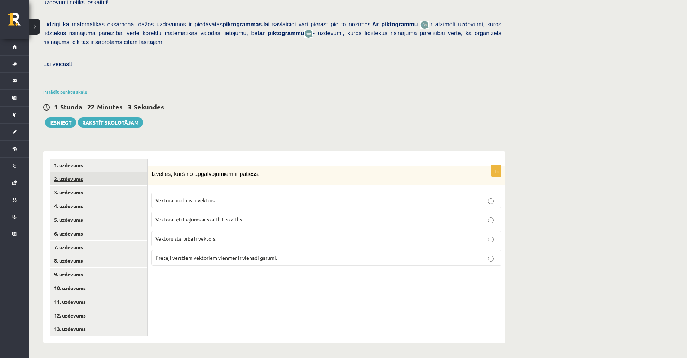
scroll to position [146, 0]
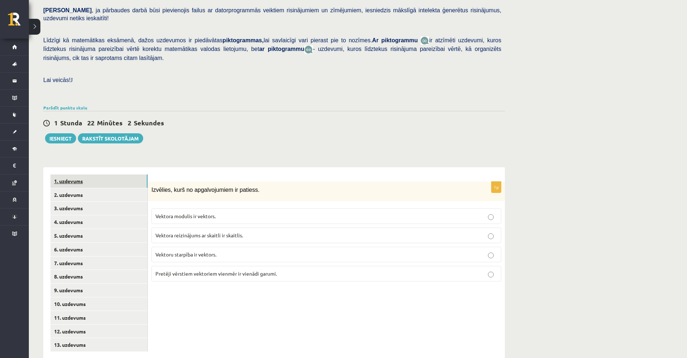
click at [100, 174] on link "1. uzdevums" at bounding box center [99, 180] width 97 height 13
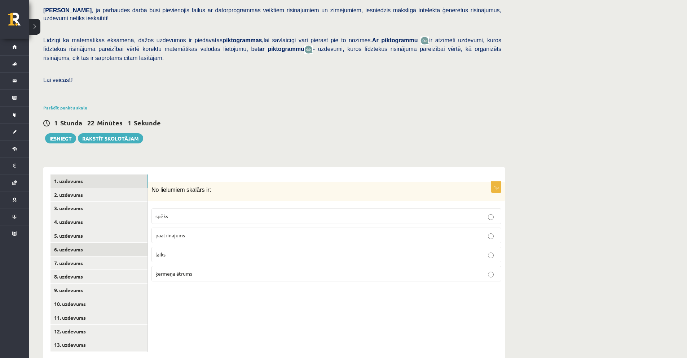
click at [82, 242] on link "6. uzdevums" at bounding box center [99, 248] width 97 height 13
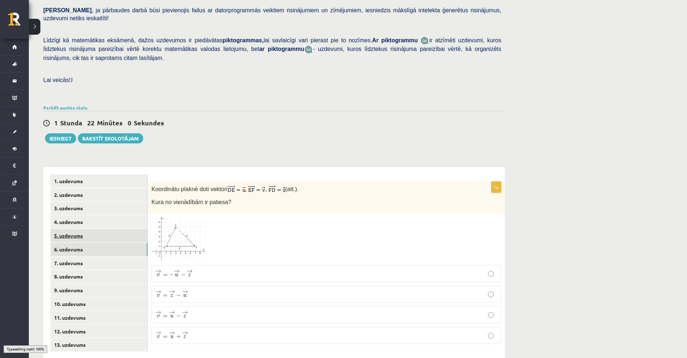
click at [84, 229] on link "5. uzdevums" at bounding box center [99, 235] width 97 height 13
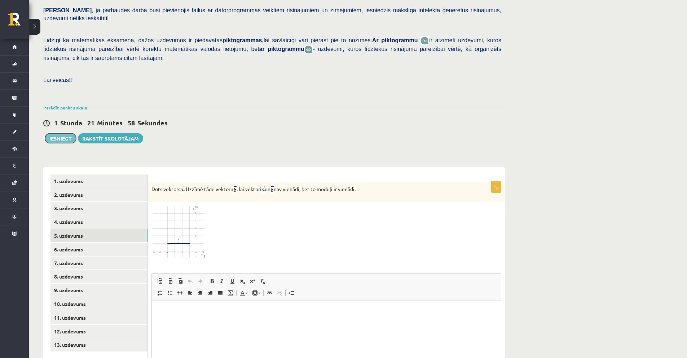
click at [57, 133] on button "Iesniegt" at bounding box center [60, 138] width 31 height 10
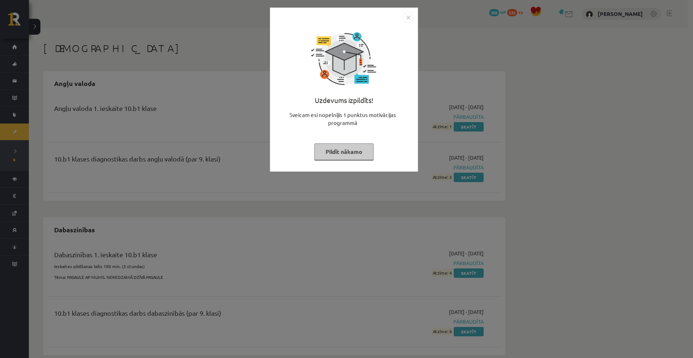
click at [234, 102] on div "Uzdevums izpildīts! Sveicam esi nopelnījis 1 punktus motivācijas programmā Pild…" at bounding box center [346, 179] width 693 height 358
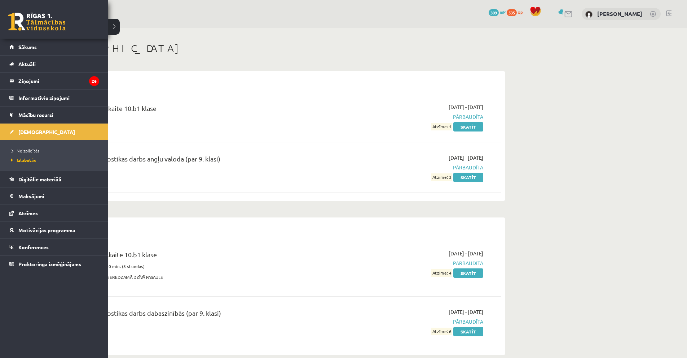
click at [30, 15] on link at bounding box center [37, 22] width 58 height 18
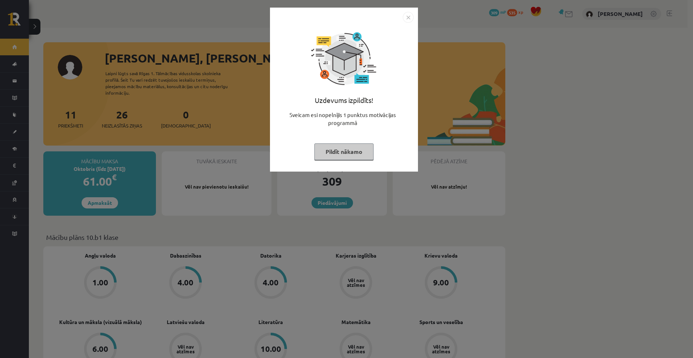
click at [128, 62] on div "Uzdevums izpildīts! Sveicam esi nopelnījis 1 punktus motivācijas programmā Pild…" at bounding box center [346, 179] width 693 height 358
